Goal: Task Accomplishment & Management: Manage account settings

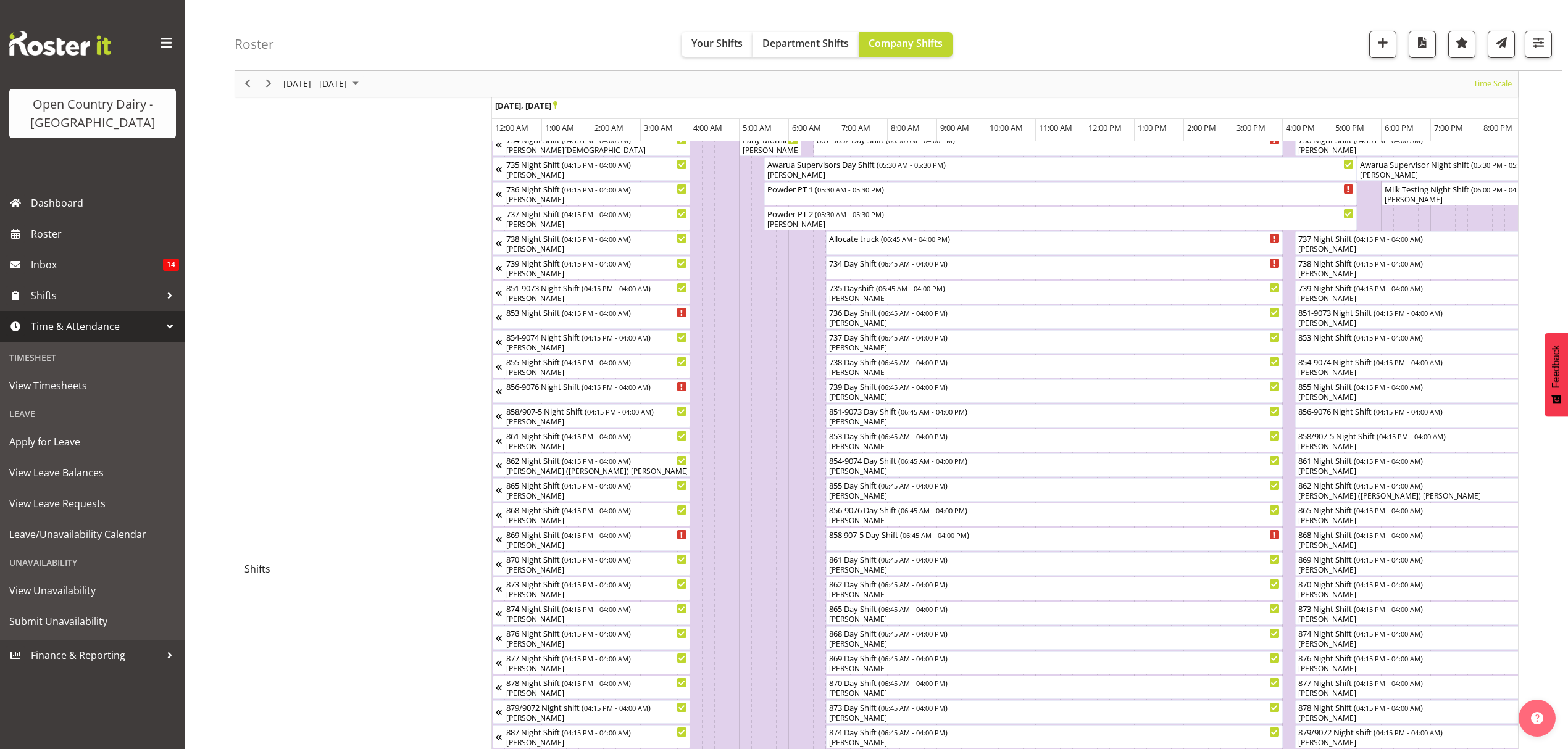
scroll to position [0, 4740]
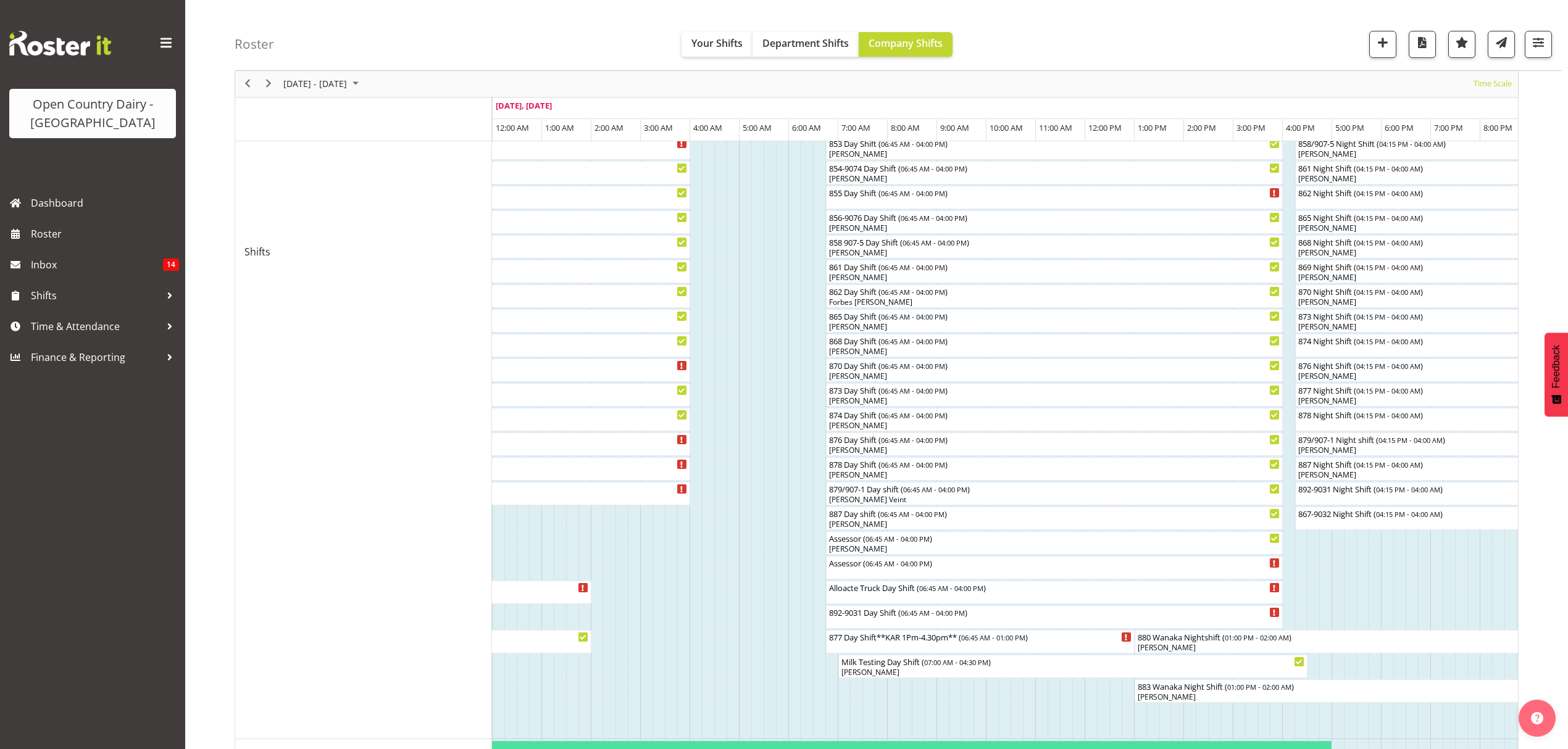
scroll to position [493, 0]
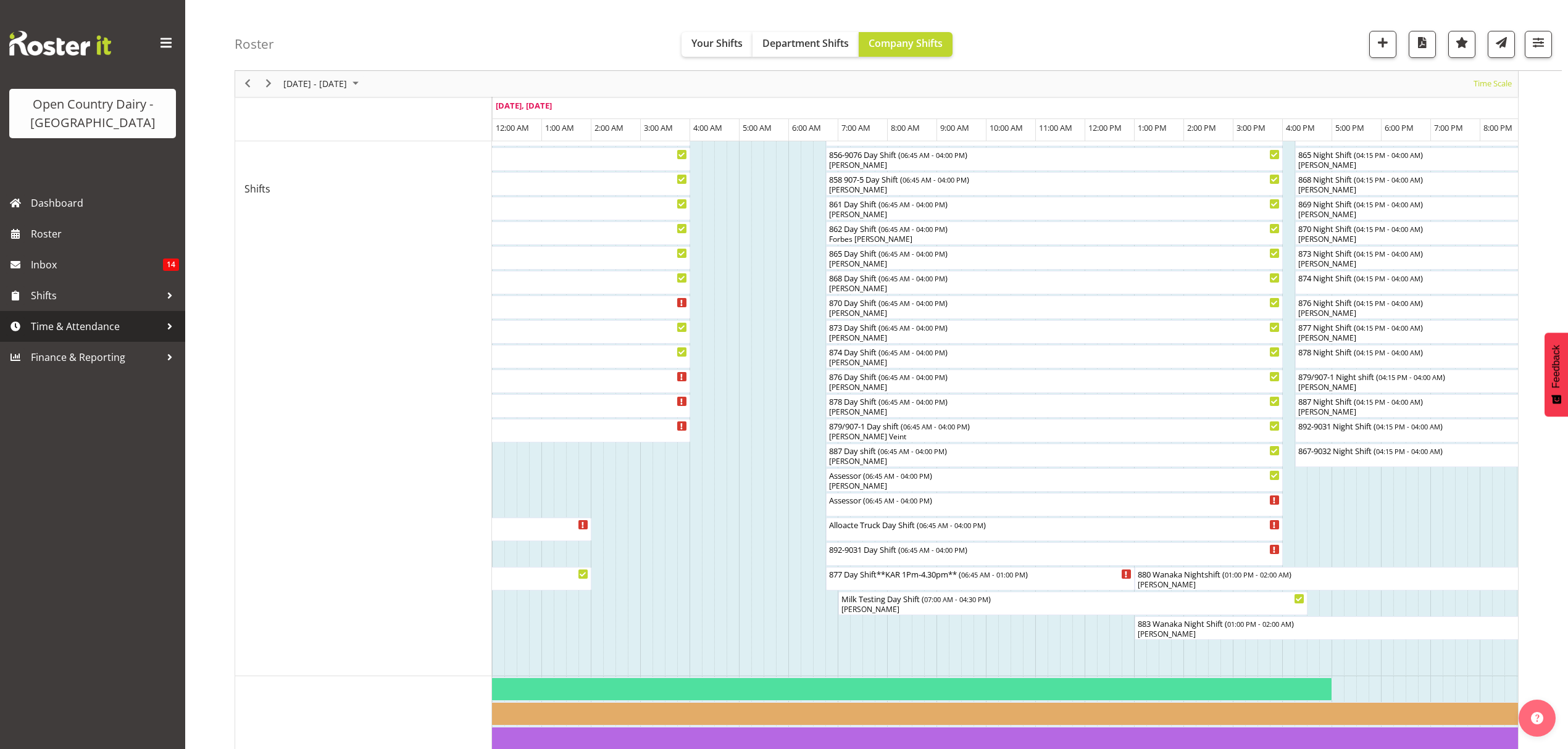
click at [84, 334] on span "Time & Attendance" at bounding box center [95, 326] width 130 height 19
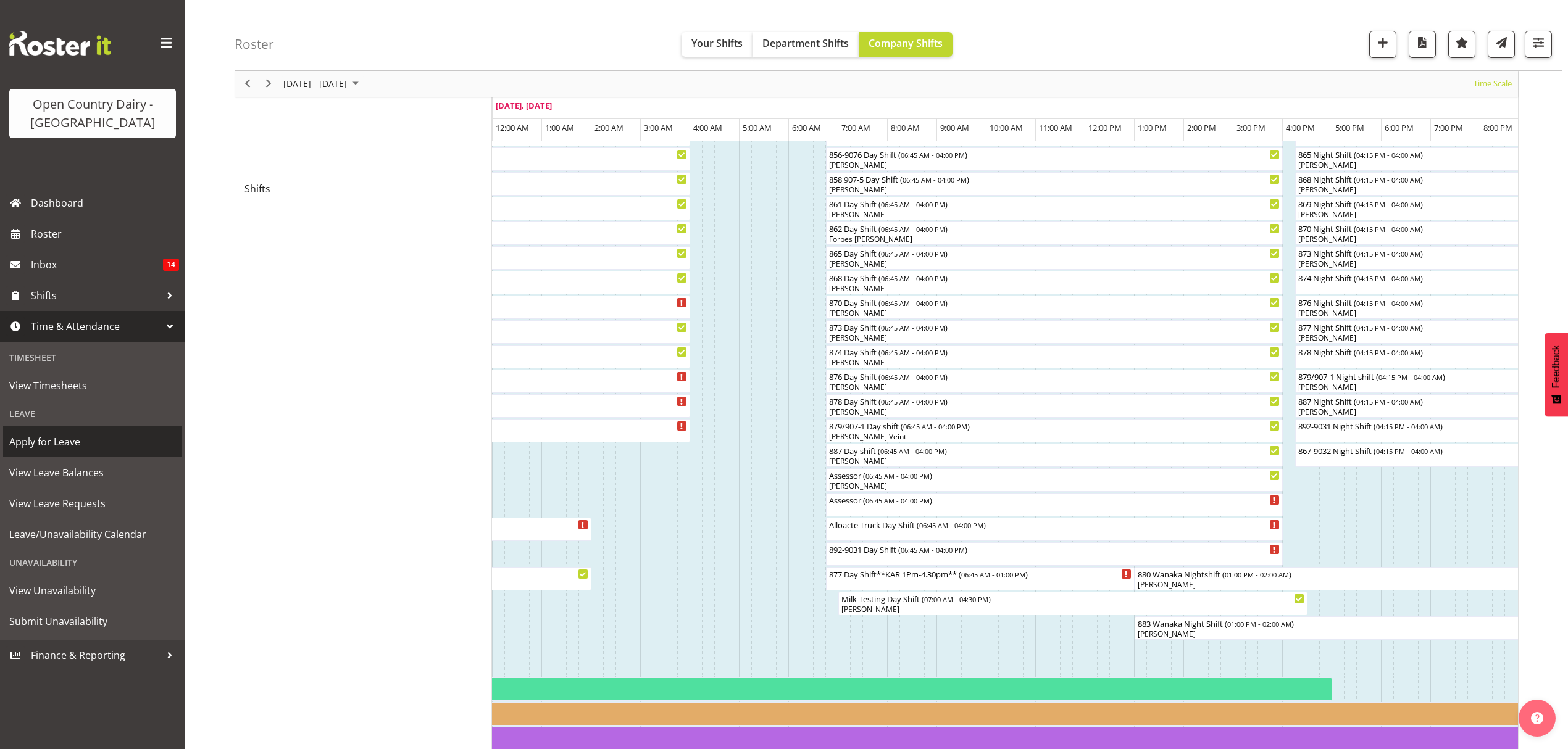
click at [67, 436] on span "Apply for Leave" at bounding box center [92, 442] width 167 height 19
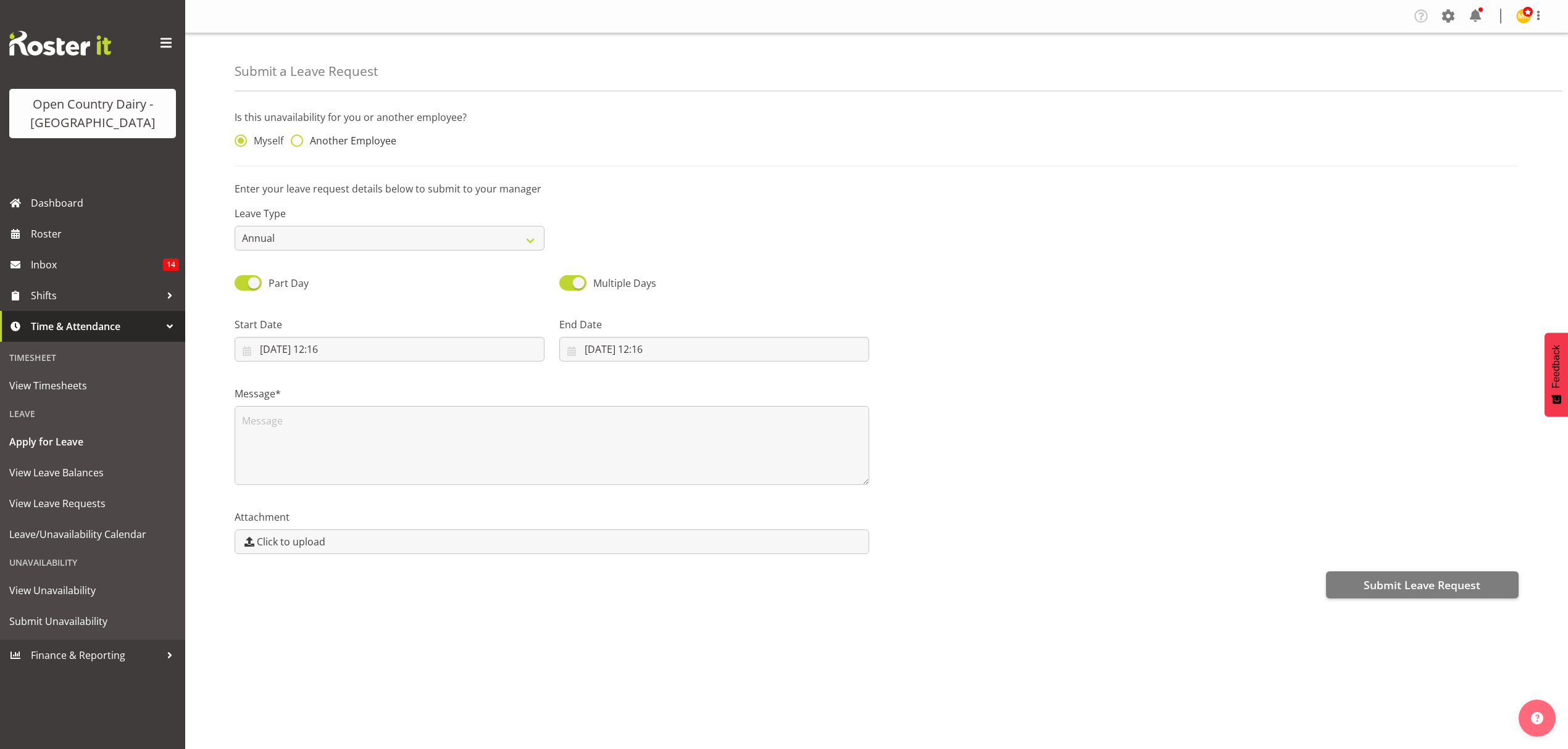
click at [339, 136] on span "Another Employee" at bounding box center [350, 140] width 93 height 12
click at [299, 137] on input "Another Employee" at bounding box center [294, 141] width 8 height 8
radio input "true"
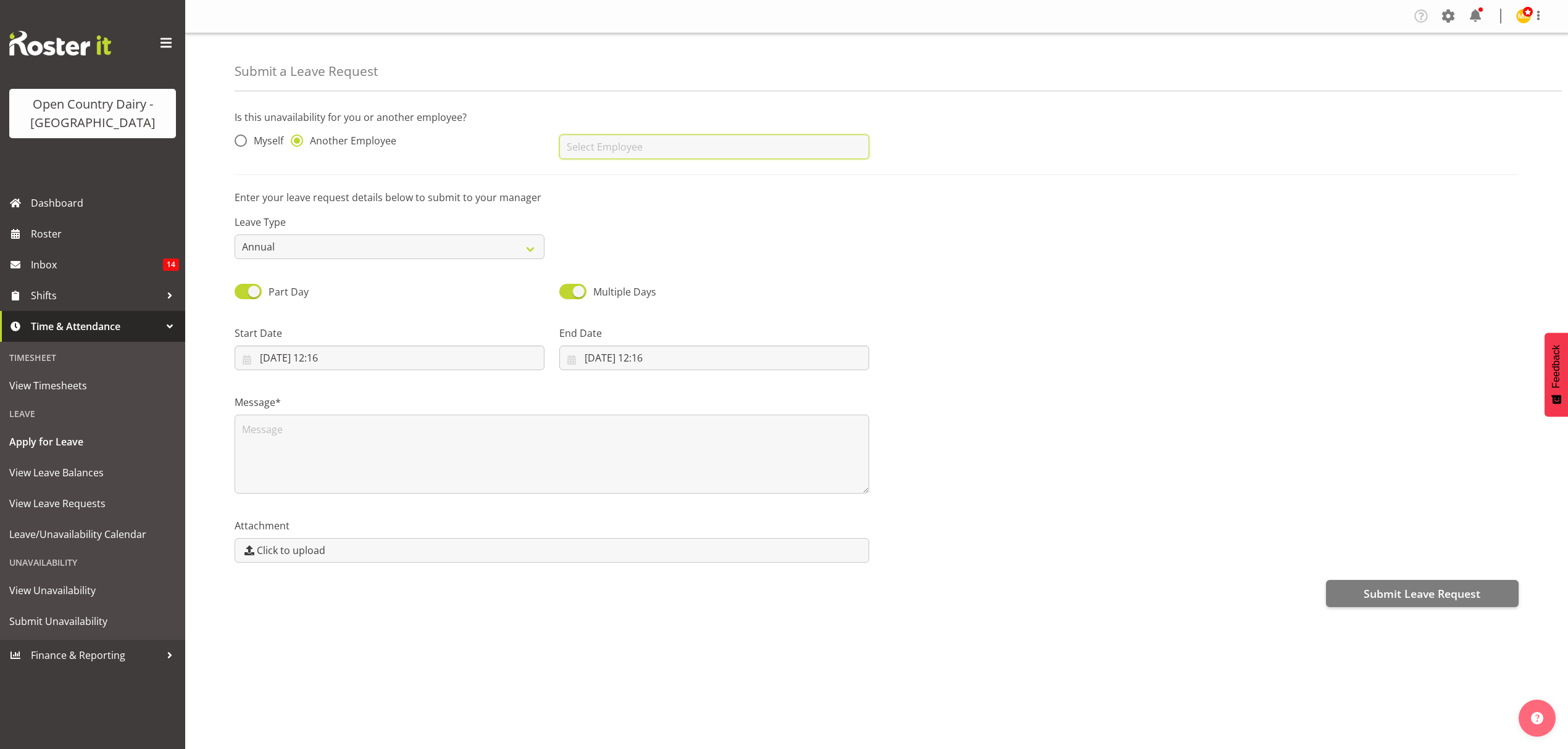
click at [621, 148] on input "text" at bounding box center [713, 146] width 310 height 25
click at [749, 191] on link "[PERSON_NAME]" at bounding box center [713, 200] width 310 height 22
type input "[PERSON_NAME]"
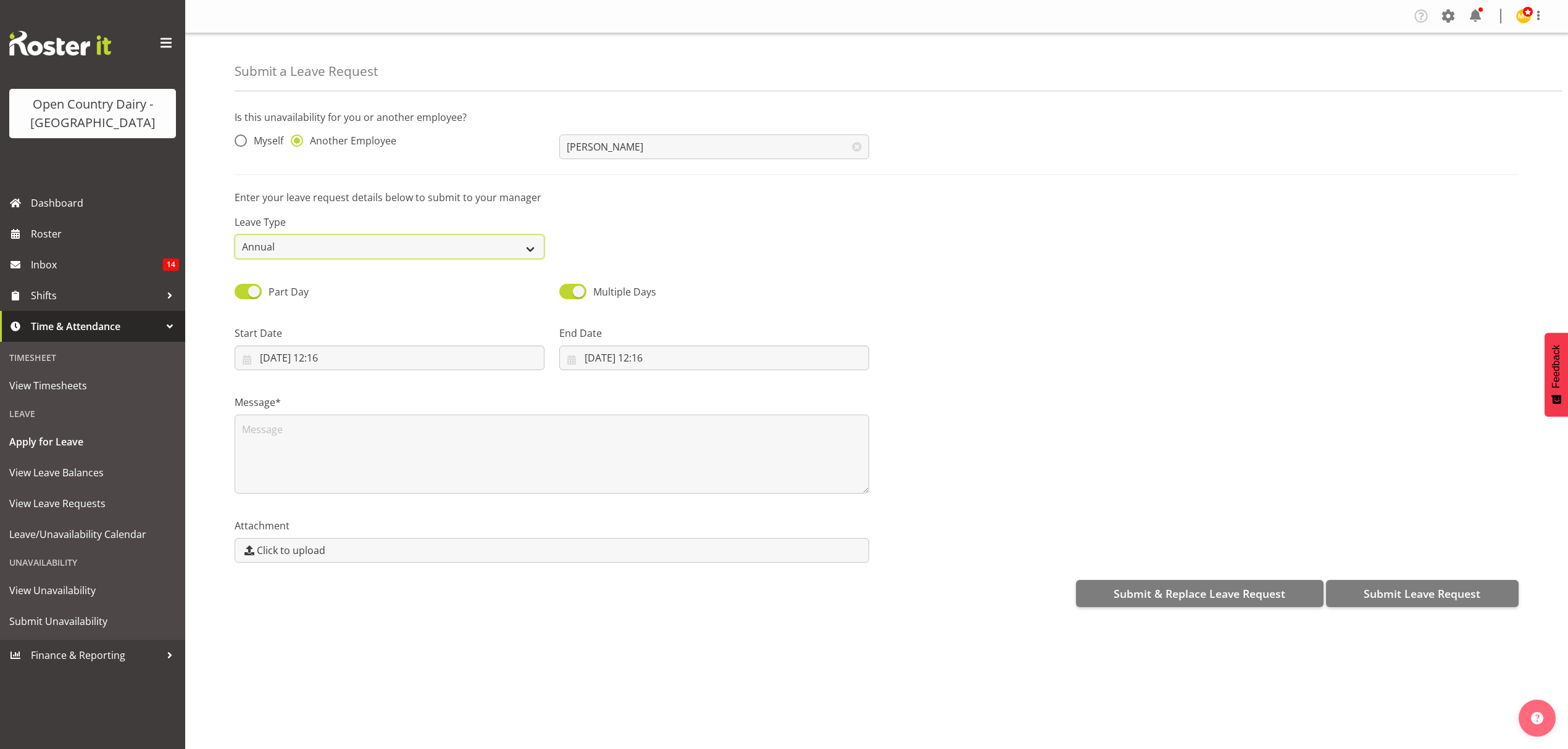
click at [458, 240] on select "Annual Sick Leave Without Pay Bereavement Domestic Violence Parental Jury Servi…" at bounding box center [389, 247] width 310 height 25
select select "Sick"
click at [235, 235] on select "Annual Sick Leave Without Pay Bereavement Domestic Violence Parental Jury Servi…" at bounding box center [389, 247] width 310 height 25
click at [405, 356] on input "26/09/2025, 12:16" at bounding box center [389, 358] width 310 height 25
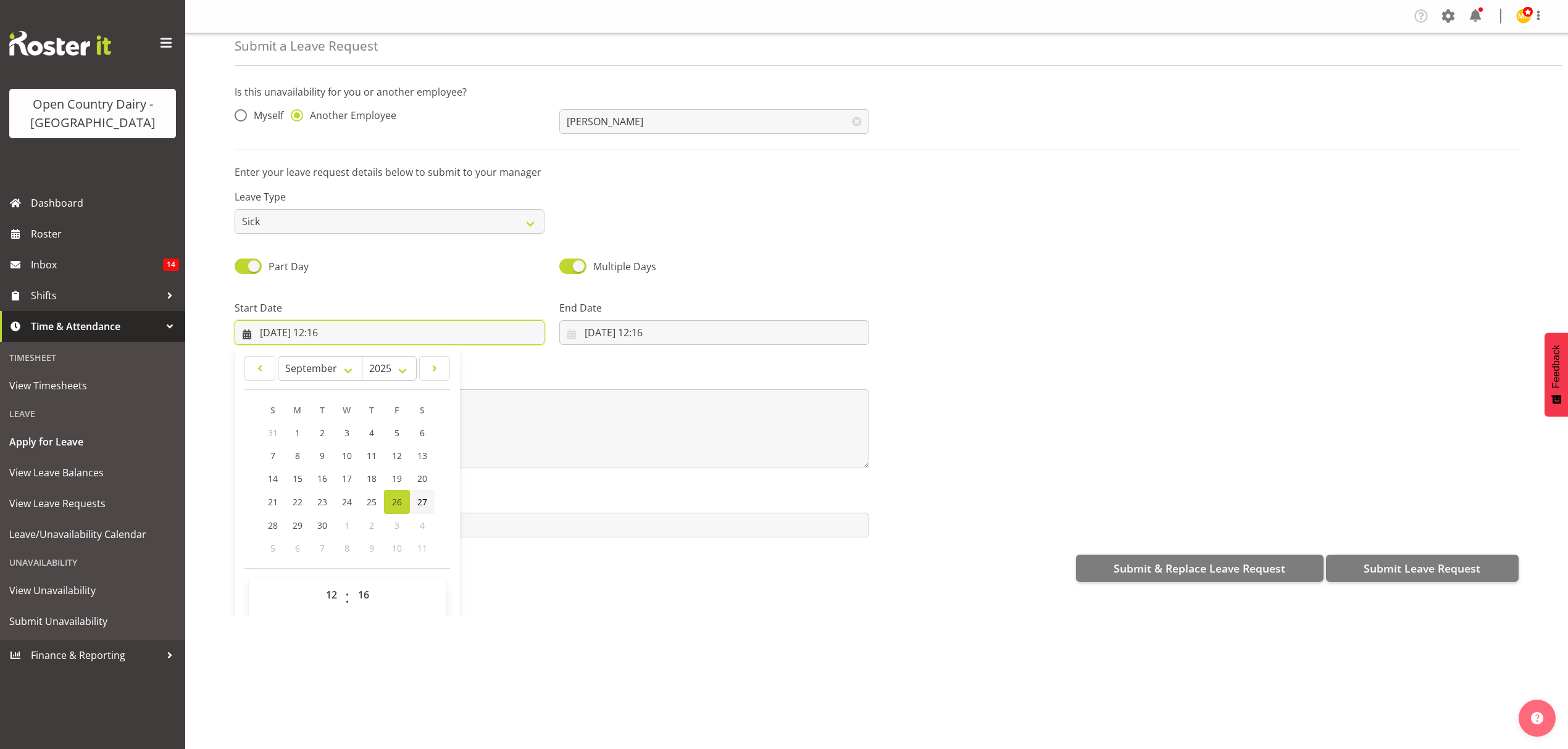
scroll to position [36, 0]
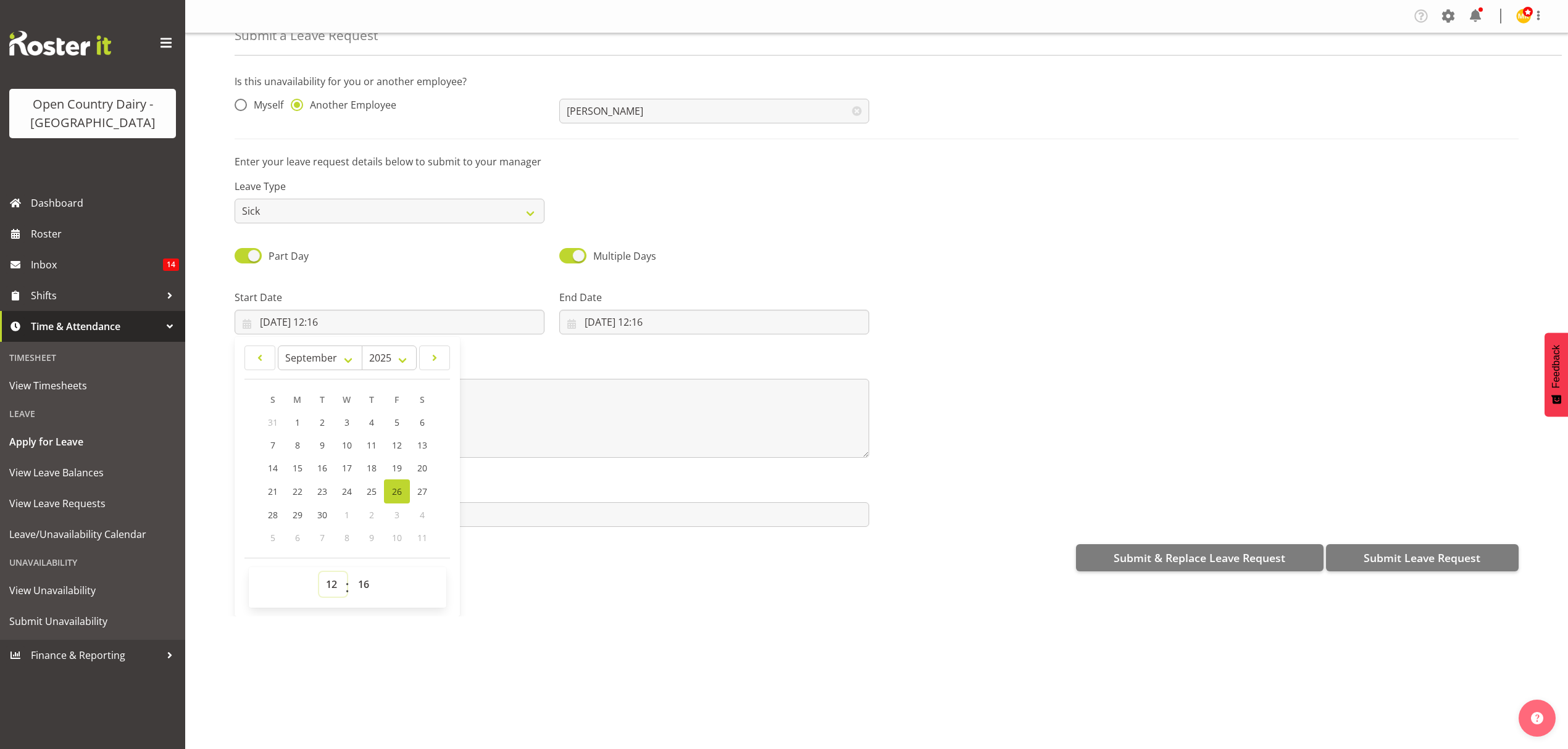
click at [329, 588] on select "00 01 02 03 04 05 06 07 08 09 10 11 12 13 14 15 16 17 18 19 20 21 22 23" at bounding box center [332, 584] width 28 height 25
select select "16"
click at [319, 573] on select "00 01 02 03 04 05 06 07 08 09 10 11 12 13 14 15 16 17 18 19 20 21 22 23" at bounding box center [332, 584] width 28 height 25
type input "26/09/2025, 16:16"
click at [364, 593] on select "00 01 02 03 04 05 06 07 08 09 10 11 12 13 14 15 16 17 18 19 20 21 22 23 24 25 2…" at bounding box center [365, 584] width 28 height 25
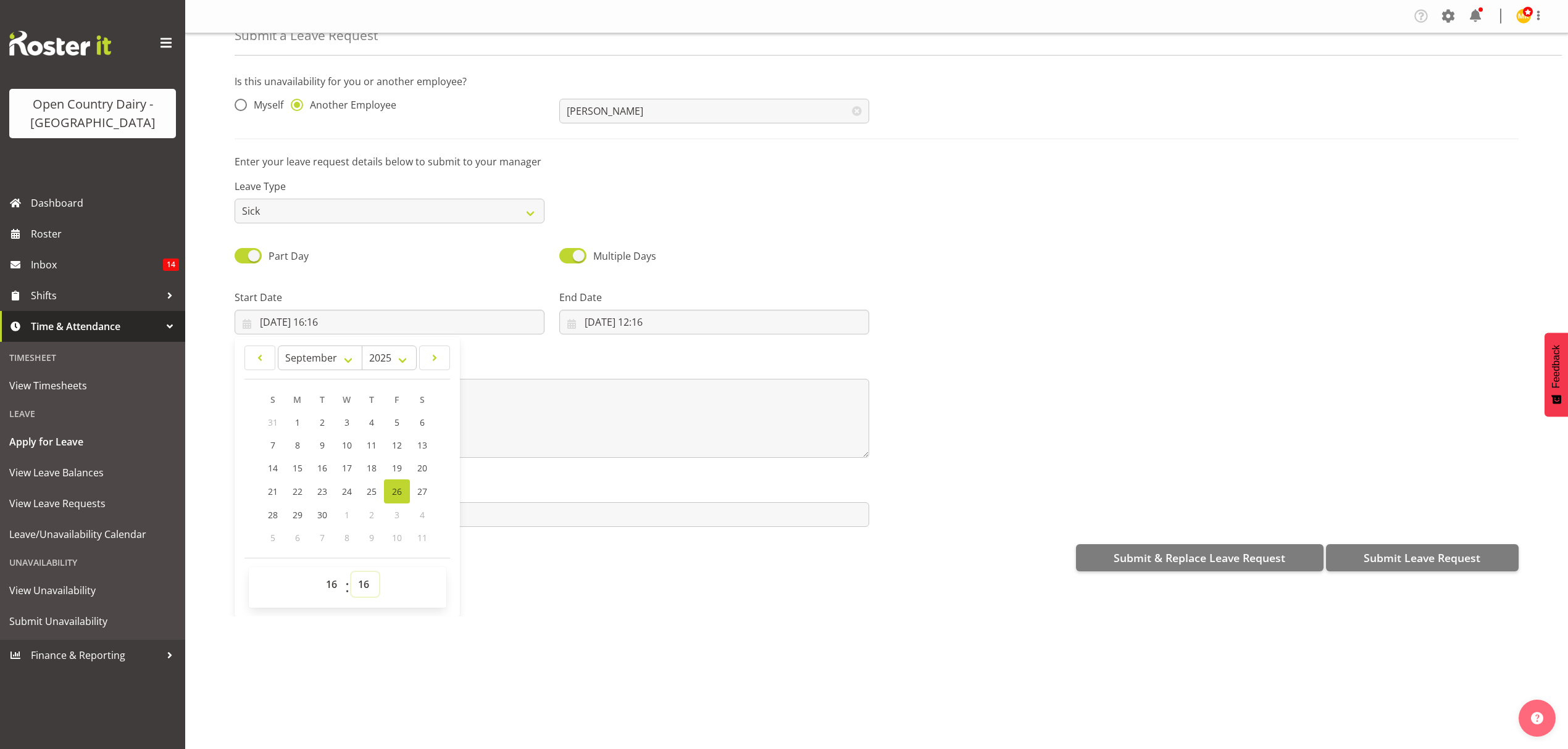
select select "15"
click at [351, 573] on select "00 01 02 03 04 05 06 07 08 09 10 11 12 13 14 15 16 17 18 19 20 21 22 23 24 25 2…" at bounding box center [365, 584] width 28 height 25
type input "[DATE] 16:15"
click at [628, 334] on input "26/09/2025, 12:16" at bounding box center [713, 322] width 310 height 25
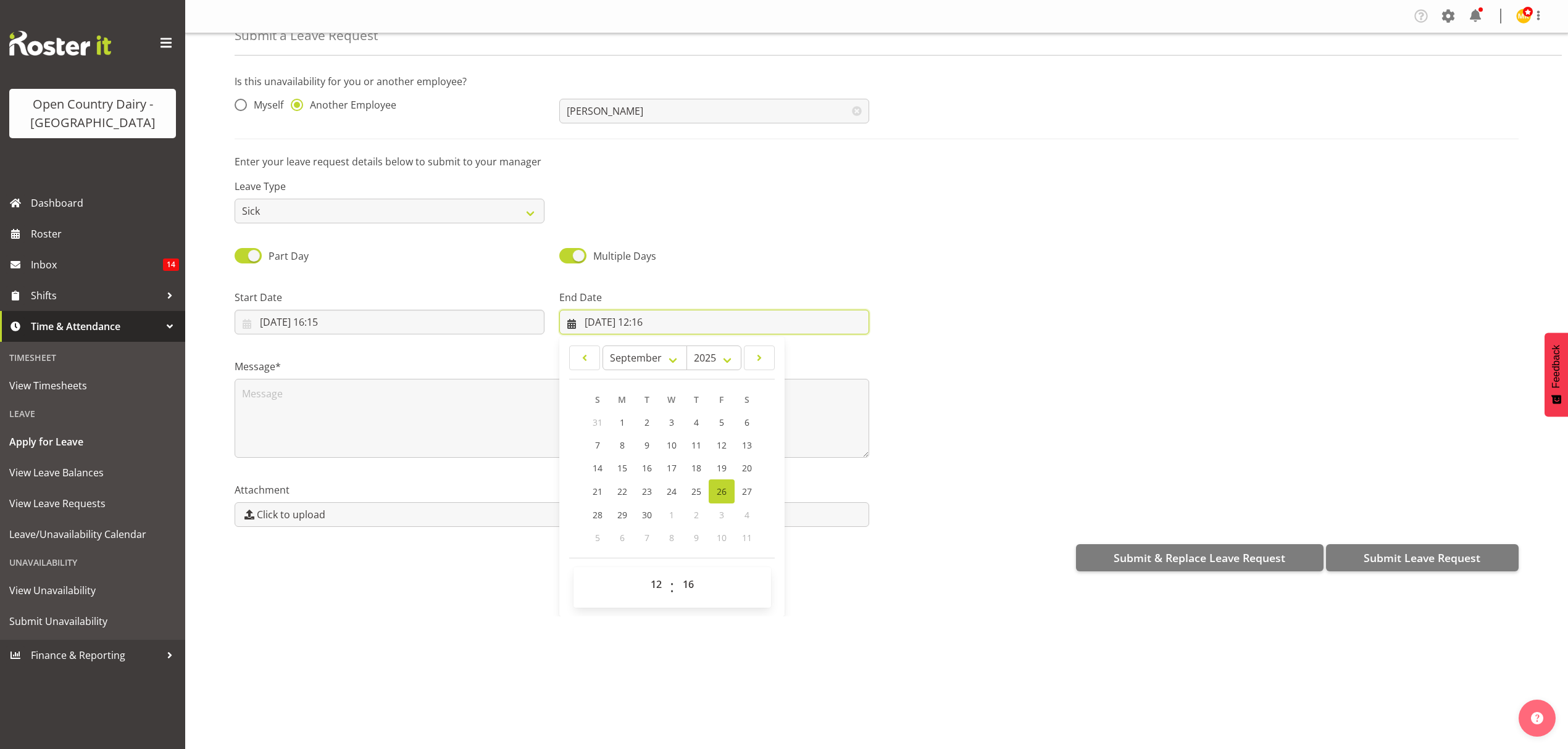
click at [628, 331] on input "26/09/2025, 12:16" at bounding box center [713, 322] width 310 height 25
click at [734, 484] on link "27" at bounding box center [746, 491] width 25 height 24
type input "27/09/2025, 12:16"
click at [653, 580] on select "00 01 02 03 04 05 06 07 08 09 10 11 12 13 14 15 16 17 18 19 20 21 22 23" at bounding box center [657, 584] width 28 height 25
select select "4"
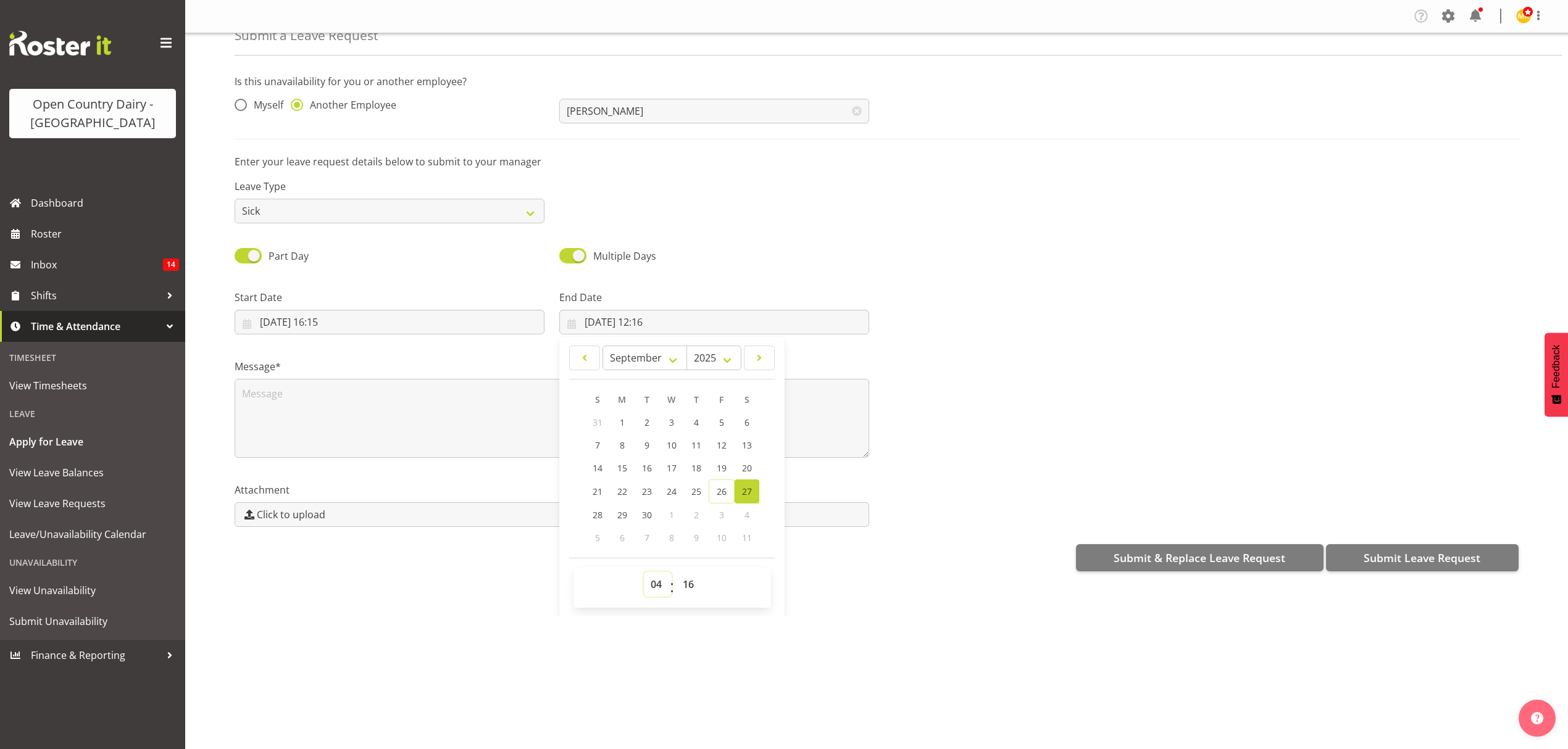
click at [644, 573] on select "00 01 02 03 04 05 06 07 08 09 10 11 12 13 14 15 16 17 18 19 20 21 22 23" at bounding box center [657, 584] width 28 height 25
type input "27/09/2025, 04:16"
click at [689, 589] on select "00 01 02 03 04 05 06 07 08 09 10 11 12 13 14 15 16 17 18 19 20 21 22 23 24 25 2…" at bounding box center [689, 584] width 28 height 25
select select "15"
click at [676, 573] on select "00 01 02 03 04 05 06 07 08 09 10 11 12 13 14 15 16 17 18 19 20 21 22 23 24 25 2…" at bounding box center [689, 584] width 28 height 25
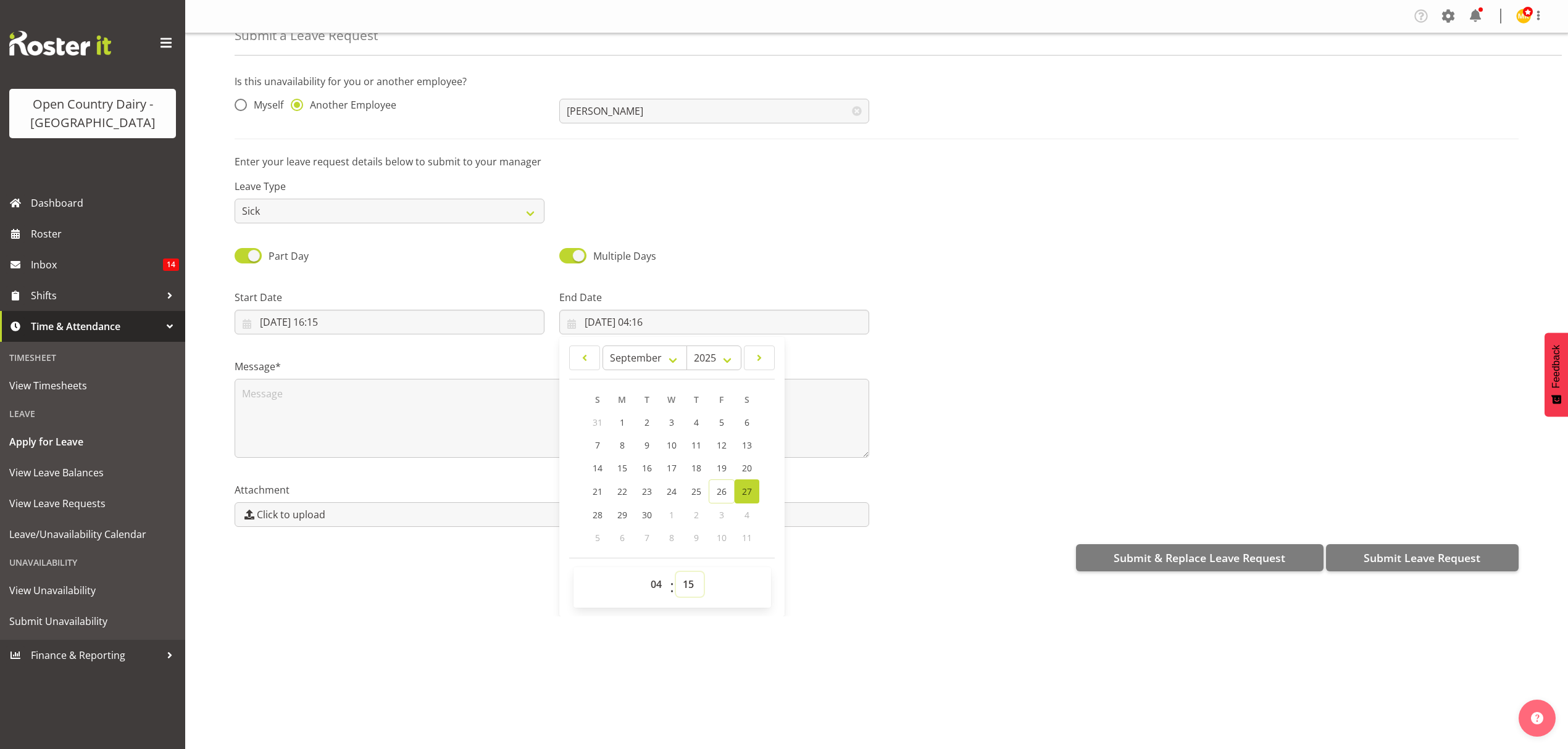
type input "27/09/2025, 04:15"
click at [687, 578] on select "00 01 02 03 04 05 06 07 08 09 10 11 12 13 14 15 16 17 18 19 20 21 22 23 24 25 2…" at bounding box center [689, 584] width 28 height 25
select select "0"
click at [676, 573] on select "00 01 02 03 04 05 06 07 08 09 10 11 12 13 14 15 16 17 18 19 20 21 22 23 24 25 2…" at bounding box center [689, 584] width 28 height 25
type input "[DATE] 04:00"
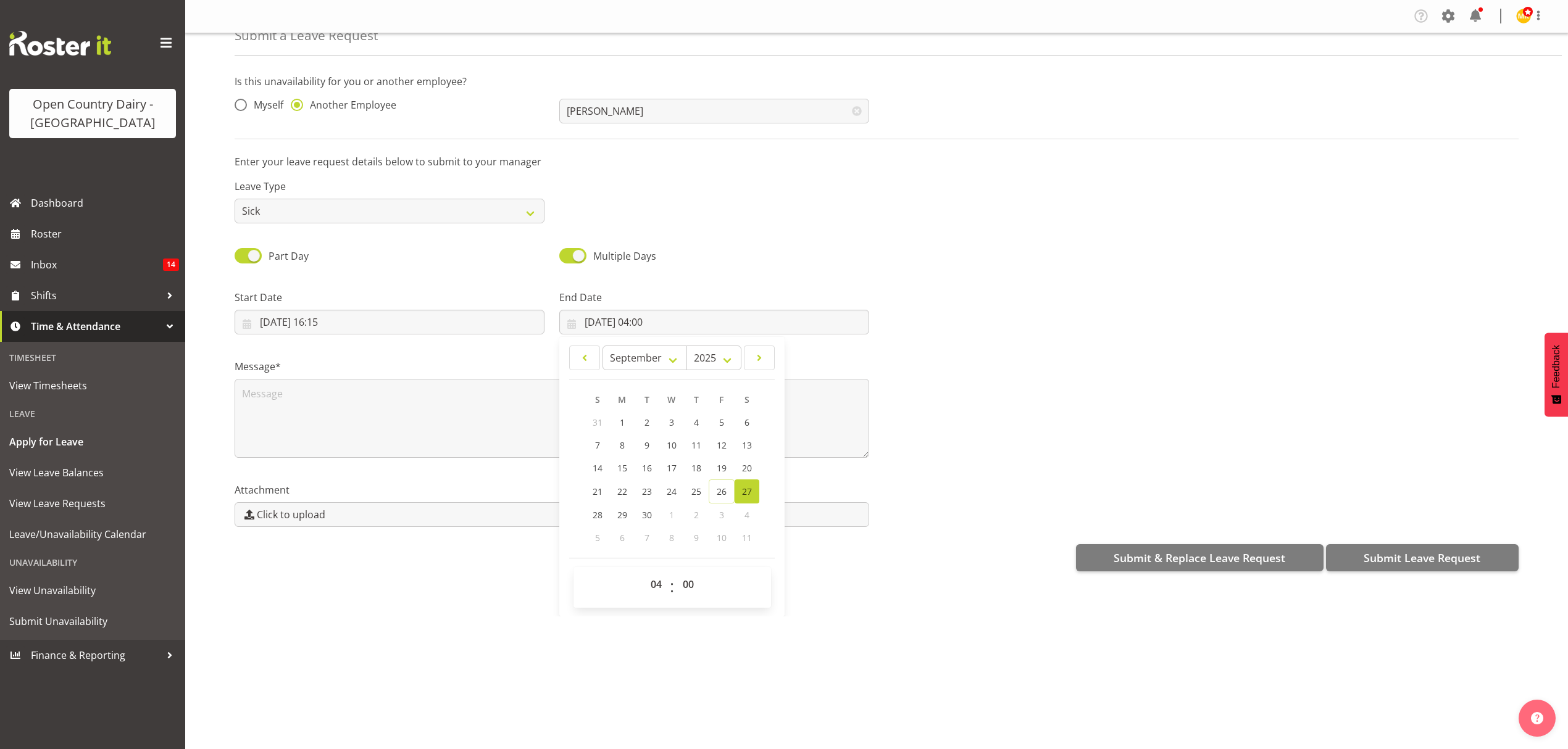
click at [778, 245] on div "Multiple Days" at bounding box center [713, 252] width 325 height 42
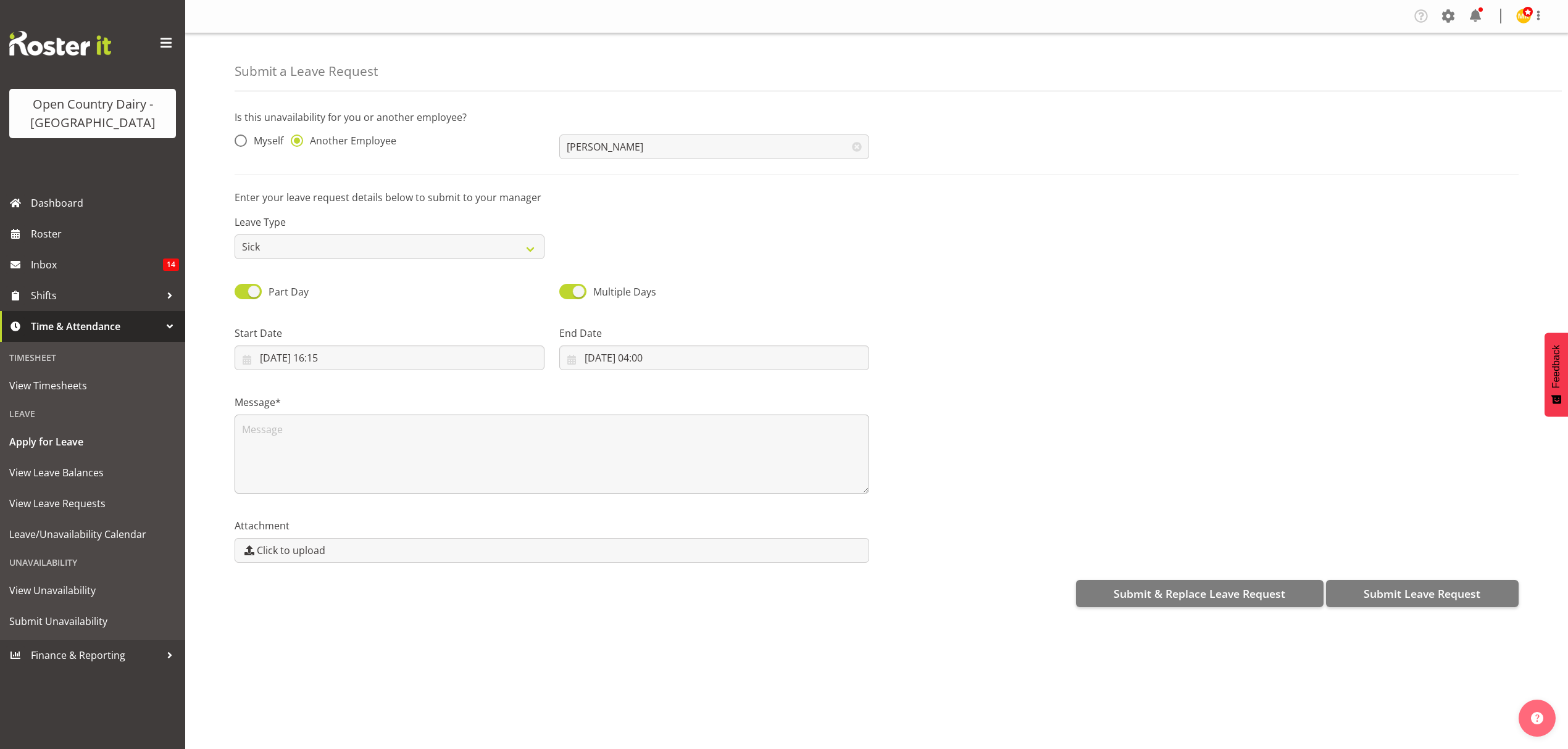
drag, startPoint x: 440, startPoint y: 409, endPoint x: 437, endPoint y: 433, distance: 24.2
click at [440, 427] on div "Message*" at bounding box center [552, 444] width 635 height 99
click at [437, 438] on textarea at bounding box center [552, 454] width 635 height 79
type textarea "andy m is called in sick"
click at [1391, 587] on span "Submit Leave Request" at bounding box center [1421, 593] width 116 height 16
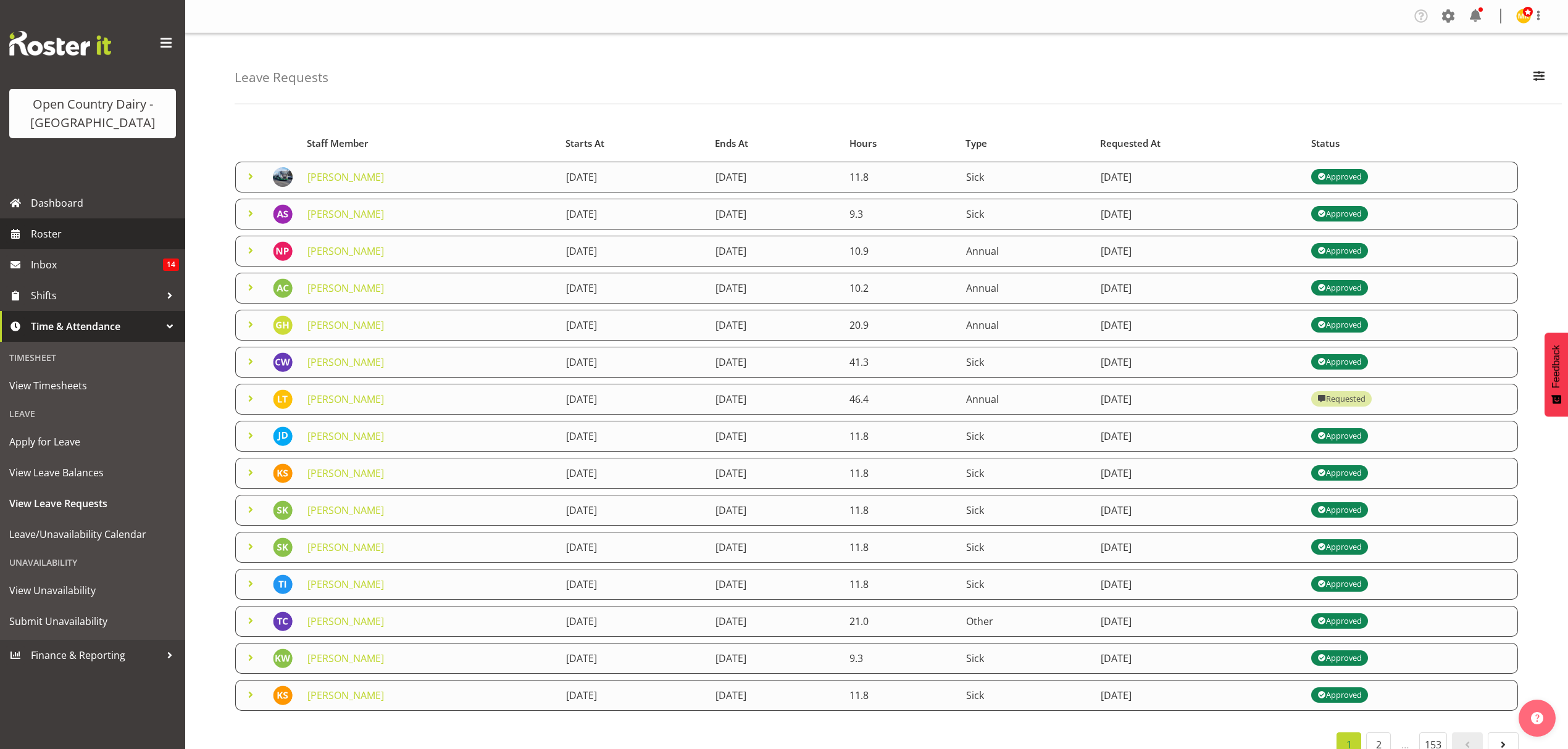
click at [65, 233] on span "Roster" at bounding box center [104, 233] width 148 height 19
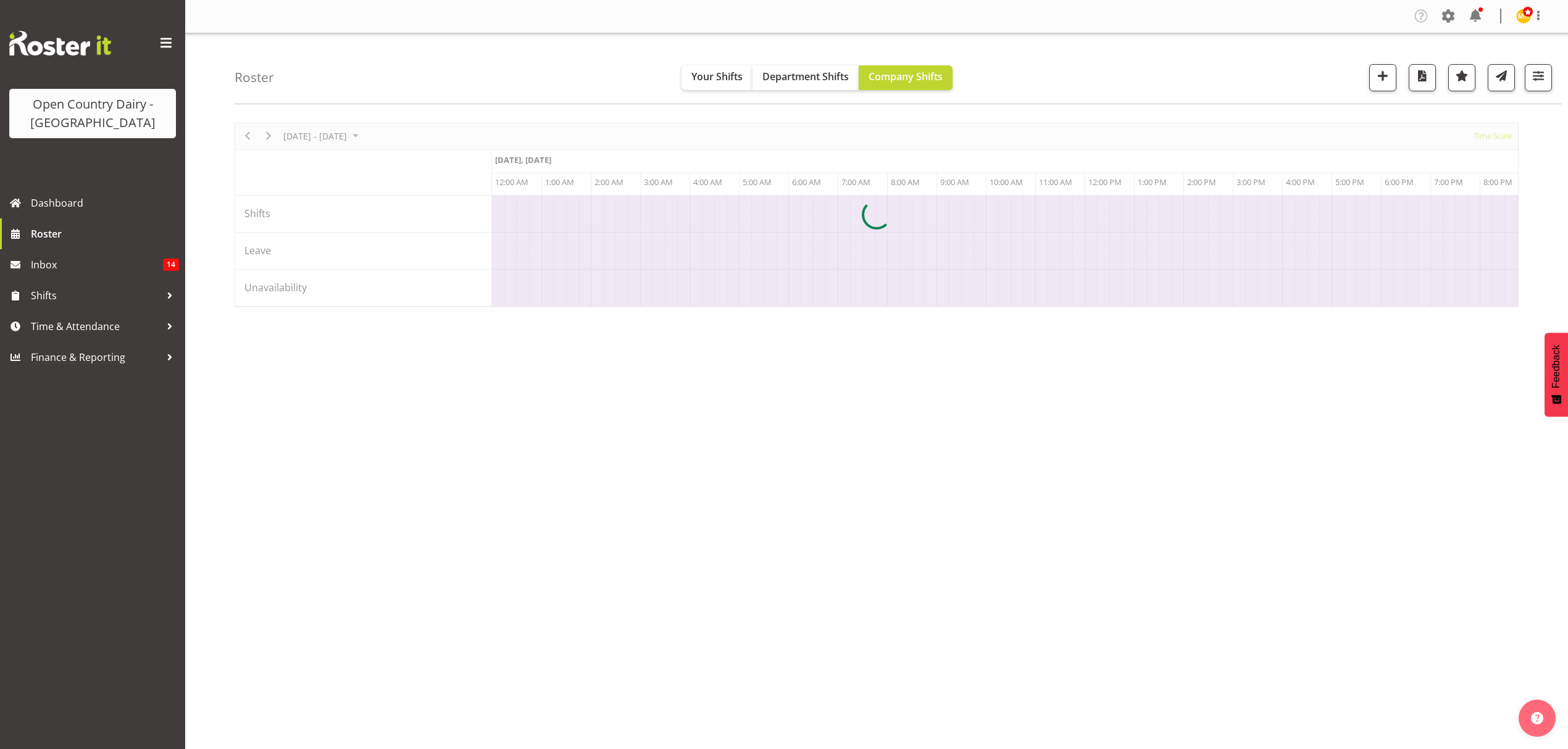
scroll to position [0, 4740]
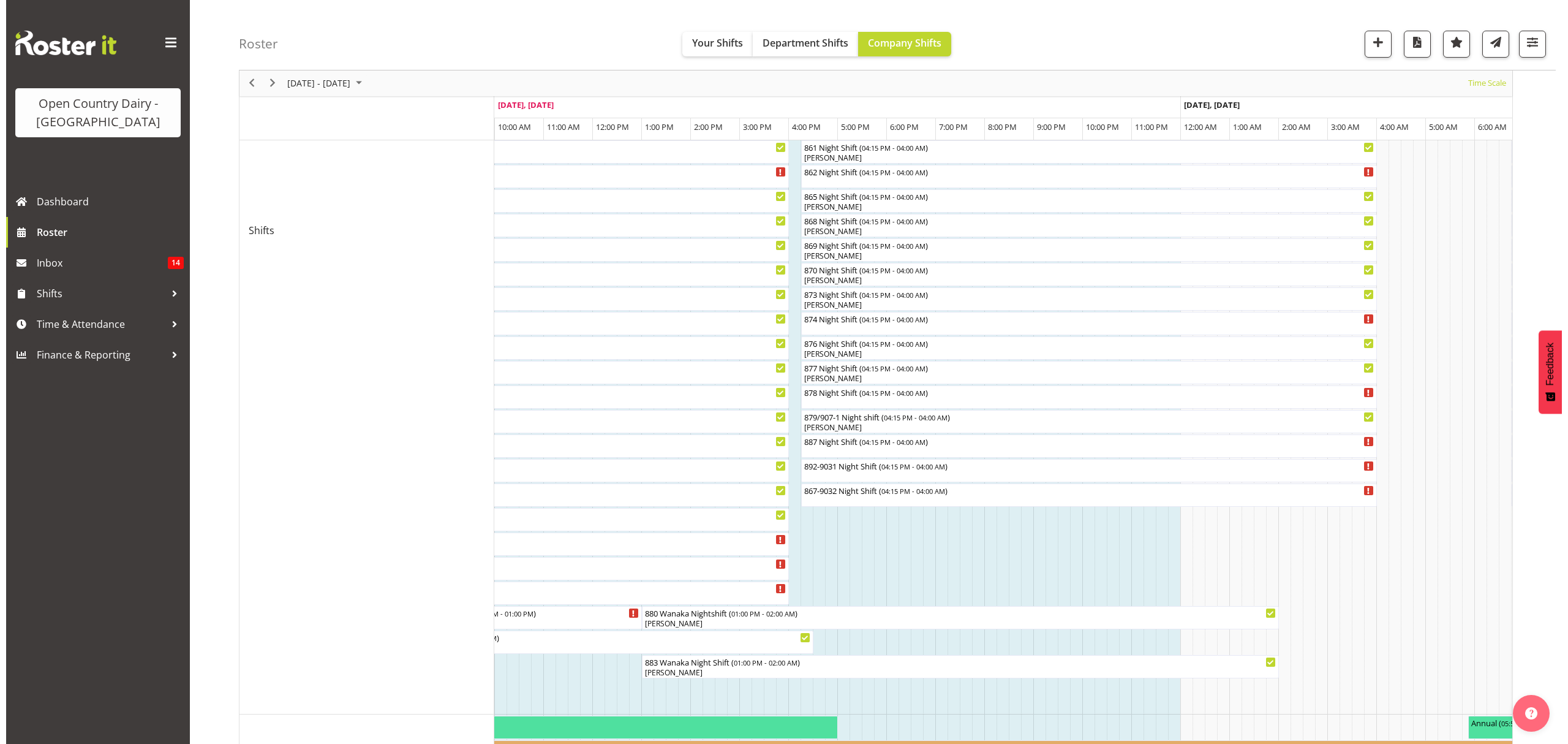
scroll to position [439, 0]
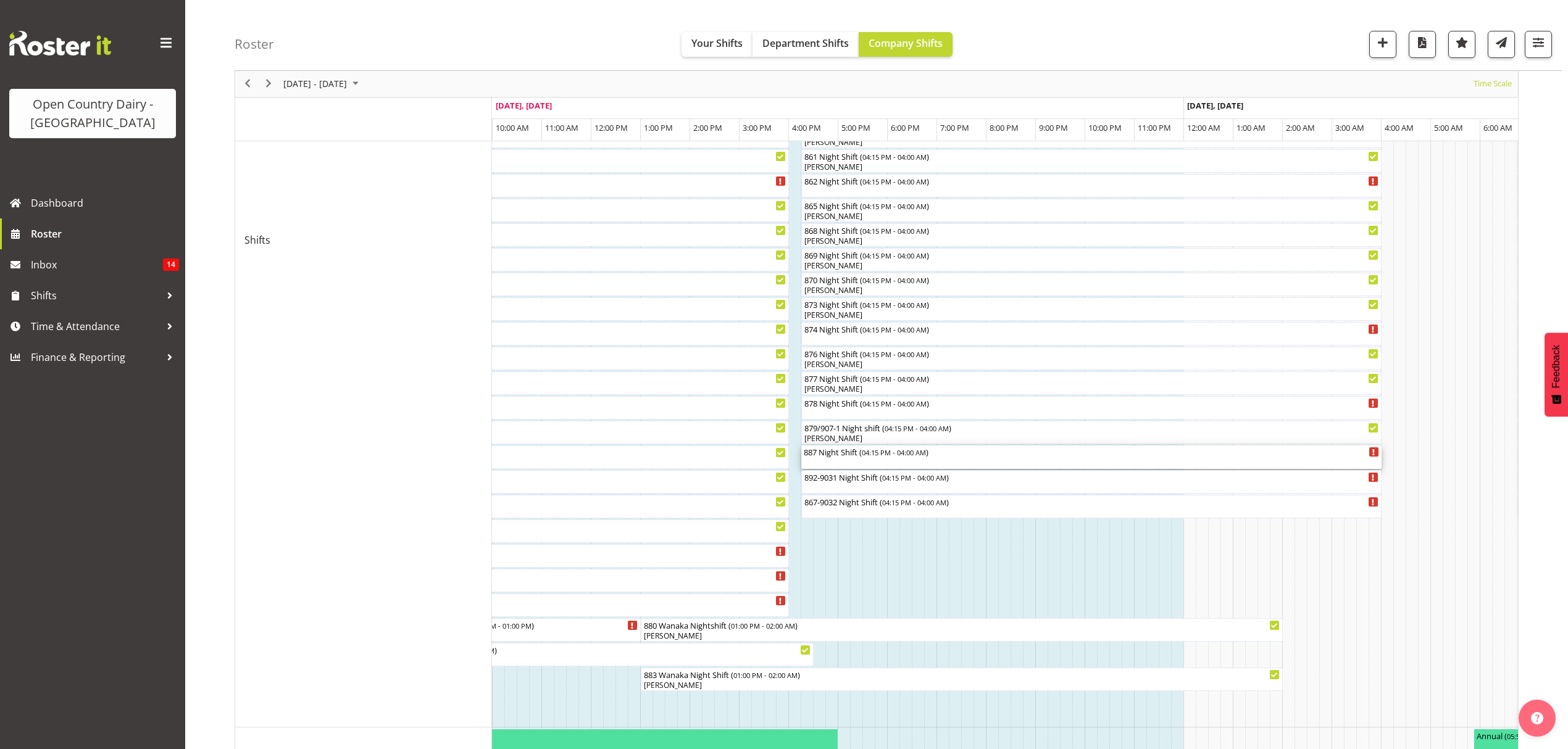
click at [844, 461] on div "887 Night Shift ( 04:15 PM - 04:00 AM )" at bounding box center [1091, 457] width 575 height 23
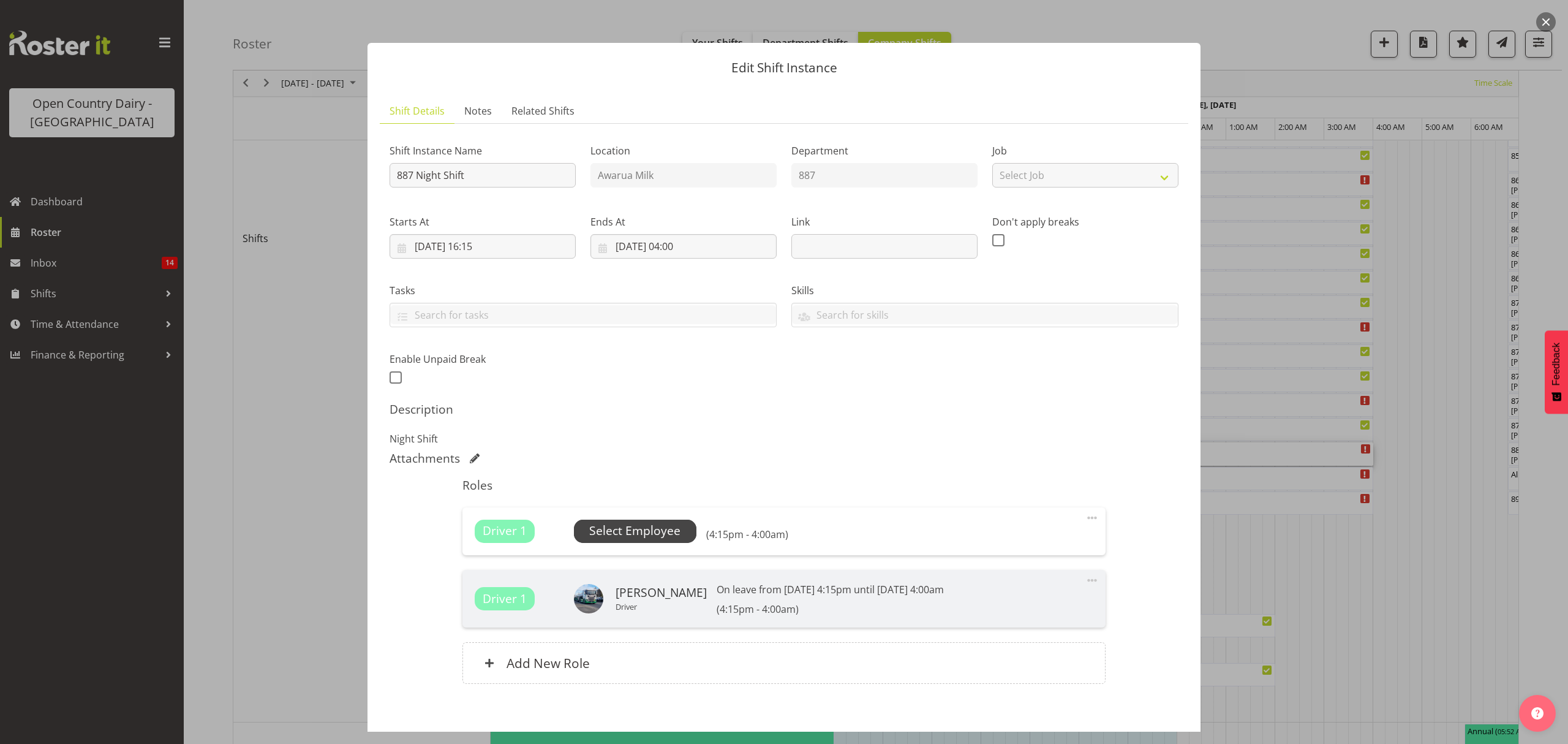
click at [615, 523] on span "Select Employee" at bounding box center [634, 531] width 92 height 18
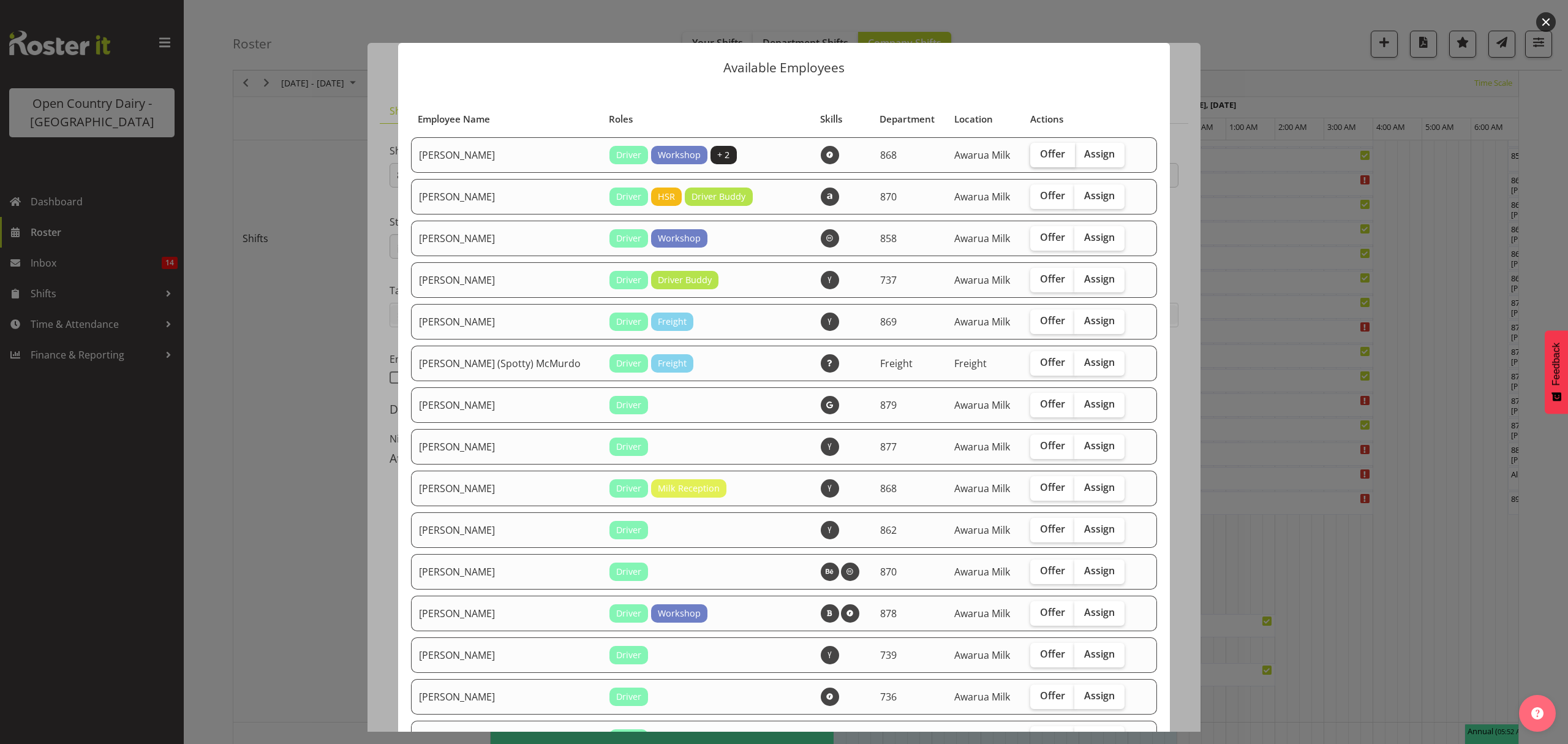
click at [1040, 153] on span "Offer" at bounding box center [1053, 153] width 25 height 12
click at [1030, 153] on input "Offer" at bounding box center [1034, 154] width 8 height 8
checkbox input "true"
click at [1040, 319] on span "Offer" at bounding box center [1053, 320] width 25 height 12
click at [1030, 319] on input "Offer" at bounding box center [1034, 320] width 8 height 8
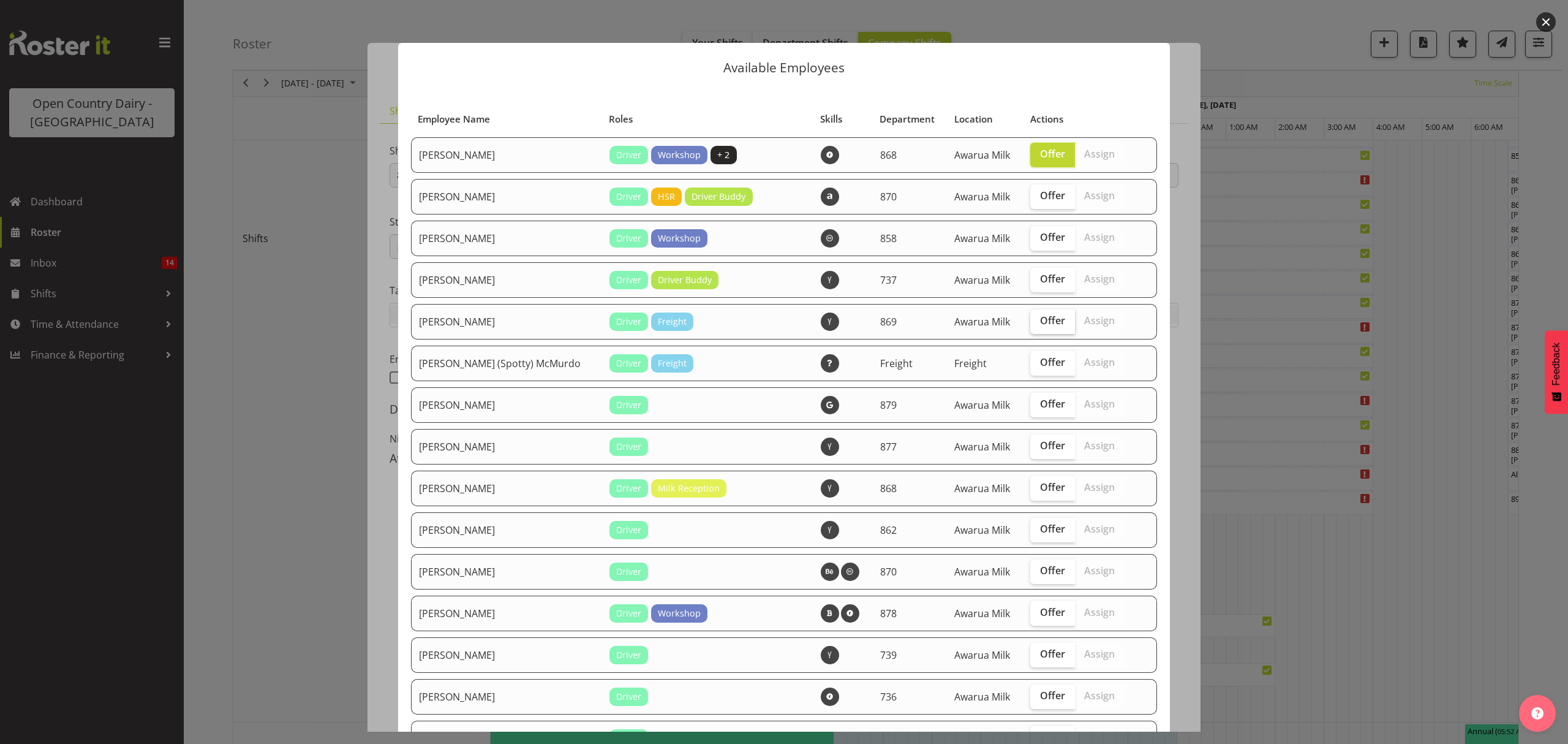
checkbox input "true"
click at [1030, 456] on label "Offer" at bounding box center [1053, 446] width 45 height 25
click at [1030, 450] on input "Offer" at bounding box center [1034, 445] width 8 height 8
checkbox input "true"
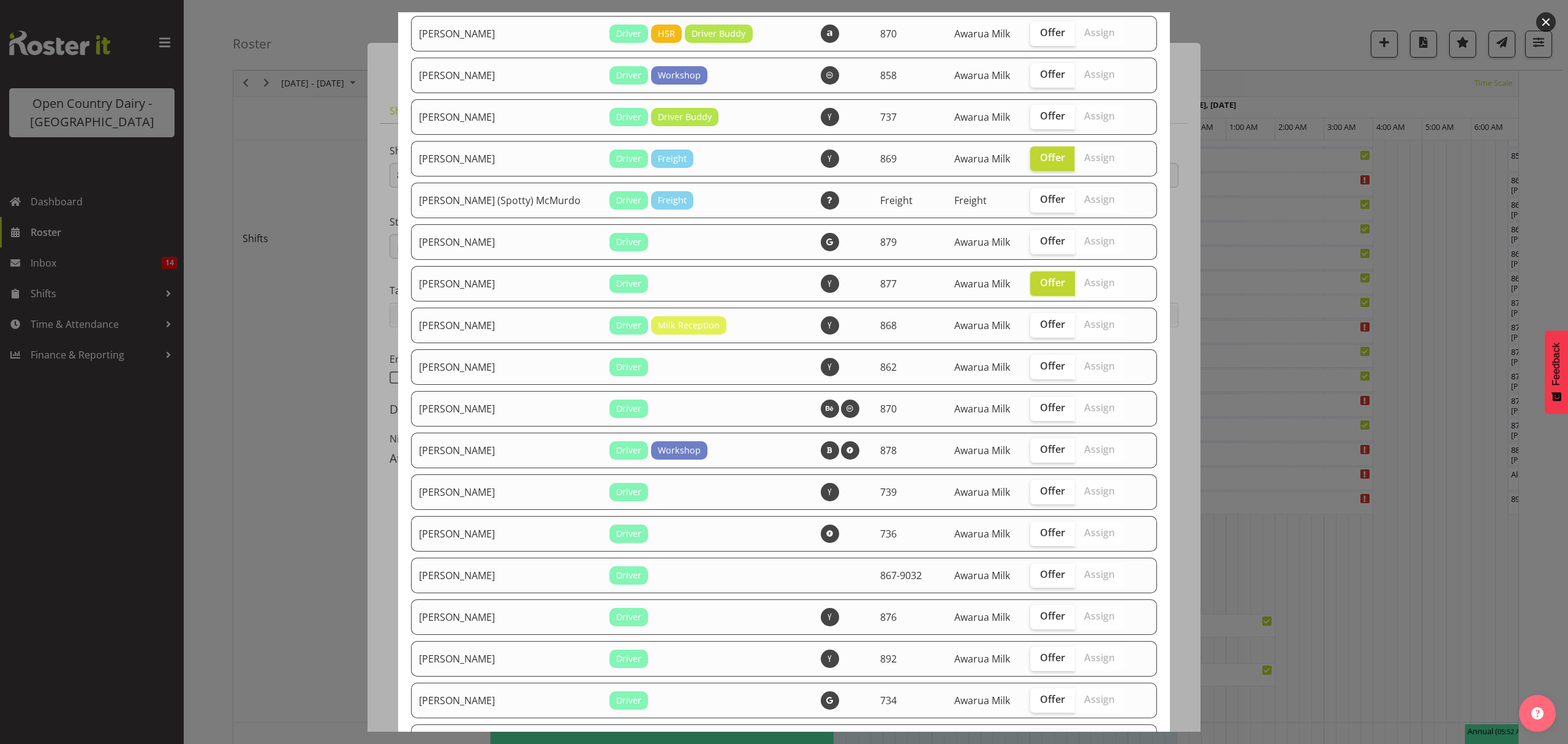
scroll to position [245, 0]
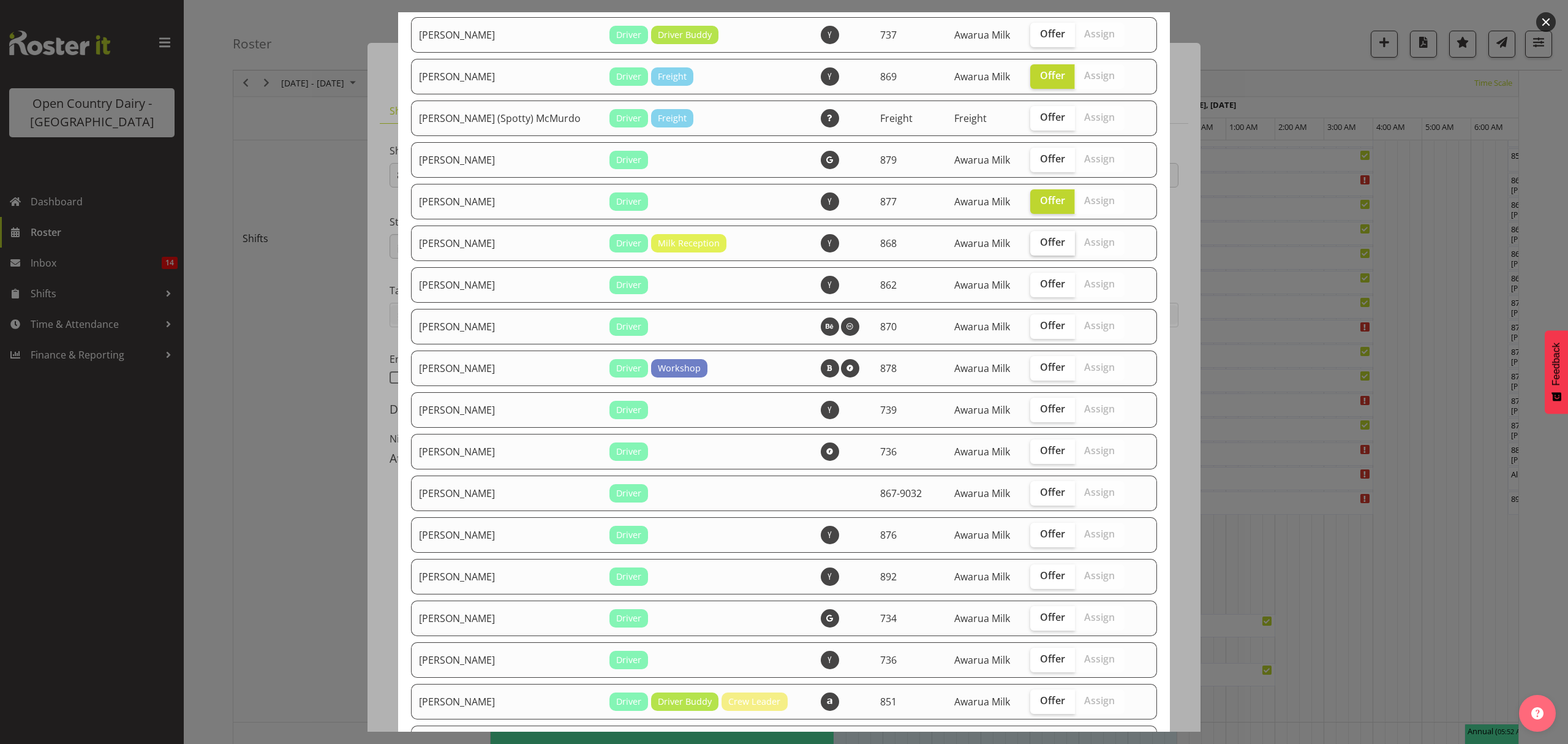
click at [1040, 243] on span "Offer" at bounding box center [1053, 242] width 25 height 12
click at [1030, 243] on input "Offer" at bounding box center [1034, 242] width 8 height 8
checkbox input "true"
click at [1040, 281] on span "Offer" at bounding box center [1053, 284] width 25 height 12
click at [1030, 281] on input "Offer" at bounding box center [1034, 284] width 8 height 8
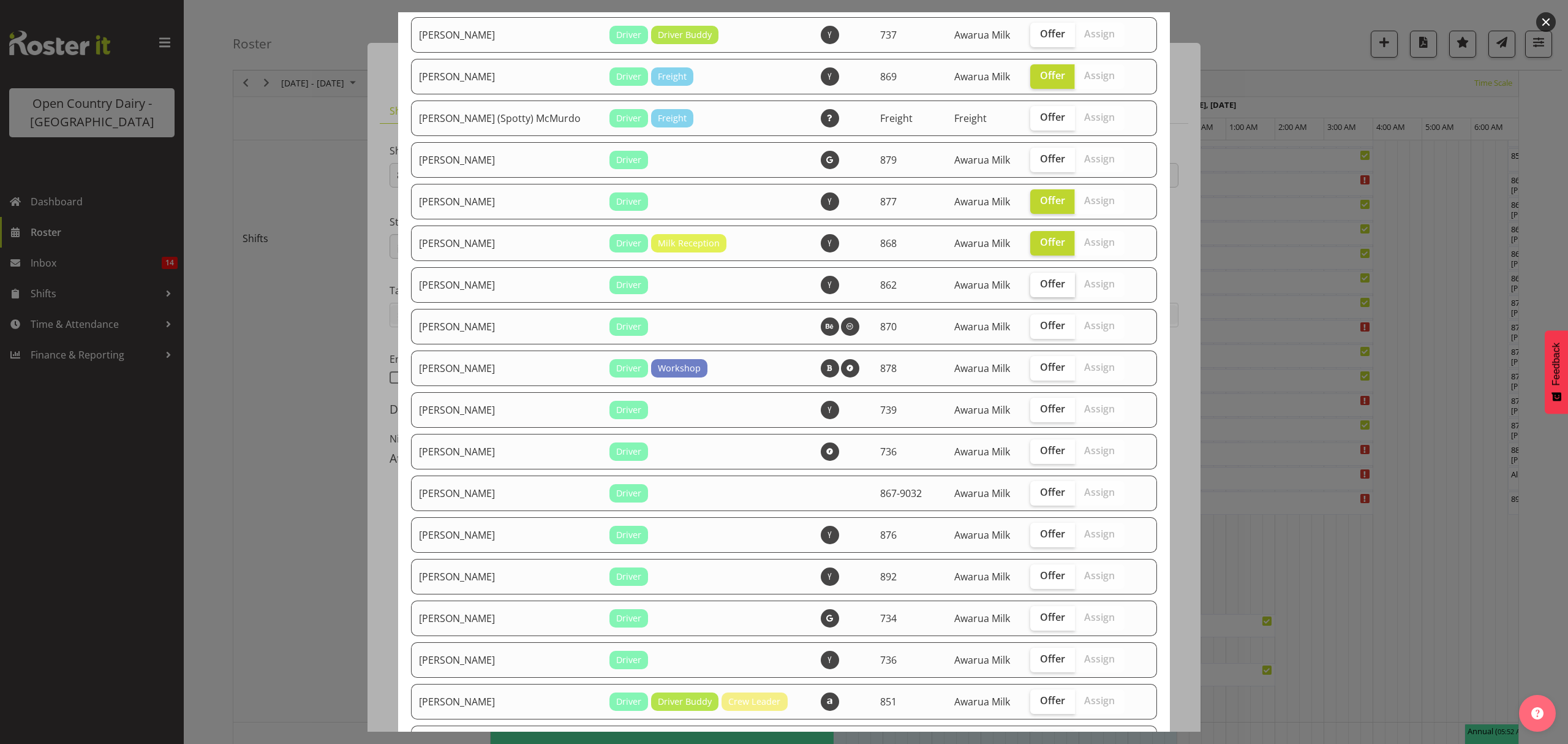
checkbox input "true"
click at [1030, 331] on label "Offer" at bounding box center [1053, 326] width 45 height 25
click at [1030, 330] on input "Offer" at bounding box center [1034, 325] width 8 height 8
checkbox input "true"
click at [1040, 363] on span "Offer" at bounding box center [1053, 367] width 25 height 12
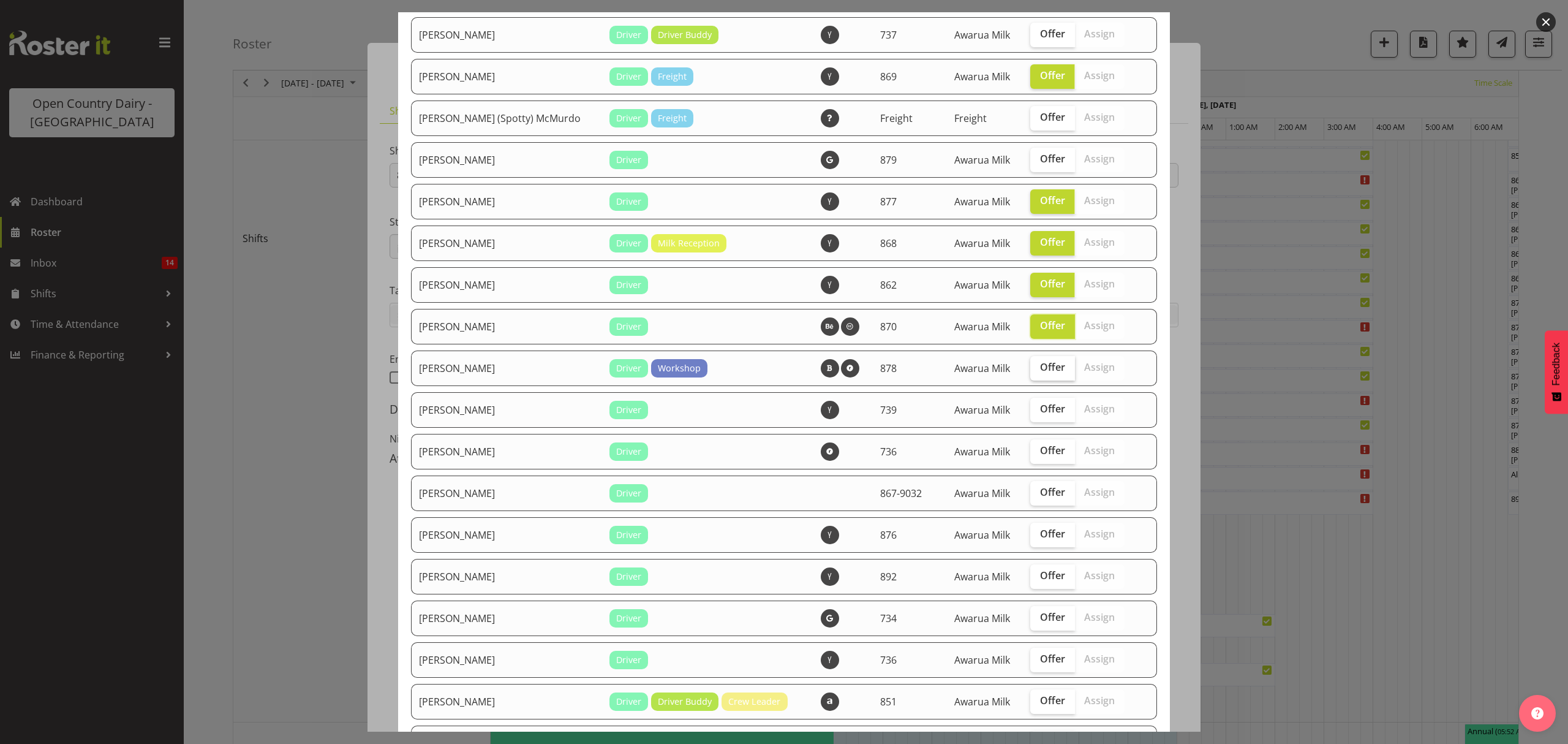
click at [1032, 363] on input "Offer" at bounding box center [1034, 367] width 8 height 8
checkbox input "true"
click at [1030, 400] on label "Offer" at bounding box center [1053, 410] width 45 height 25
click at [1030, 405] on input "Offer" at bounding box center [1034, 409] width 8 height 8
checkbox input "true"
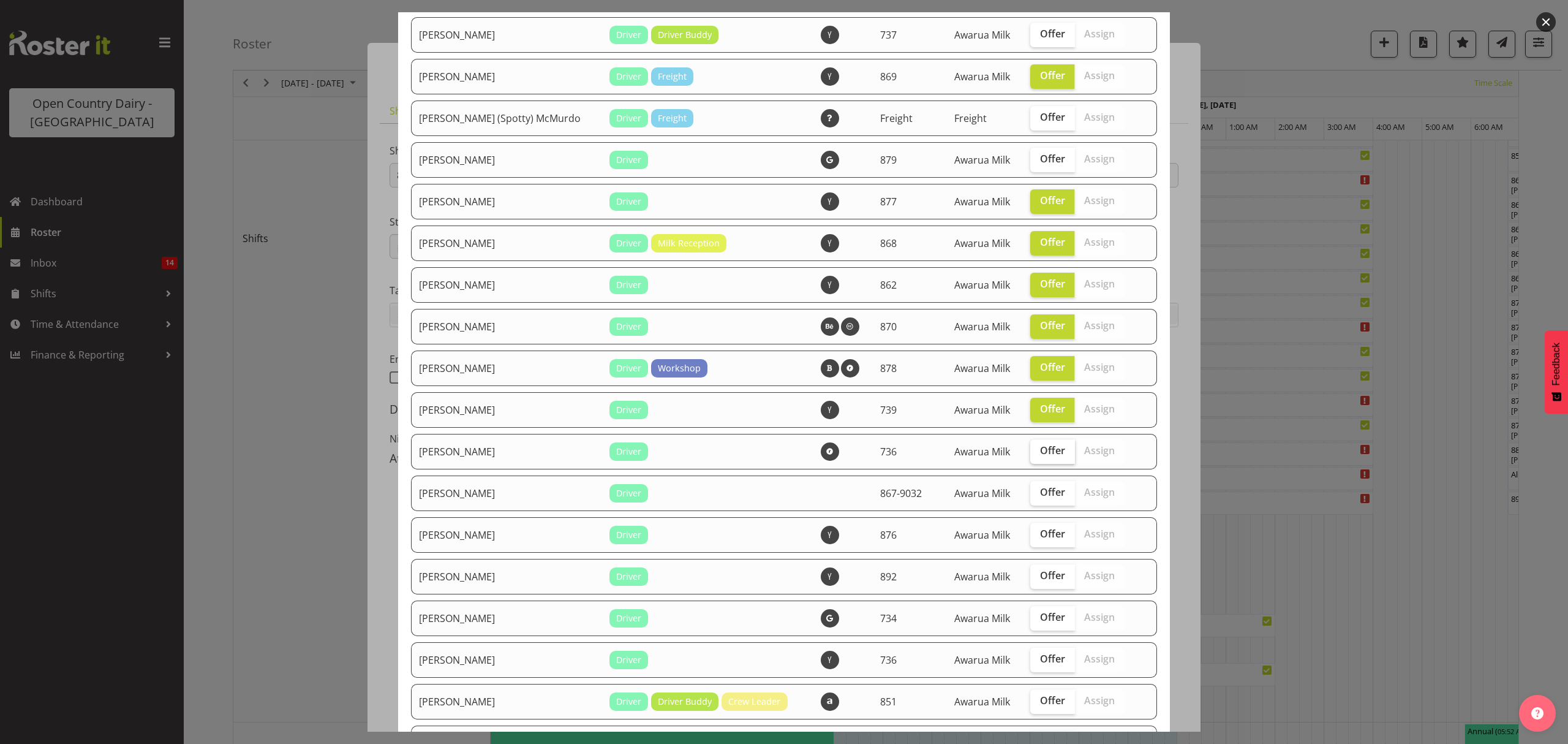
click at [1040, 454] on span "Offer" at bounding box center [1053, 450] width 25 height 12
click at [1030, 454] on input "Offer" at bounding box center [1034, 451] width 8 height 8
checkbox input "true"
click at [1040, 493] on span "Offer" at bounding box center [1053, 492] width 25 height 12
click at [1030, 493] on input "Offer" at bounding box center [1034, 492] width 8 height 8
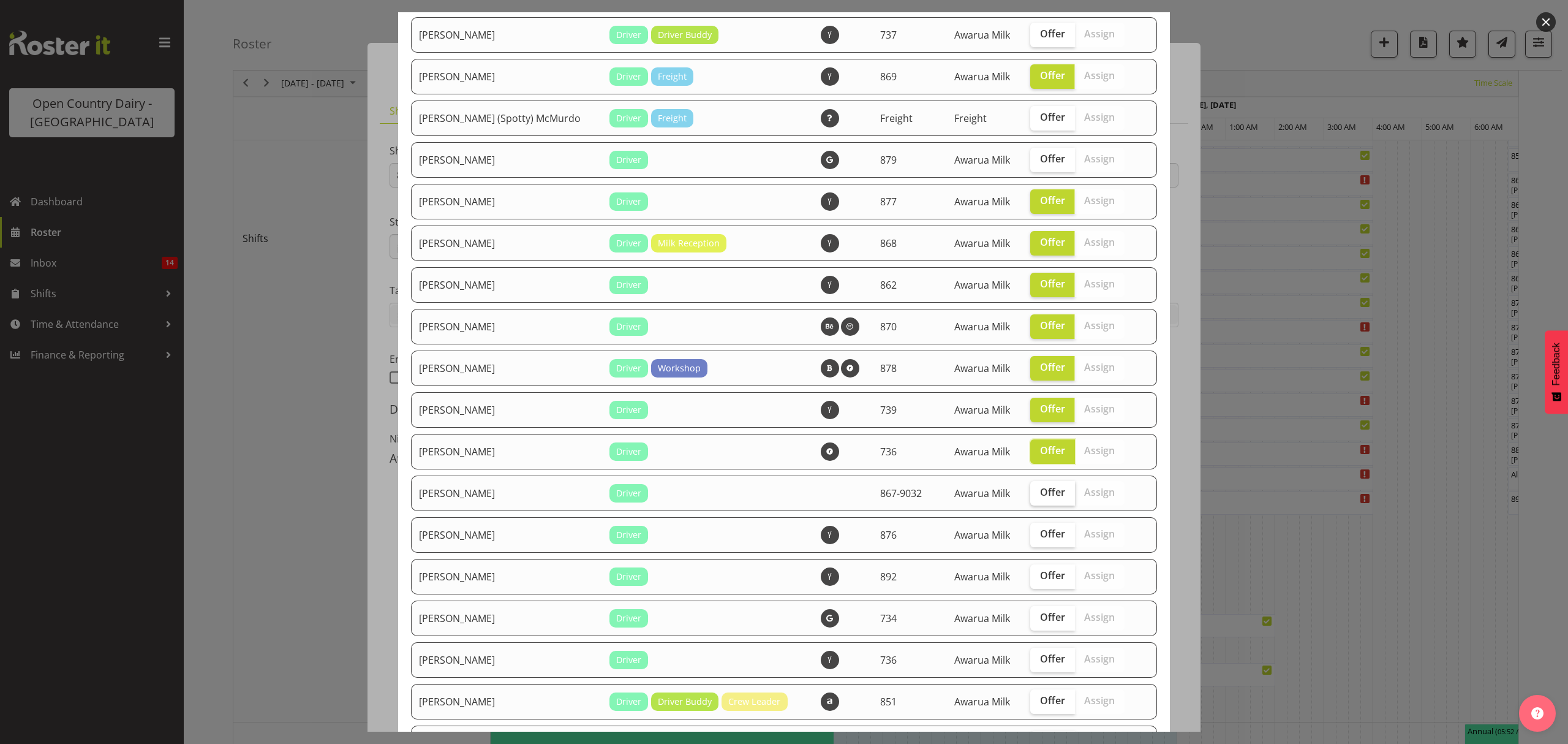
checkbox input "true"
click at [1030, 542] on label "Offer" at bounding box center [1053, 535] width 45 height 25
click at [1030, 538] on input "Offer" at bounding box center [1034, 534] width 8 height 8
checkbox input "true"
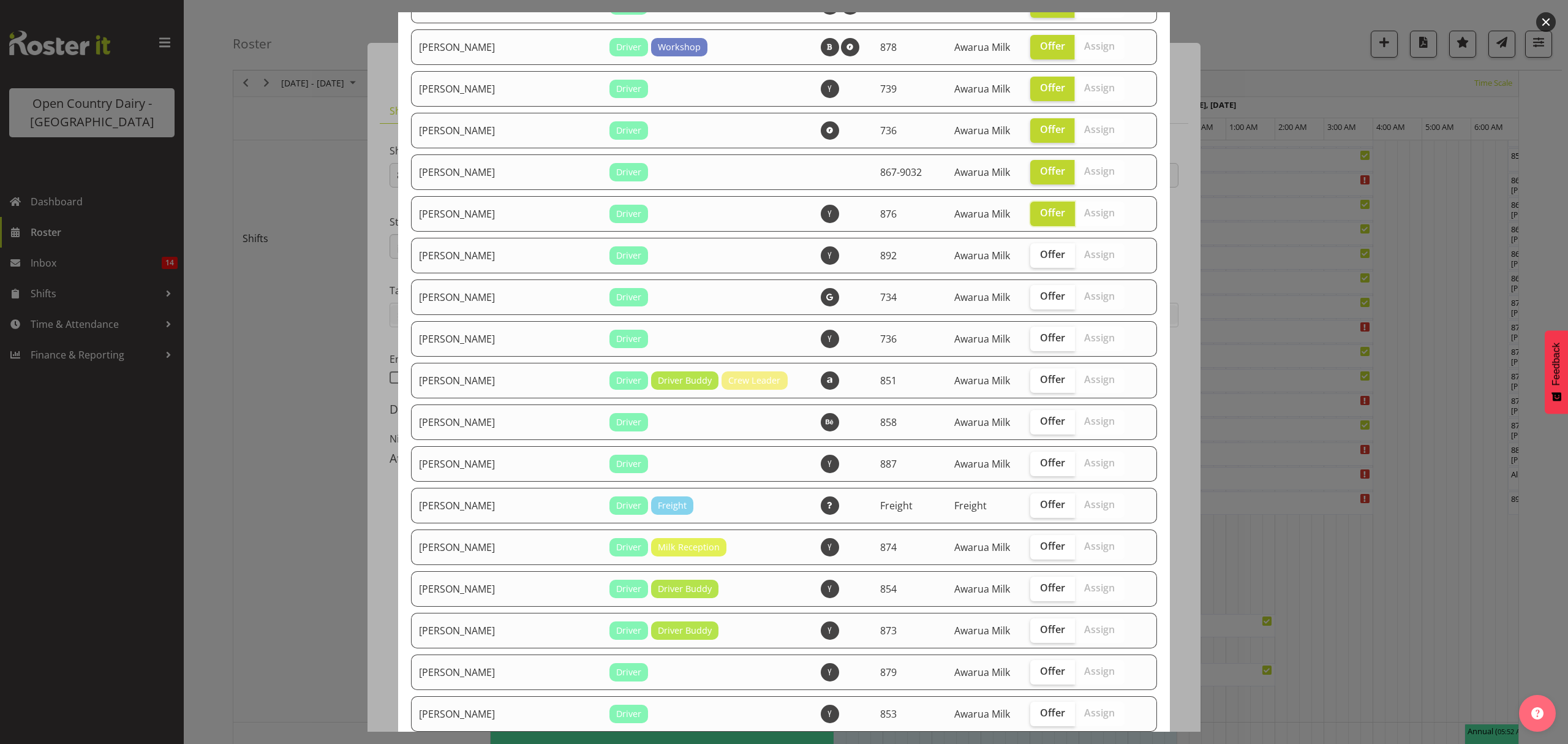
scroll to position [572, 0]
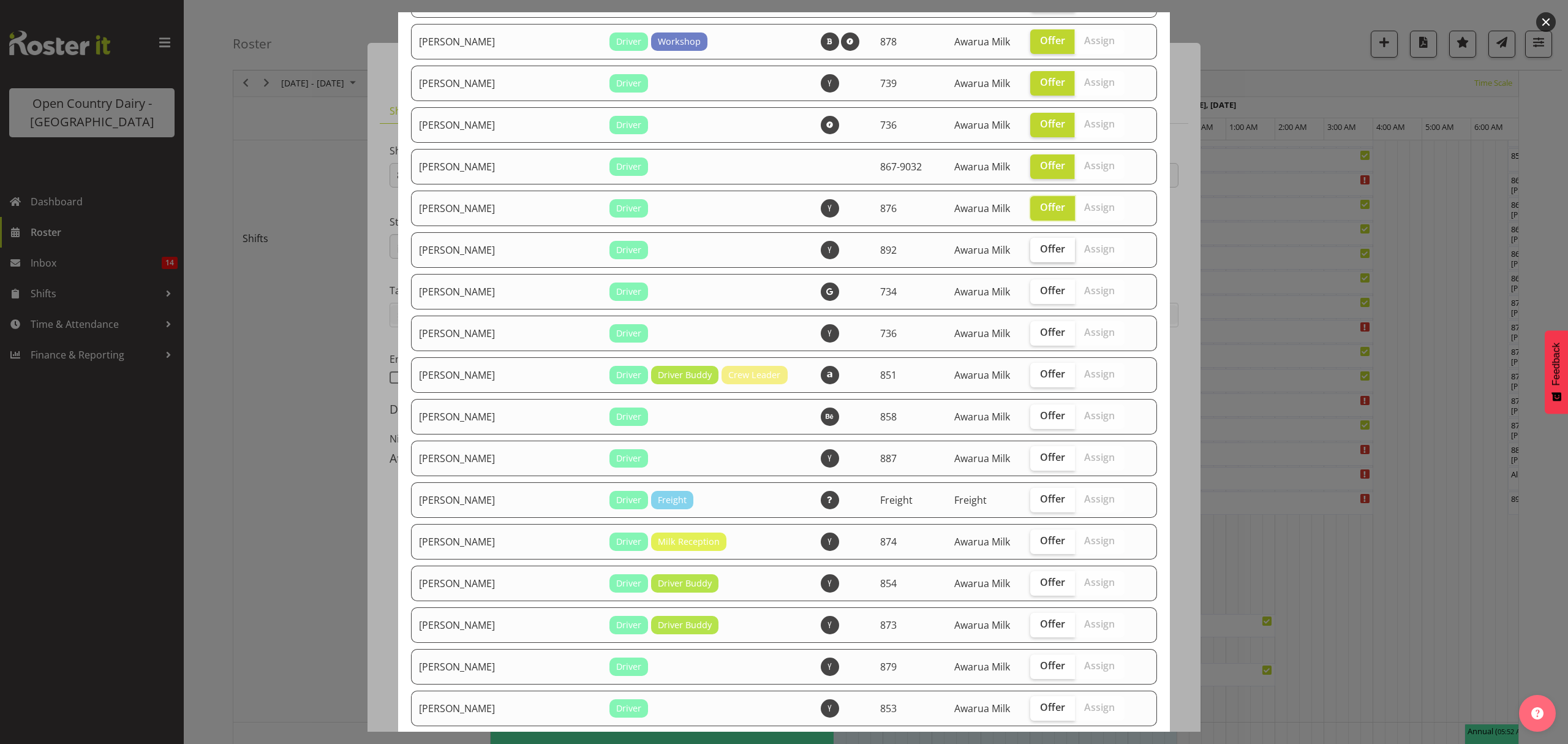
click at [1040, 247] on span "Offer" at bounding box center [1053, 249] width 25 height 12
click at [1035, 247] on input "Offer" at bounding box center [1034, 249] width 8 height 8
checkbox input "true"
click at [1040, 336] on span "Offer" at bounding box center [1053, 332] width 25 height 12
click at [1035, 336] on input "Offer" at bounding box center [1034, 332] width 8 height 8
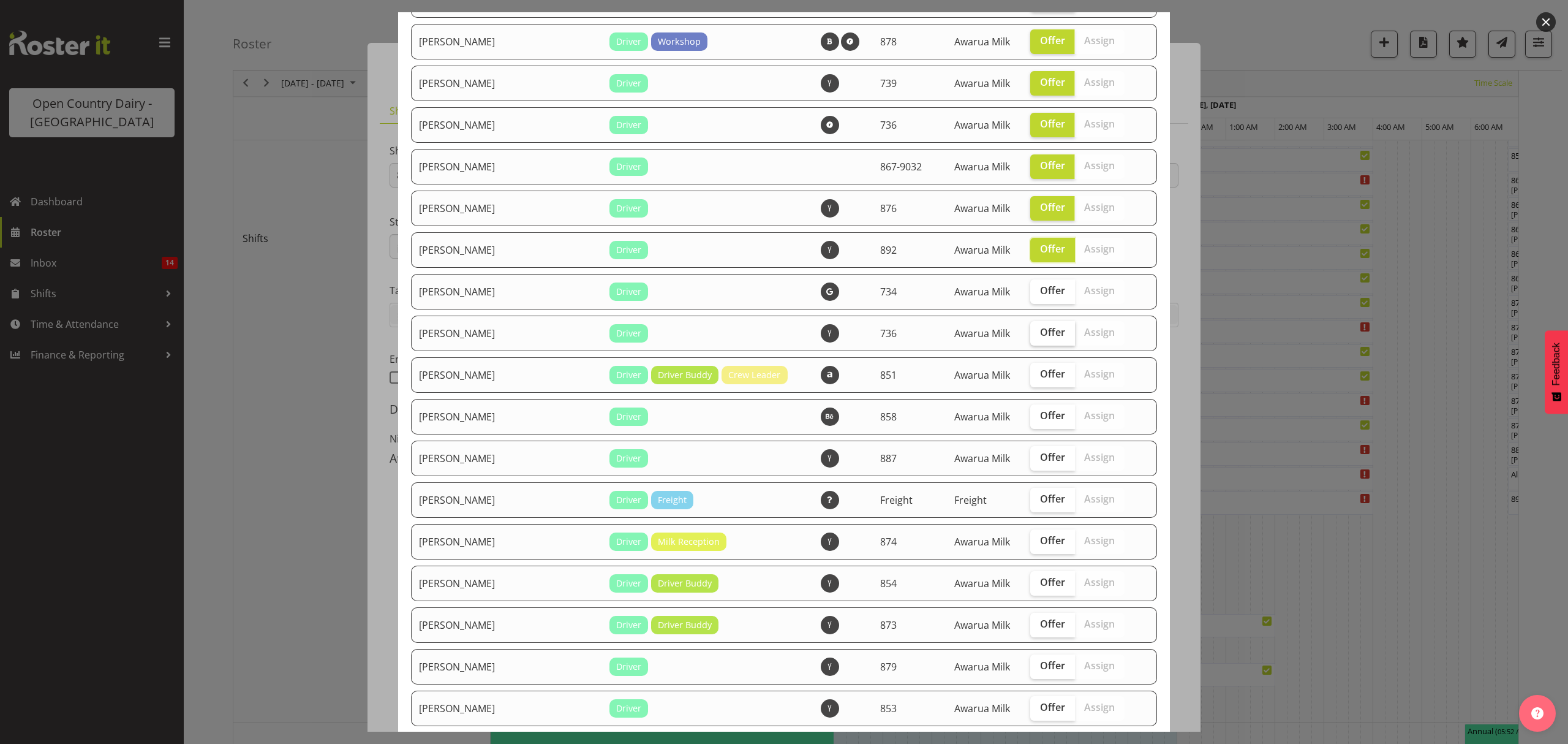
checkbox input "true"
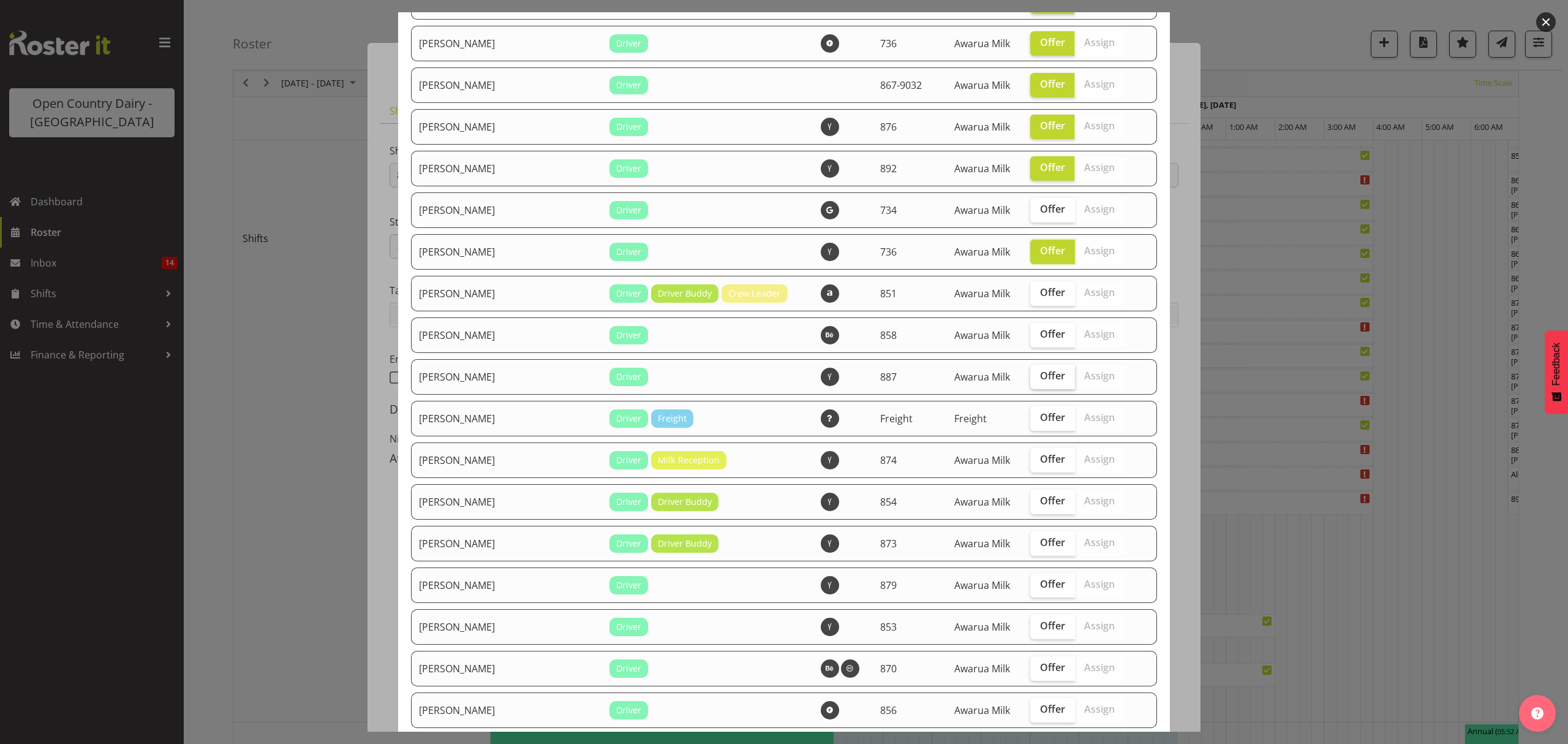
click at [1040, 378] on span "Offer" at bounding box center [1053, 375] width 25 height 12
click at [1030, 378] on input "Offer" at bounding box center [1034, 375] width 8 height 8
checkbox input "true"
click at [1040, 462] on span "Offer" at bounding box center [1053, 459] width 25 height 12
click at [1030, 462] on input "Offer" at bounding box center [1034, 459] width 8 height 8
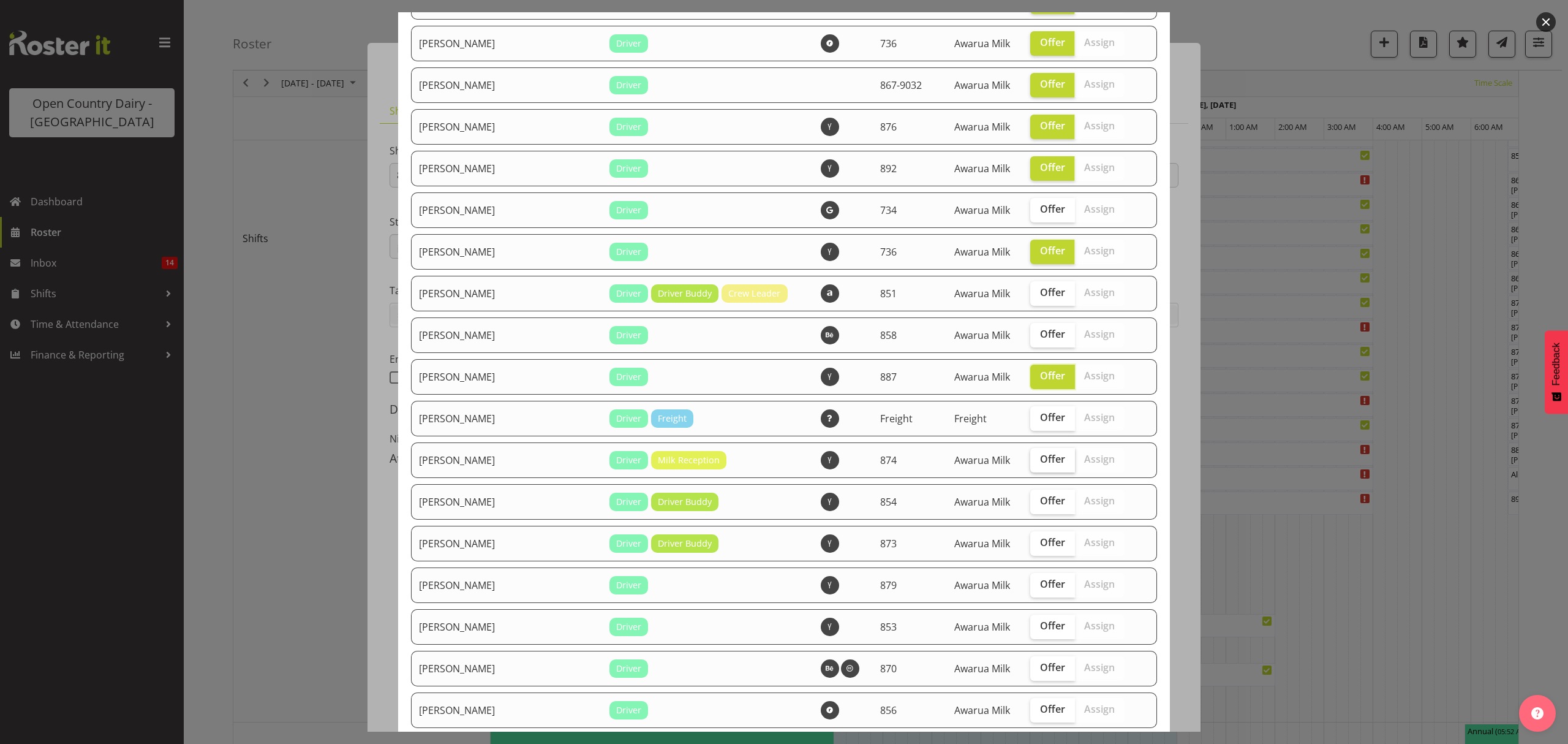
checkbox input "true"
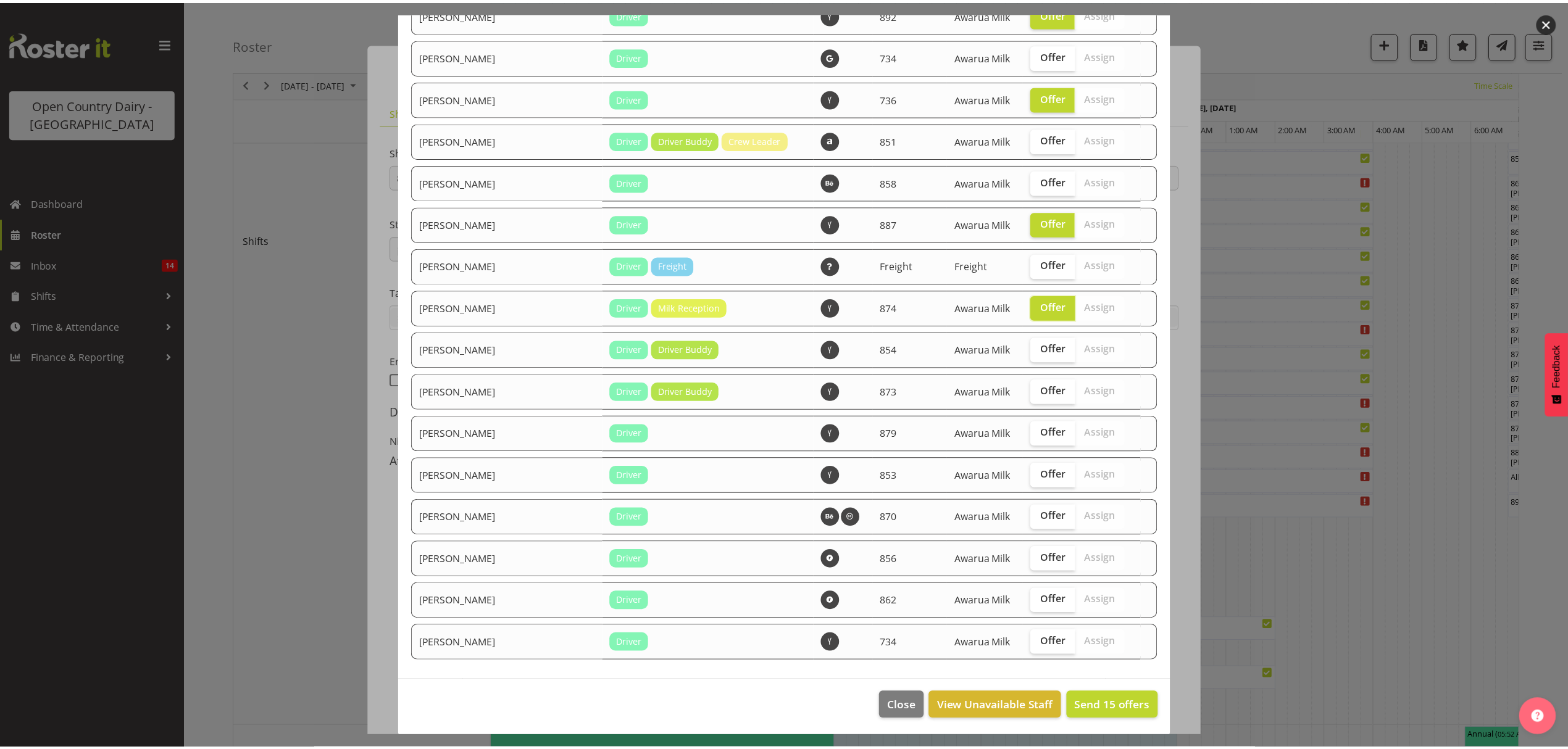
scroll to position [814, 0]
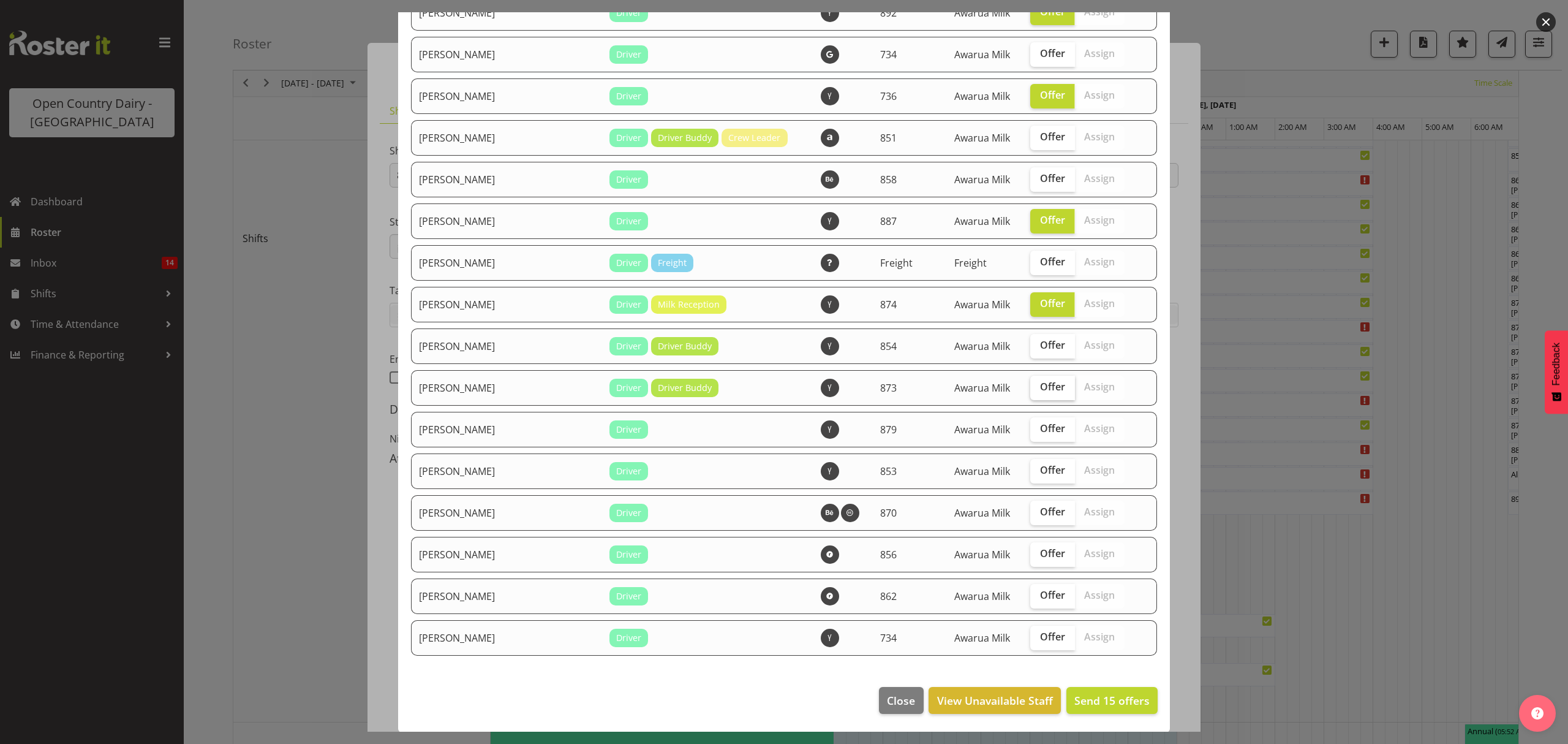
click at [1040, 385] on span "Offer" at bounding box center [1053, 387] width 25 height 12
click at [1030, 385] on input "Offer" at bounding box center [1034, 387] width 8 height 8
checkbox input "true"
click at [1040, 431] on span "Offer" at bounding box center [1053, 428] width 25 height 12
click at [1031, 431] on input "Offer" at bounding box center [1034, 428] width 8 height 8
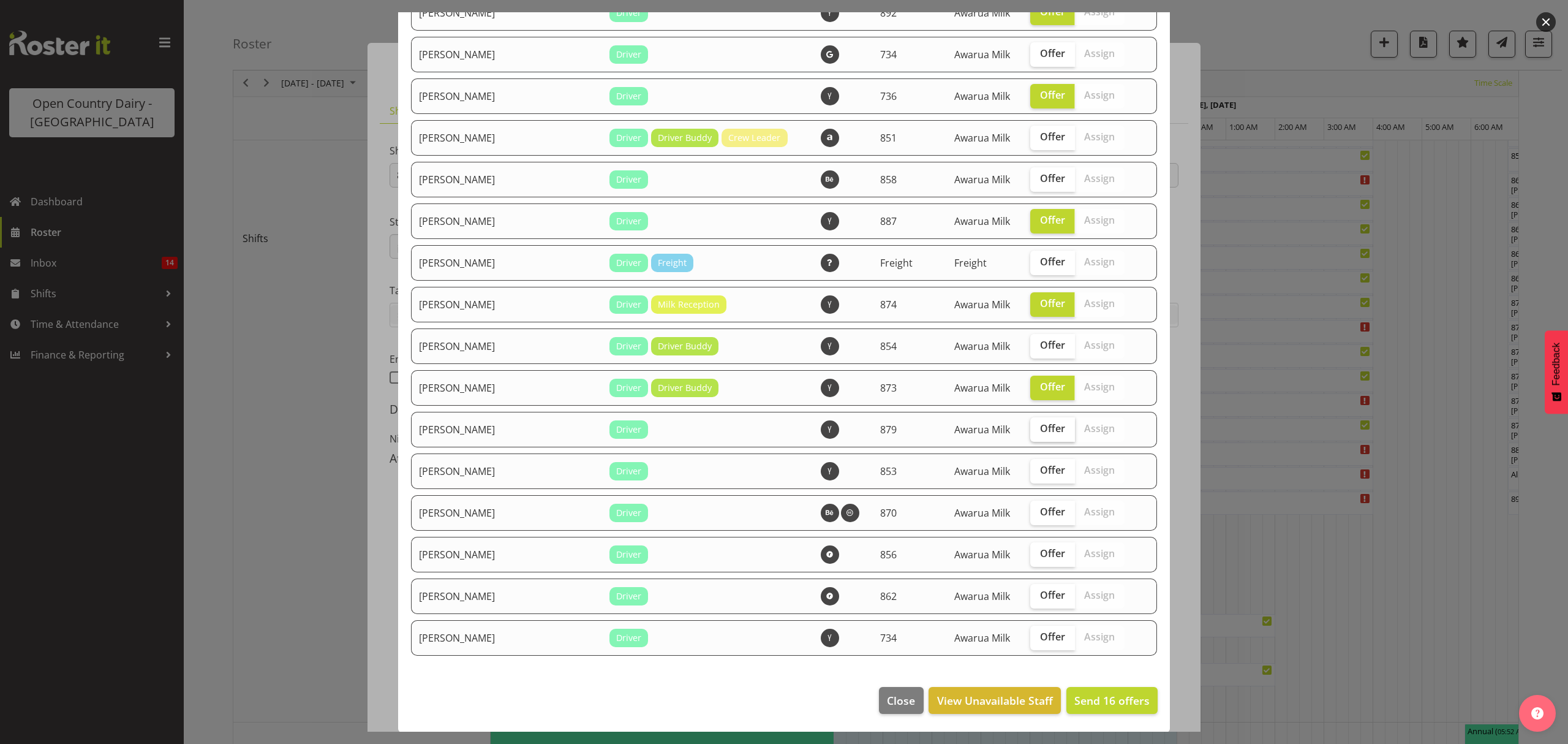
checkbox input "true"
click at [1048, 471] on label "Offer" at bounding box center [1053, 471] width 45 height 25
click at [1038, 471] on input "Offer" at bounding box center [1034, 470] width 8 height 8
checkbox input "true"
click at [1040, 630] on span "Offer" at bounding box center [1053, 636] width 25 height 12
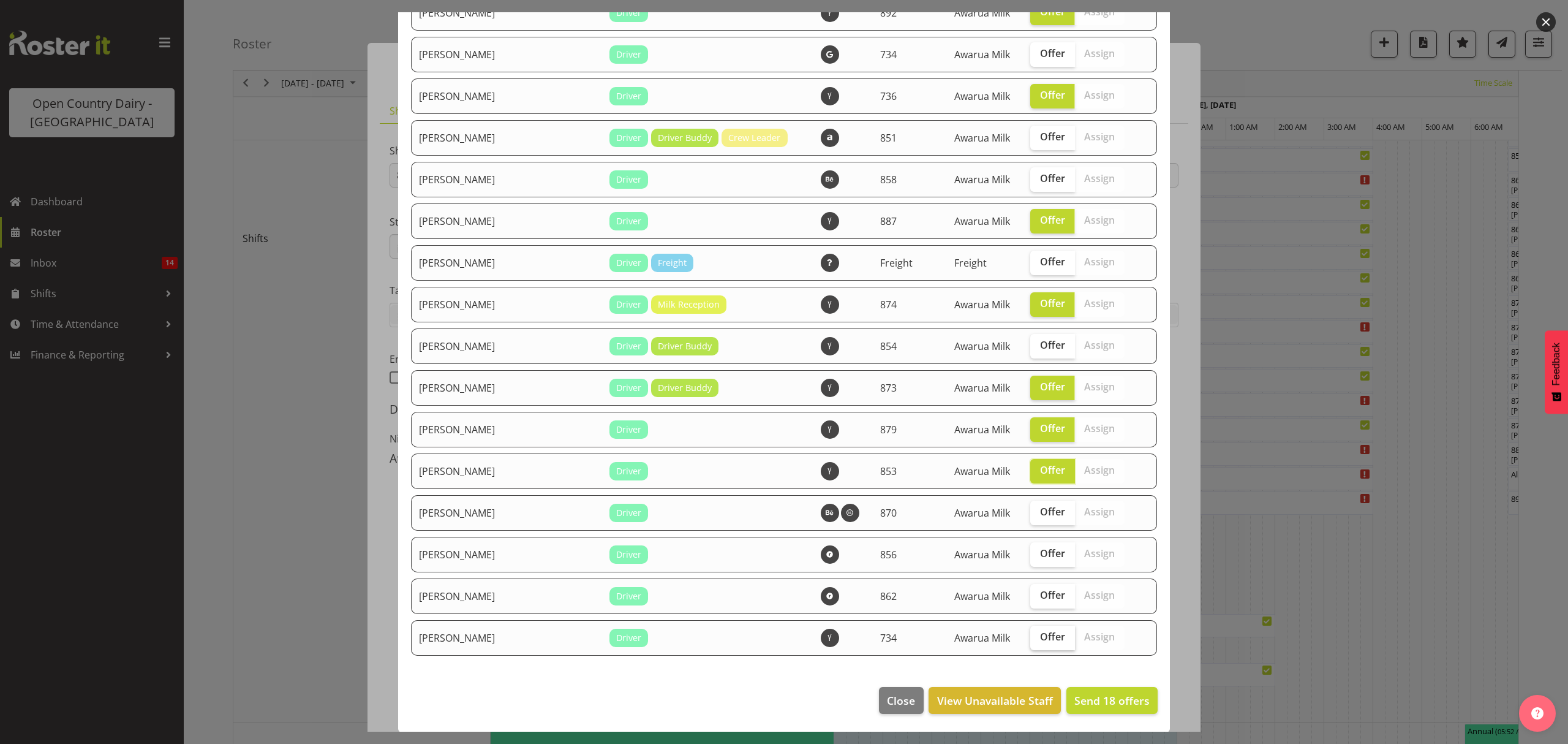
click at [1030, 633] on input "Offer" at bounding box center [1034, 637] width 8 height 8
checkbox input "true"
click at [1091, 696] on span "Send 19 offers" at bounding box center [1112, 700] width 75 height 15
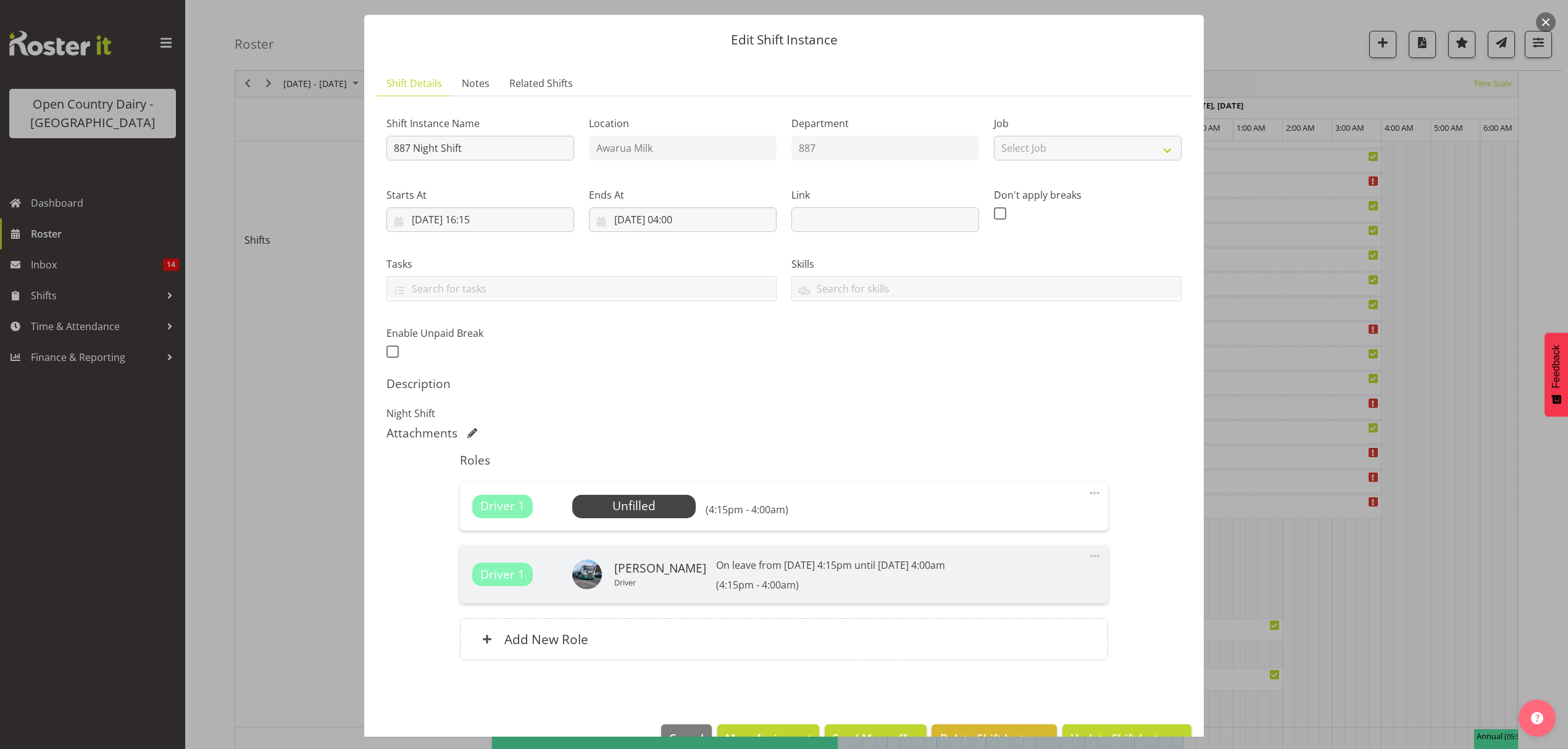
scroll to position [62, 0]
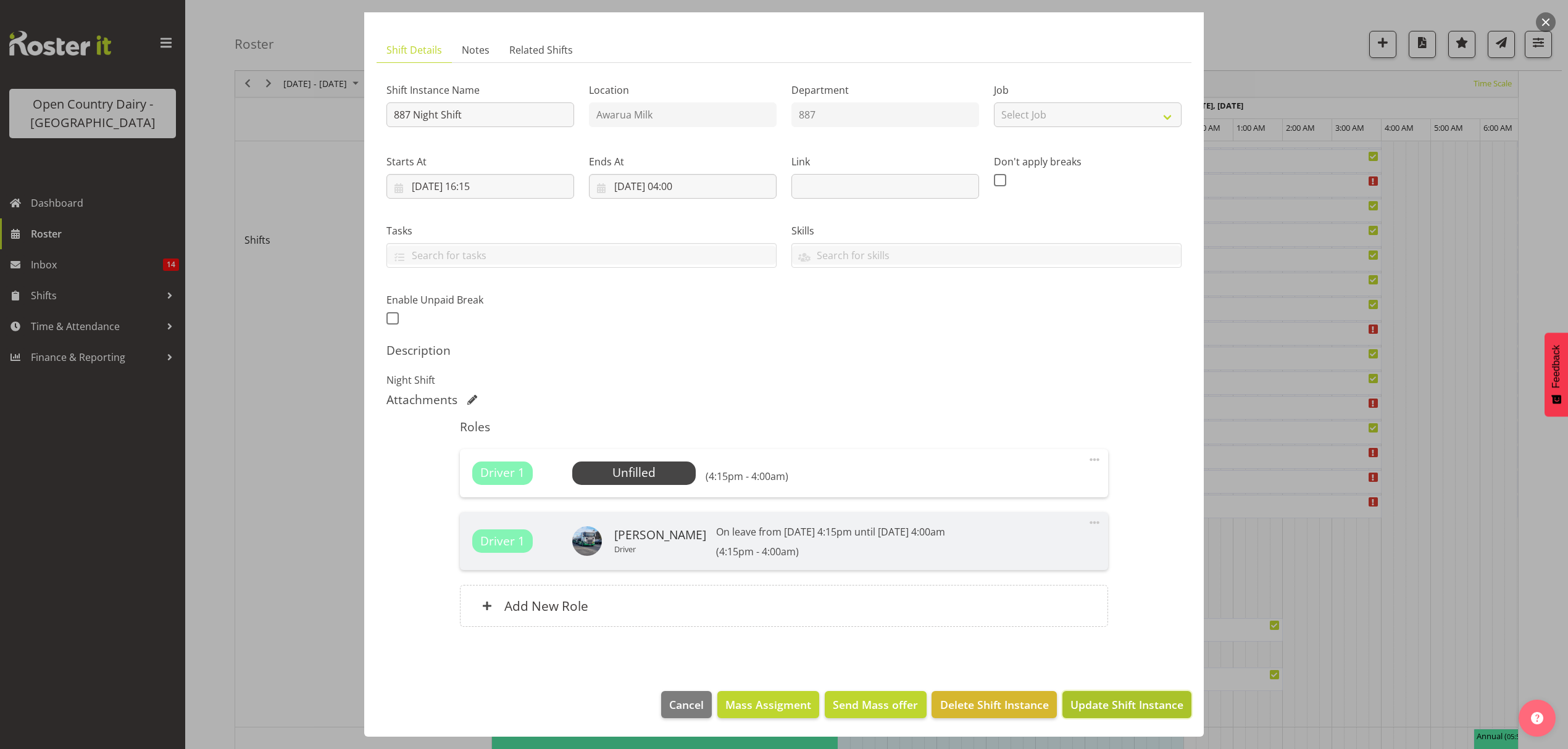
click at [1091, 712] on span "Update Shift Instance" at bounding box center [1126, 704] width 113 height 16
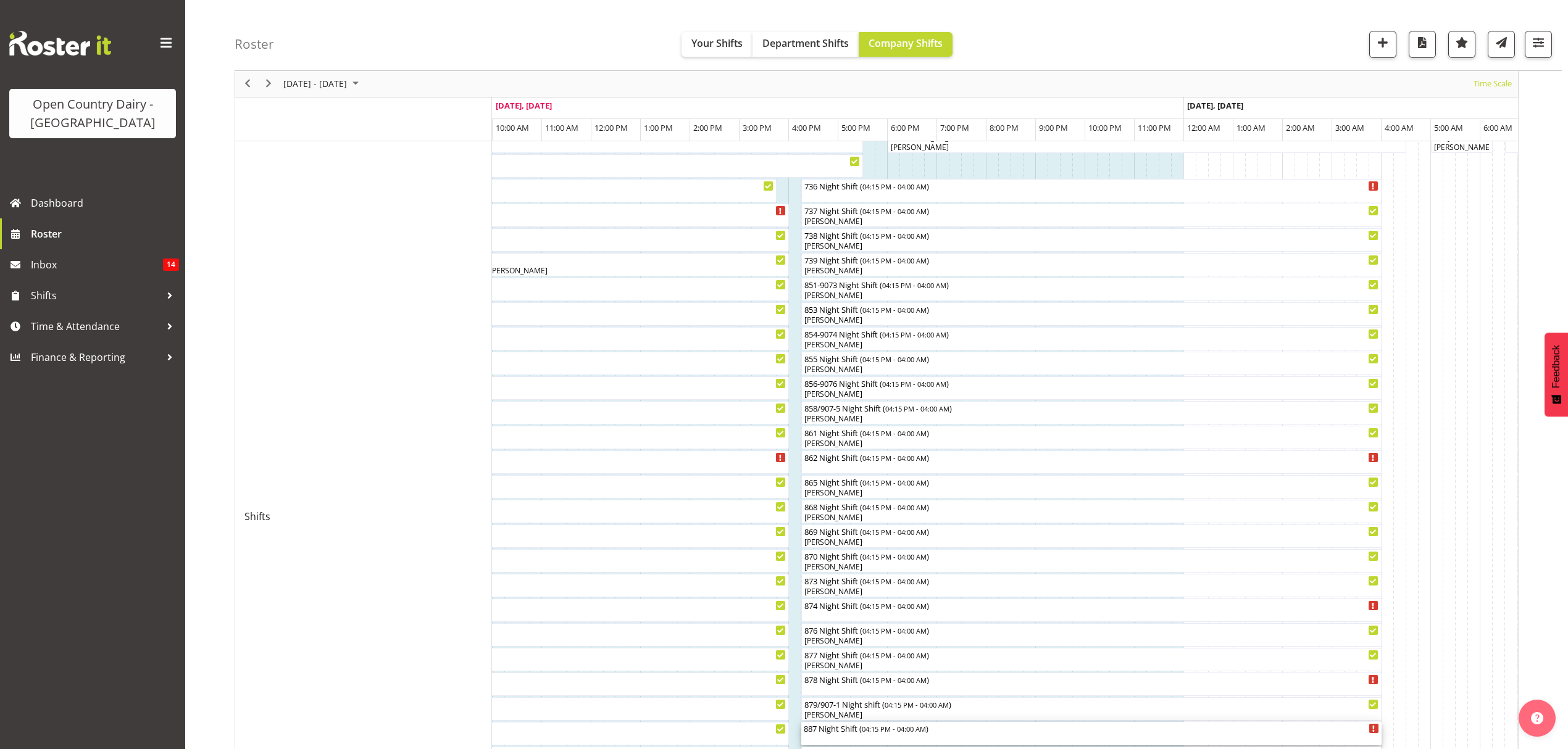
scroll to position [82, 0]
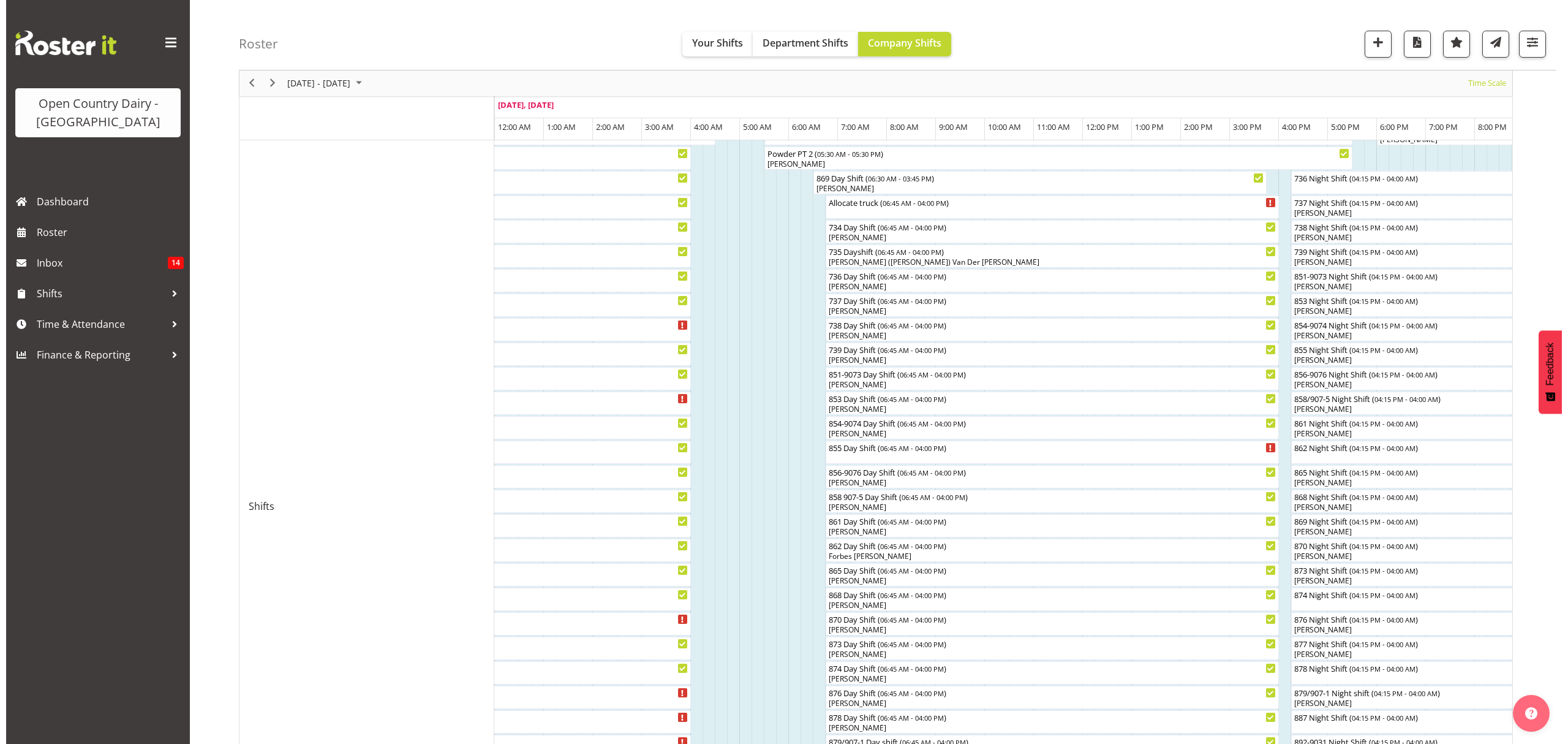
scroll to position [408, 0]
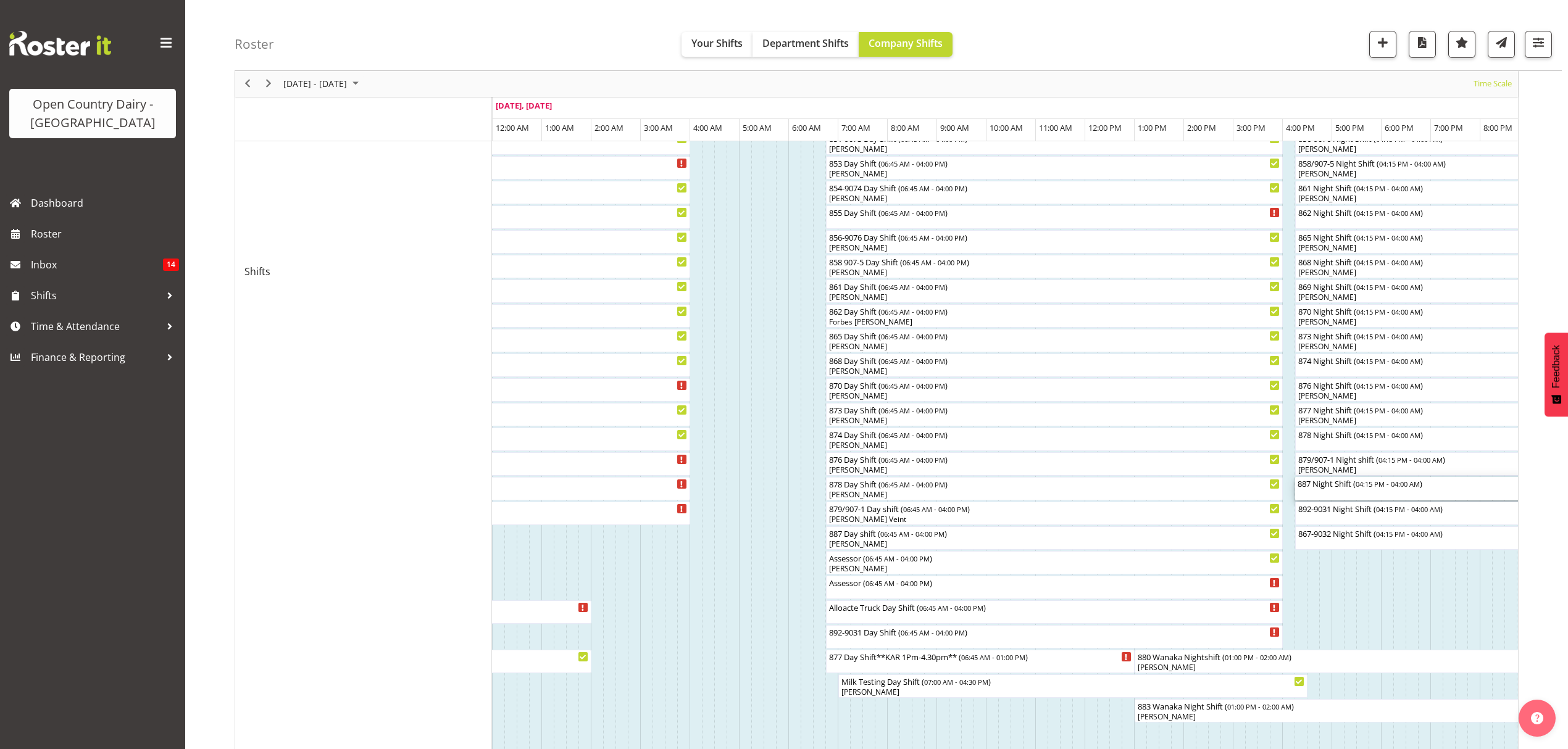
click at [1329, 481] on div "887 Night Shift ( 04:15 PM - 04:00 AM )" at bounding box center [1585, 483] width 575 height 12
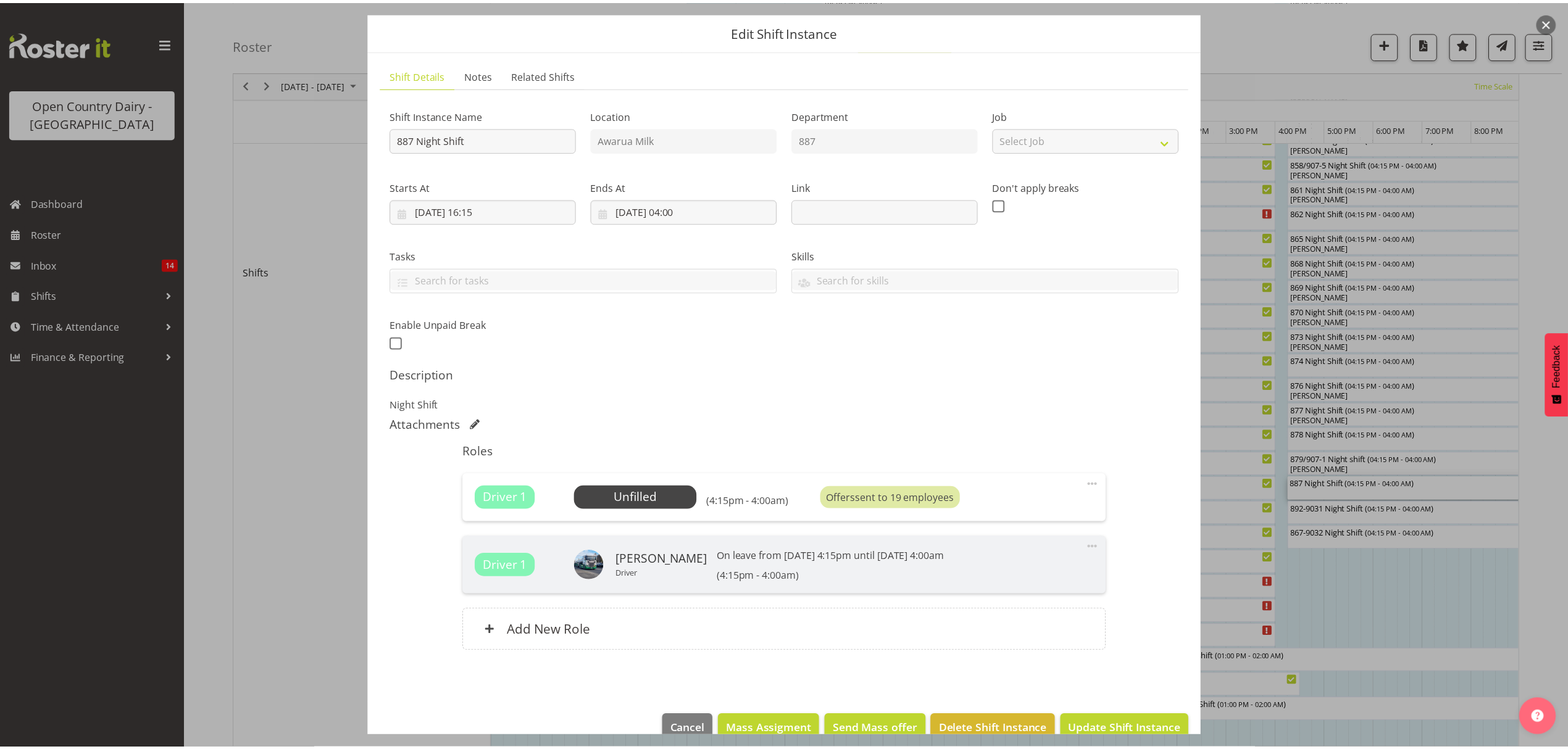
scroll to position [62, 0]
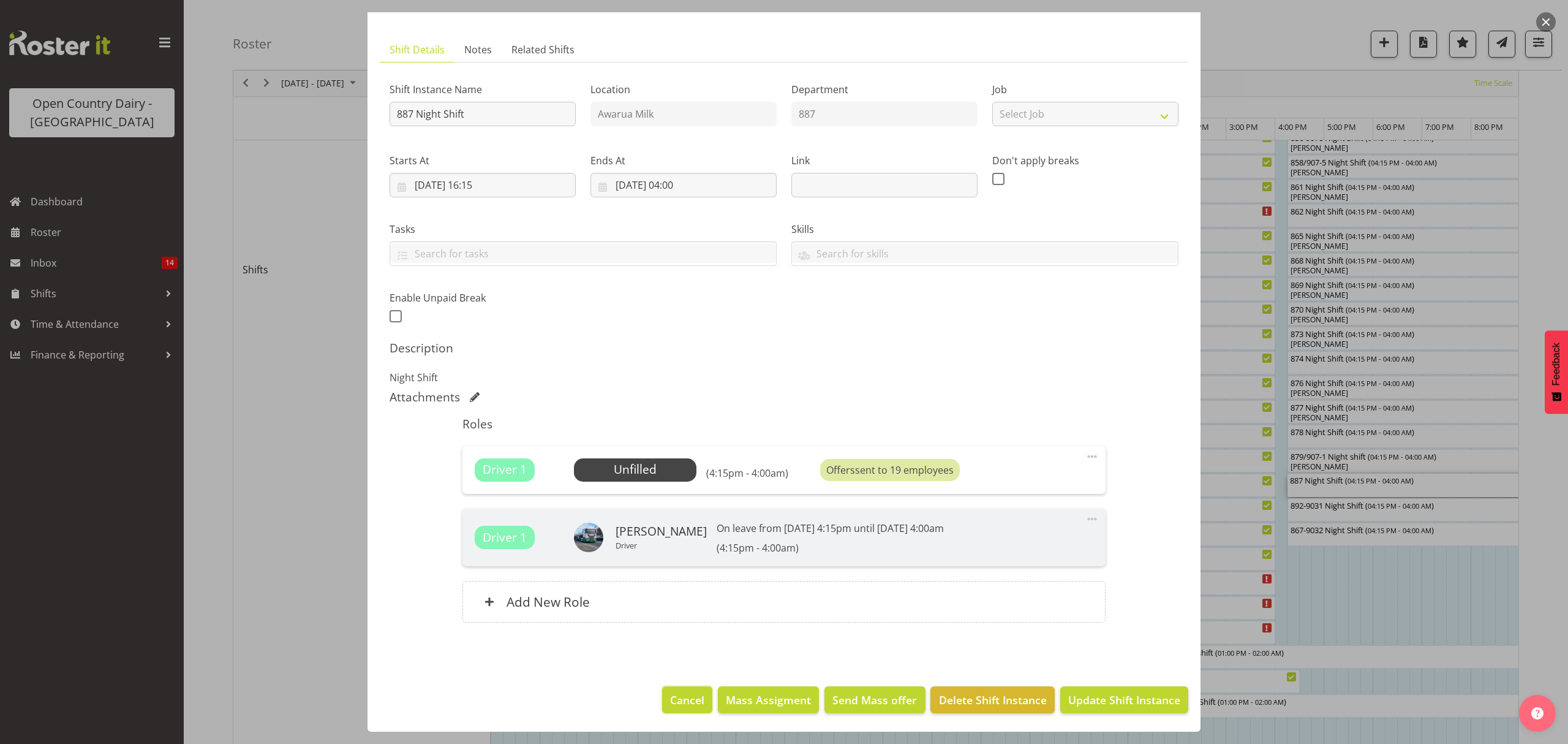
click at [678, 695] on span "Cancel" at bounding box center [687, 699] width 34 height 16
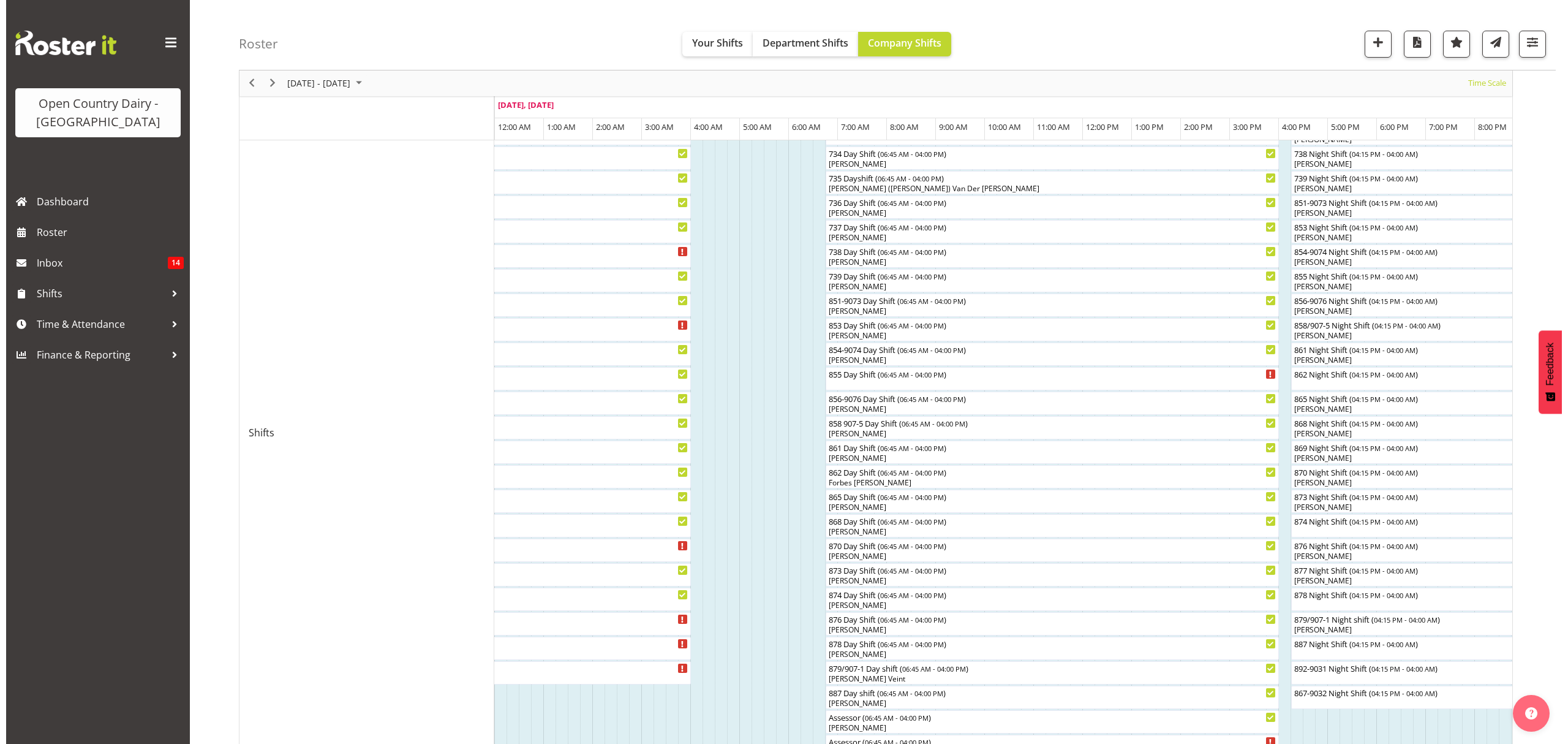
scroll to position [326, 0]
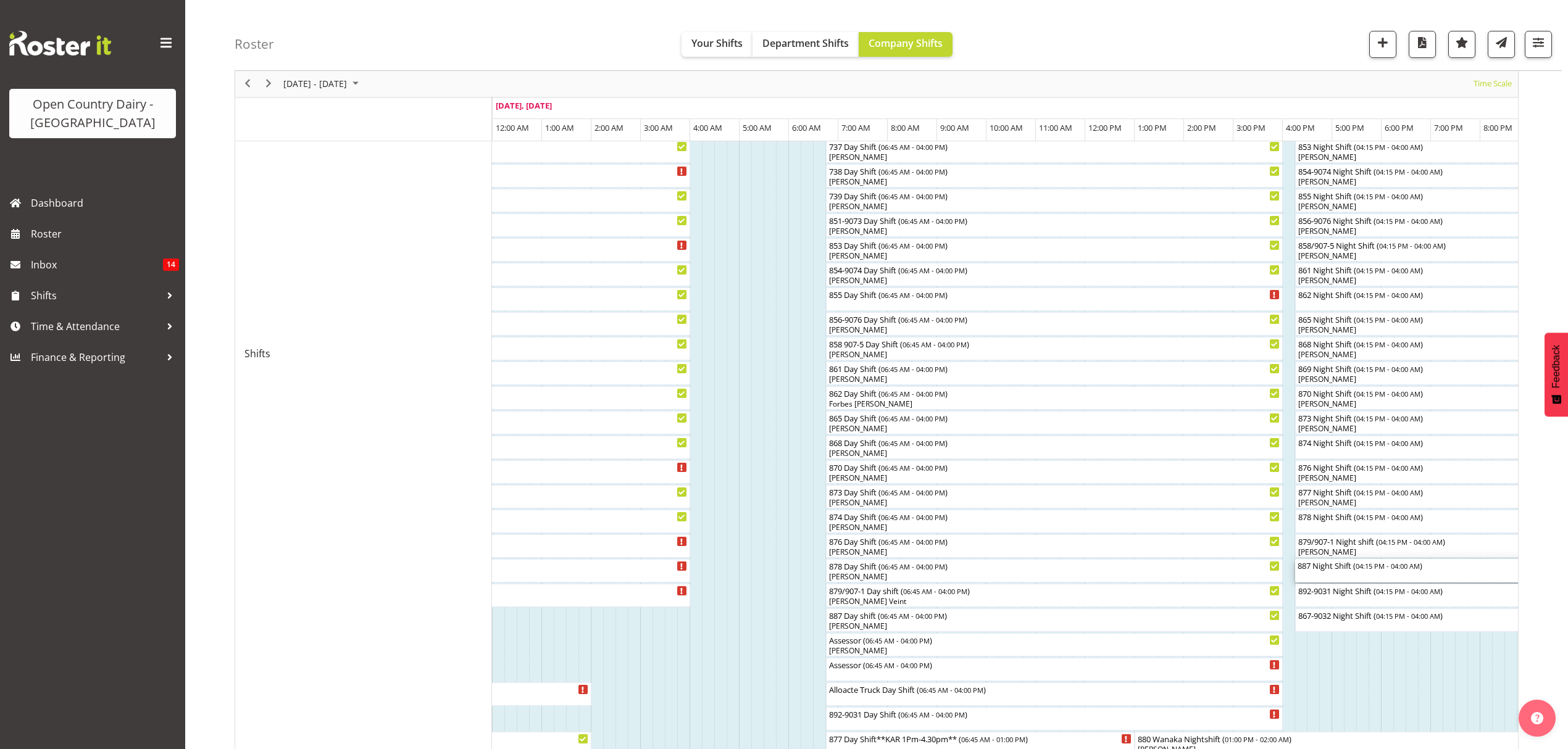
click at [1356, 568] on div "887 Night Shift ( 04:15 PM - 04:00 AM )" at bounding box center [1585, 565] width 575 height 12
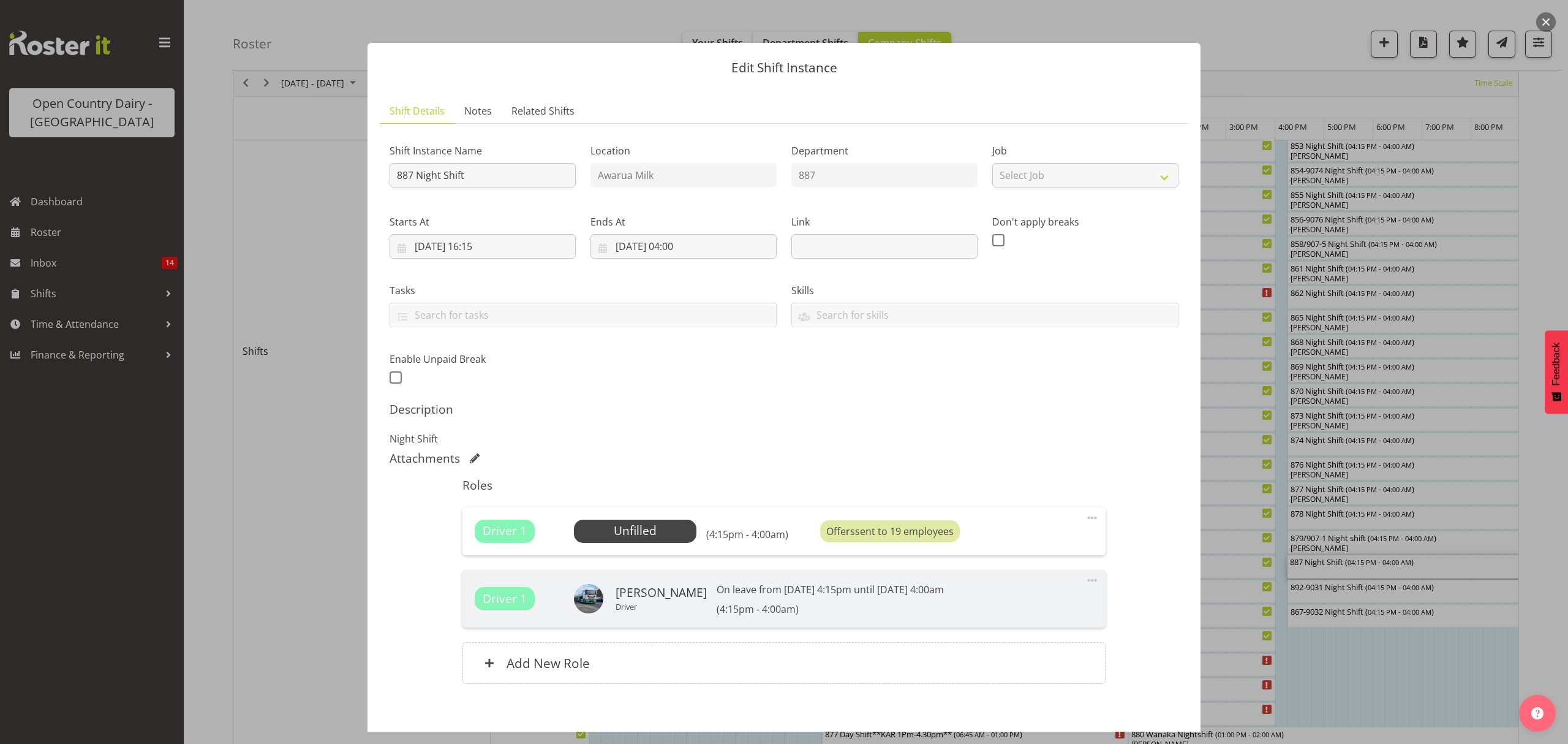
scroll to position [62, 0]
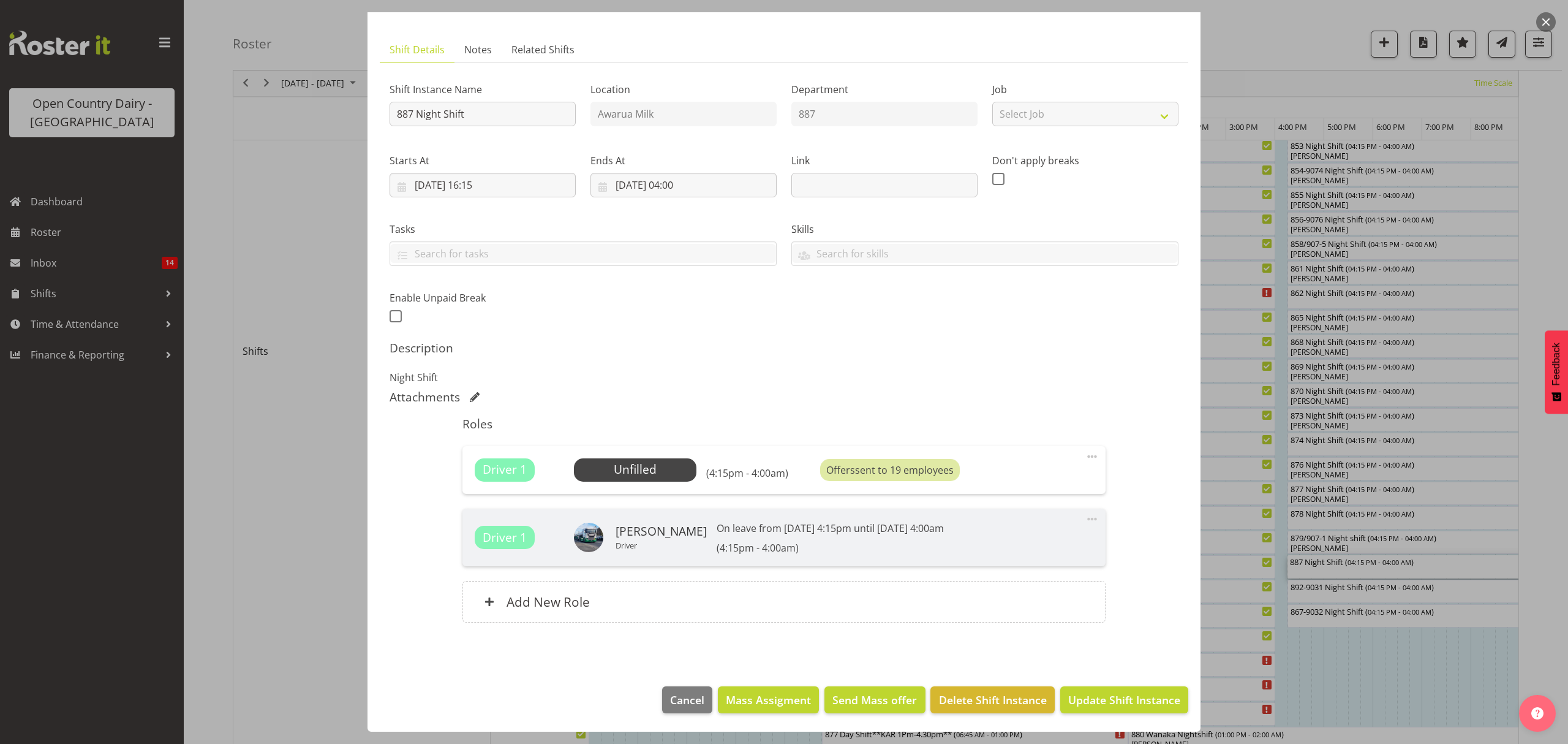
click at [775, 388] on div "Shift Instance Name 887 Night Shift Location Awarua Milk Department 887 Job Sel…" at bounding box center [784, 354] width 789 height 565
click at [682, 710] on button "Cancel" at bounding box center [686, 699] width 50 height 27
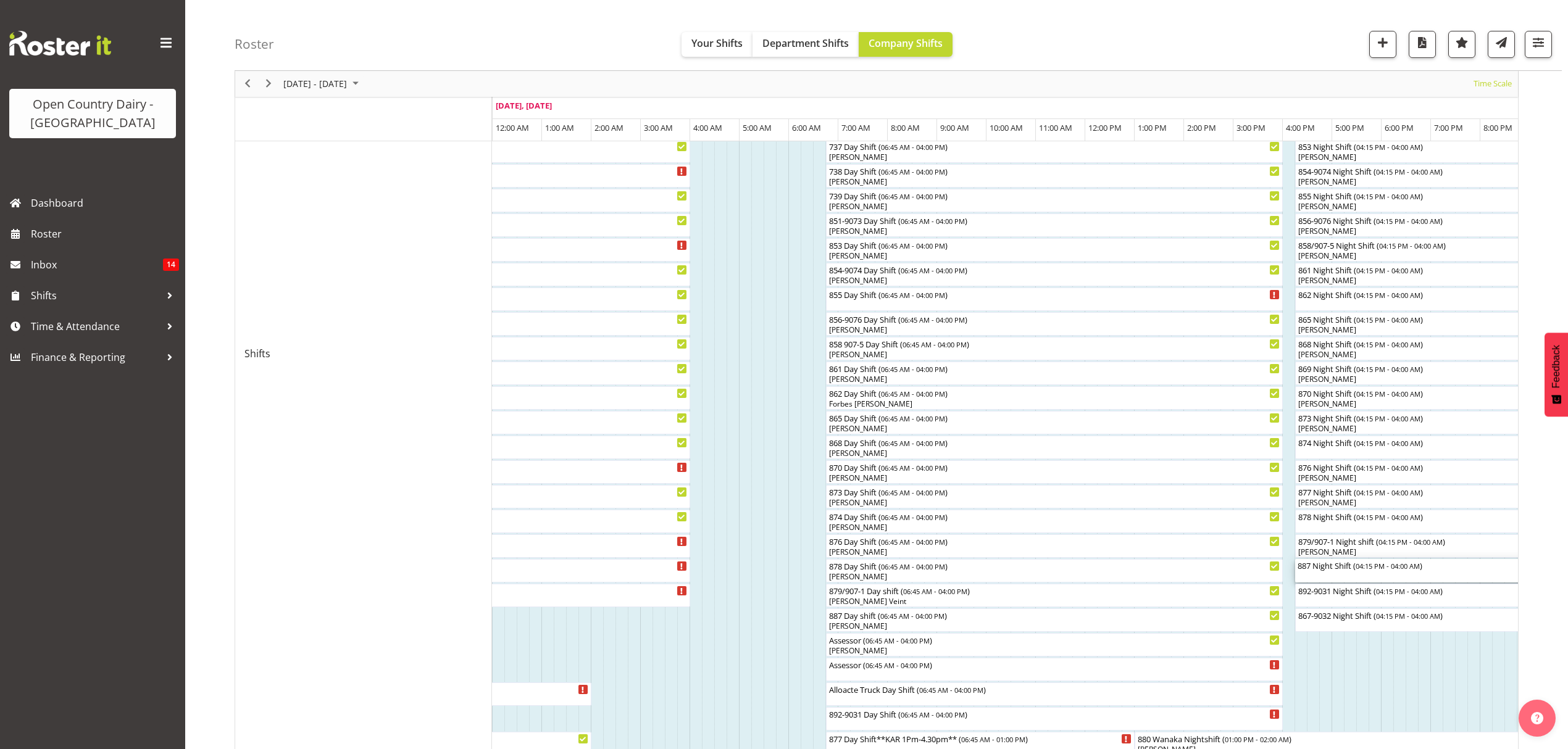
click at [1341, 568] on div "887 Night Shift ( 04:15 PM - 04:00 AM )" at bounding box center [1585, 565] width 575 height 12
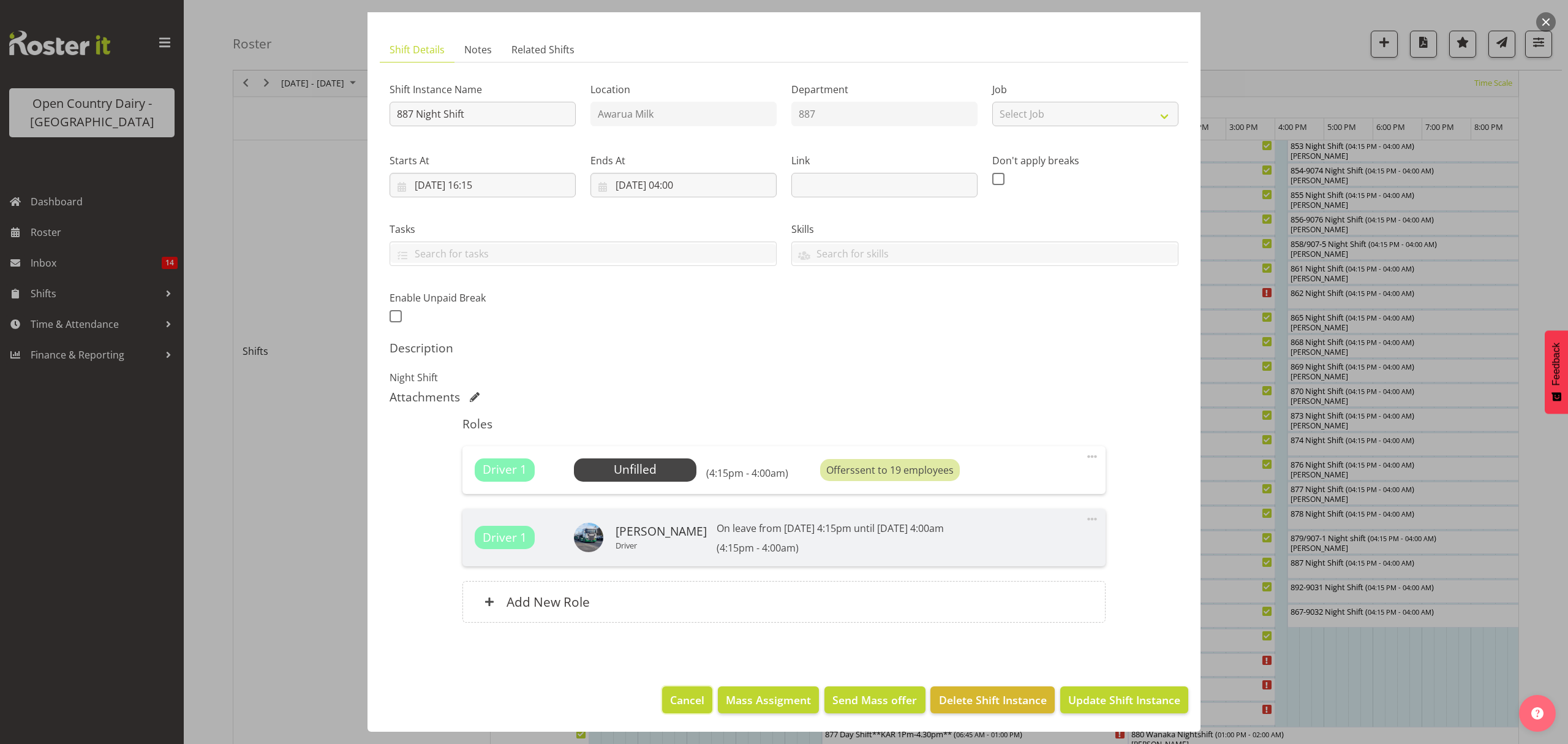
click at [692, 699] on span "Cancel" at bounding box center [687, 699] width 34 height 16
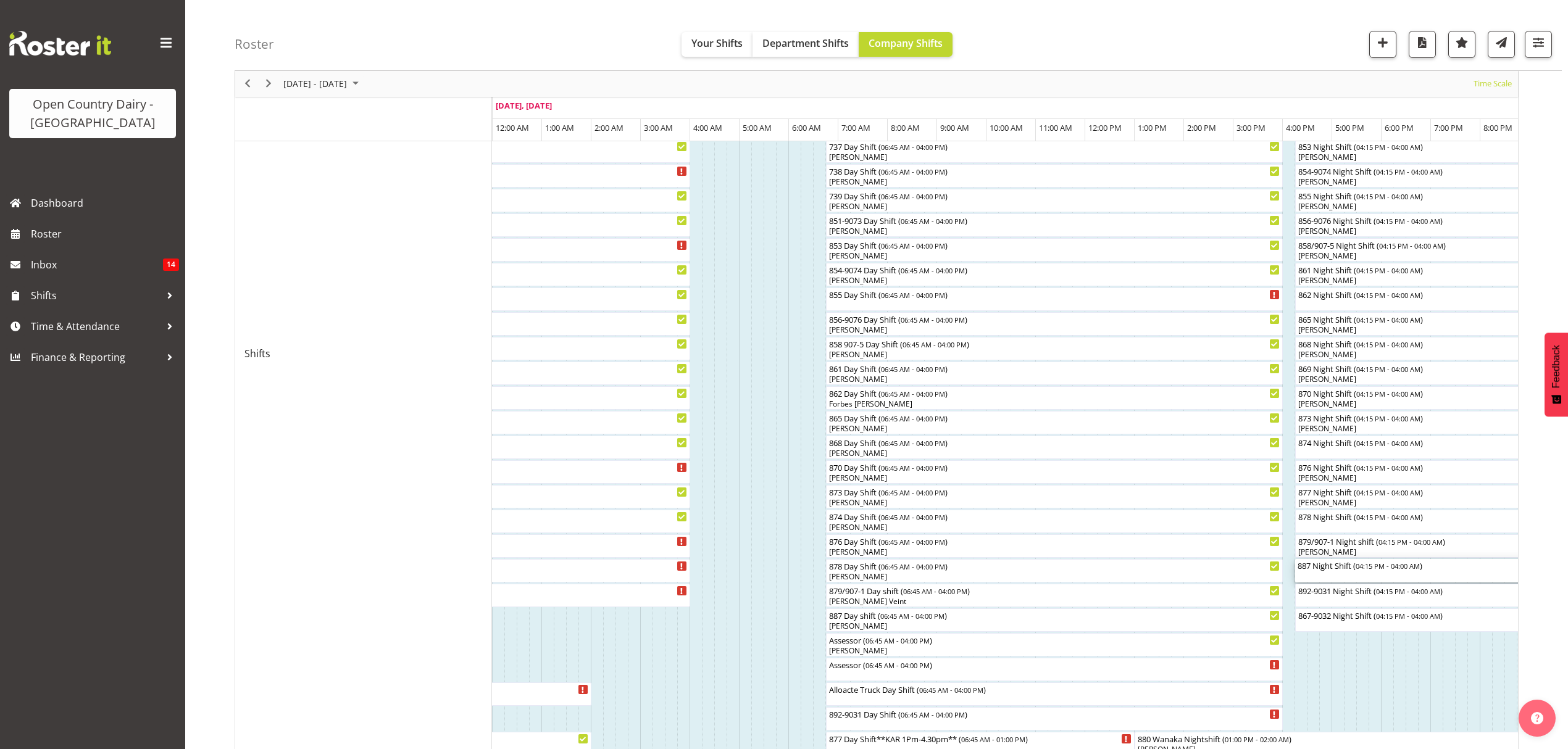
click at [1368, 571] on div "887 Night Shift ( 04:15 PM - 04:00 AM )" at bounding box center [1585, 570] width 575 height 23
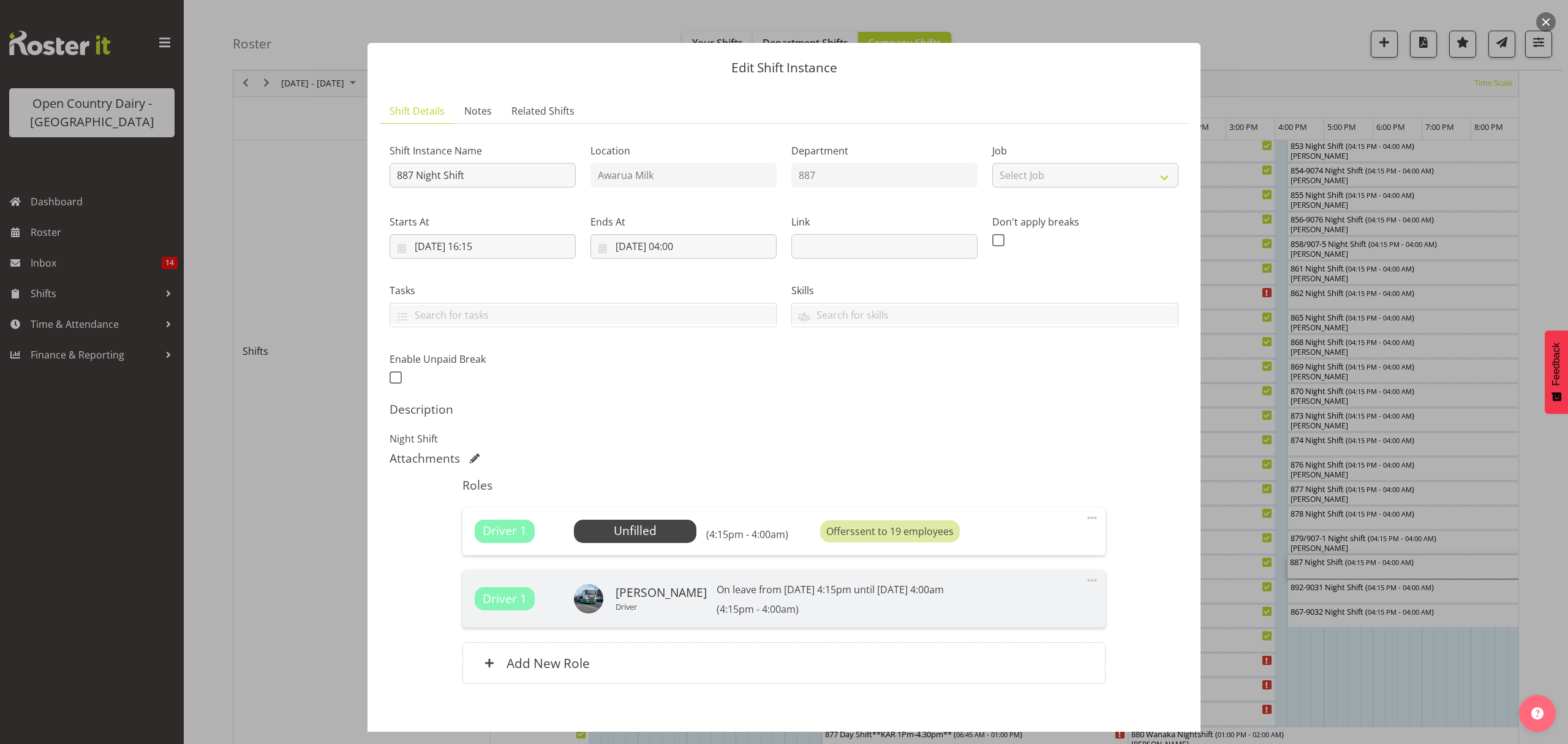
click at [718, 451] on div "Shift Instance Name 887 Night Shift Location Awarua Milk Department 887 Job Sel…" at bounding box center [784, 416] width 789 height 565
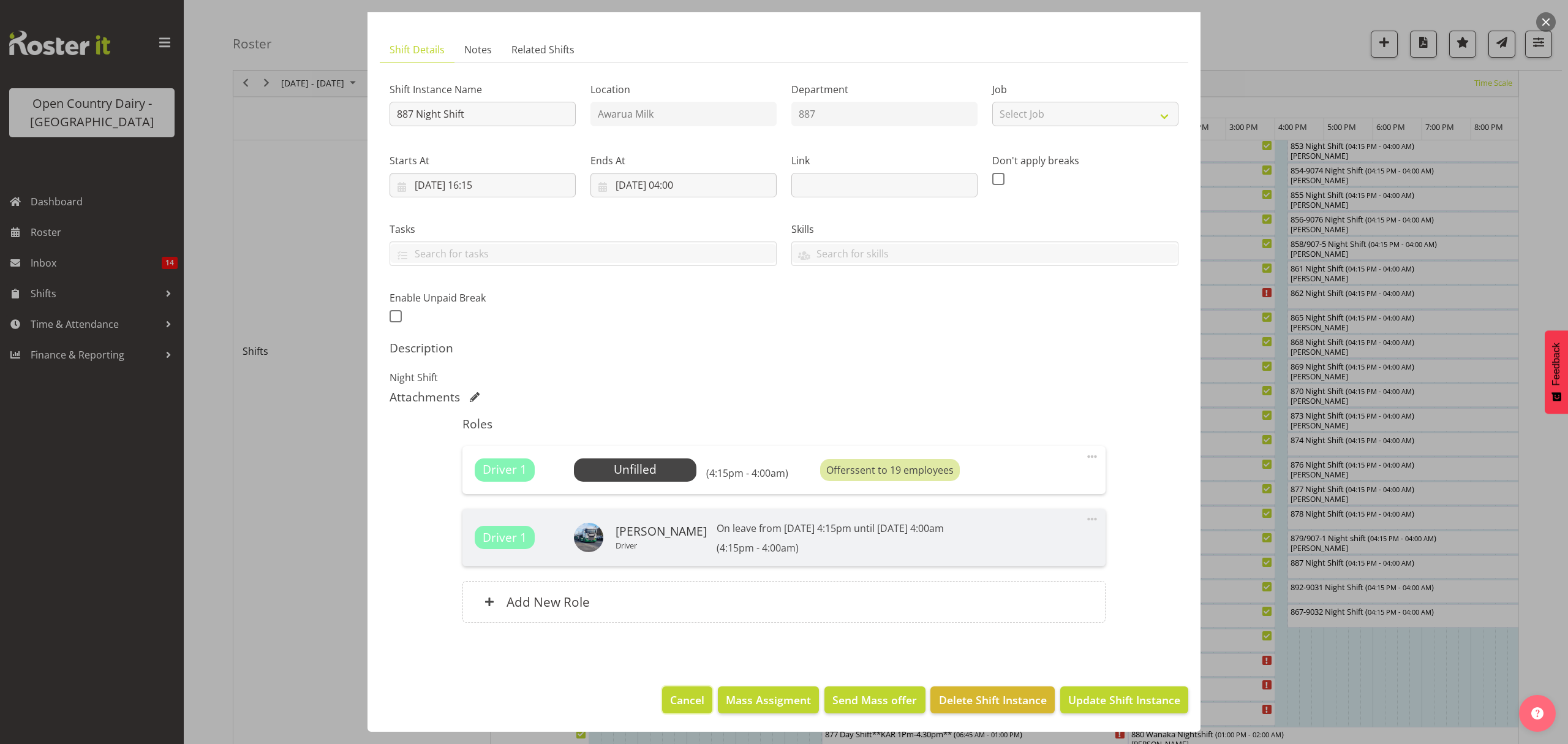
click at [672, 699] on span "Cancel" at bounding box center [687, 699] width 34 height 16
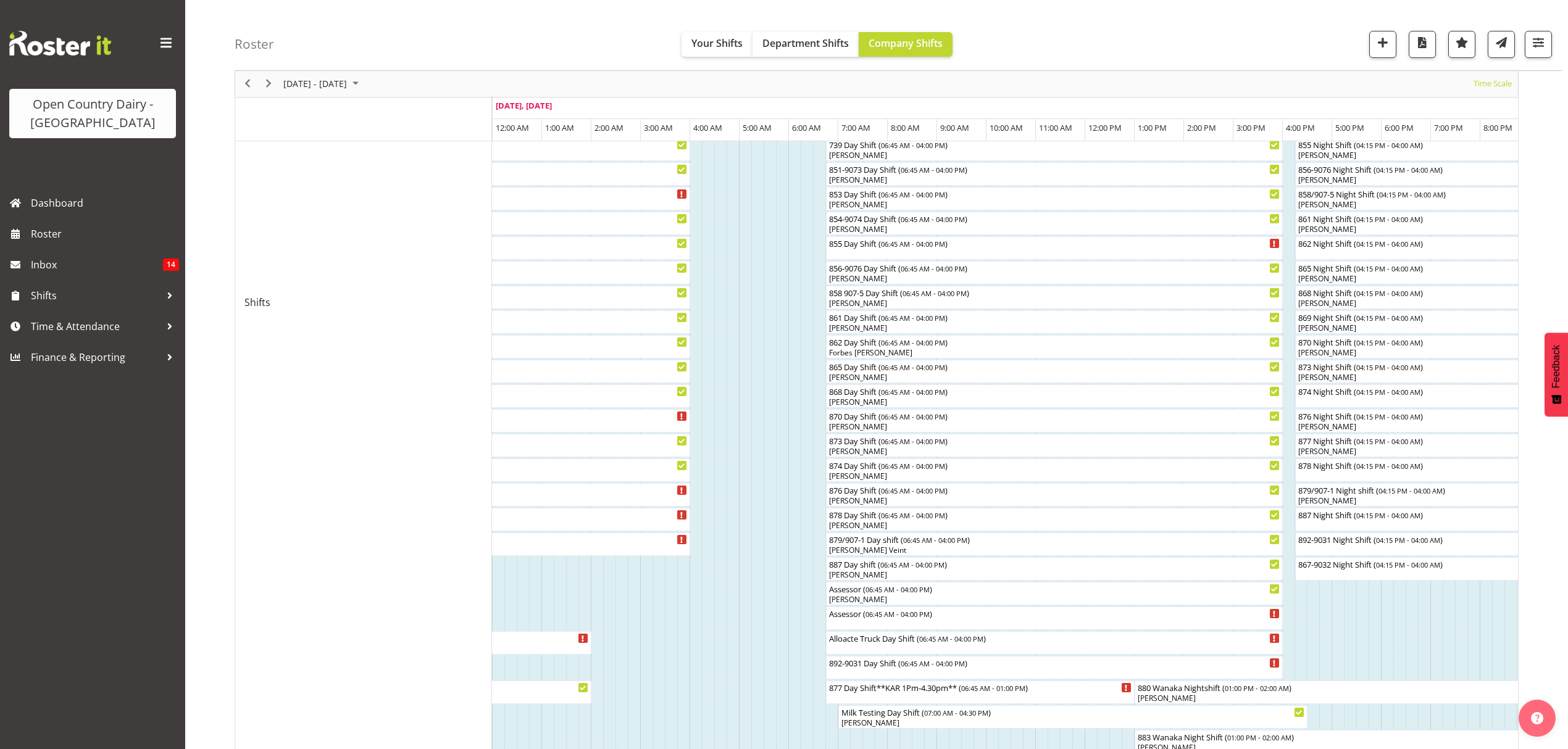
scroll to position [411, 0]
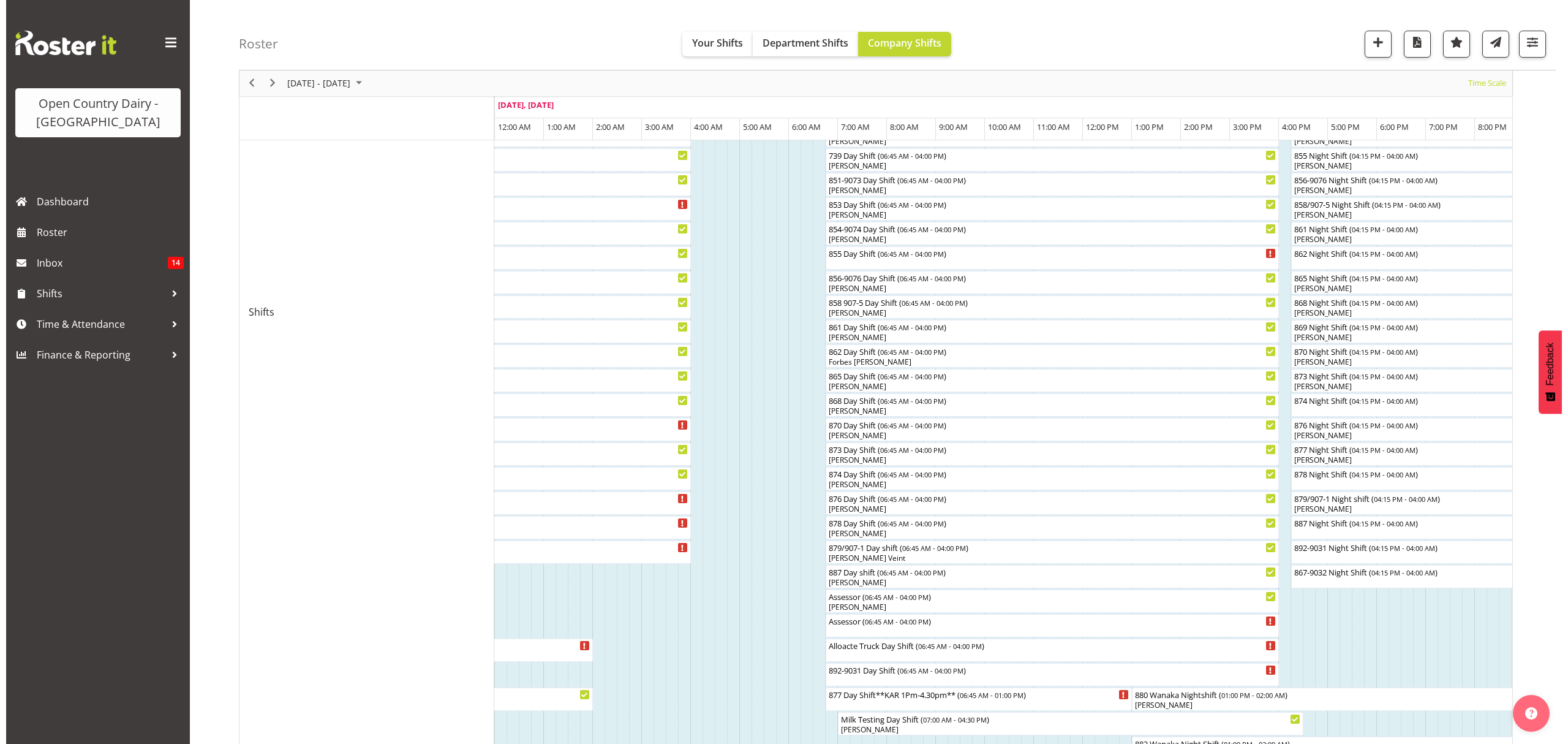
scroll to position [408, 0]
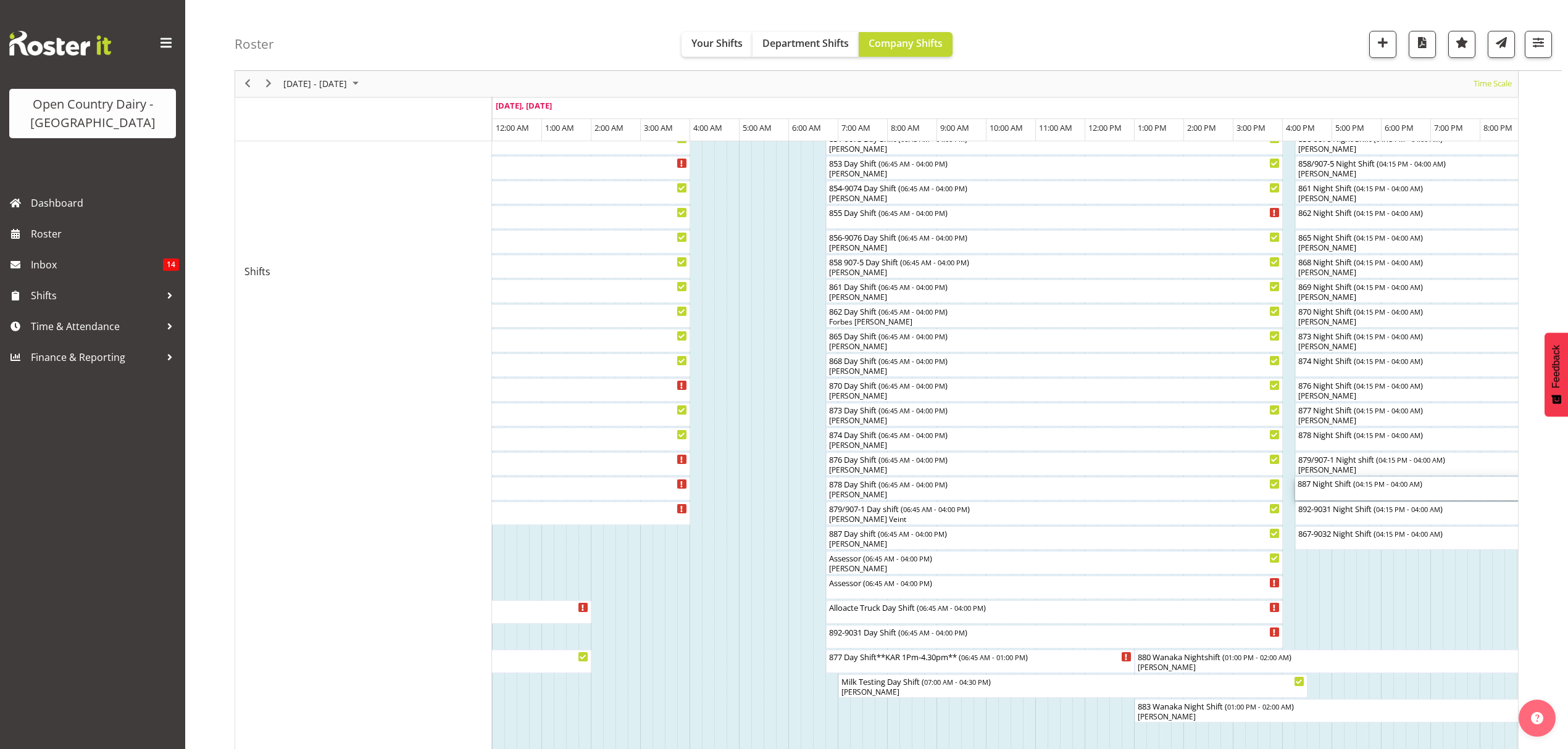
click at [1335, 486] on div "887 Night Shift ( 04:15 PM - 04:00 AM )" at bounding box center [1585, 483] width 575 height 12
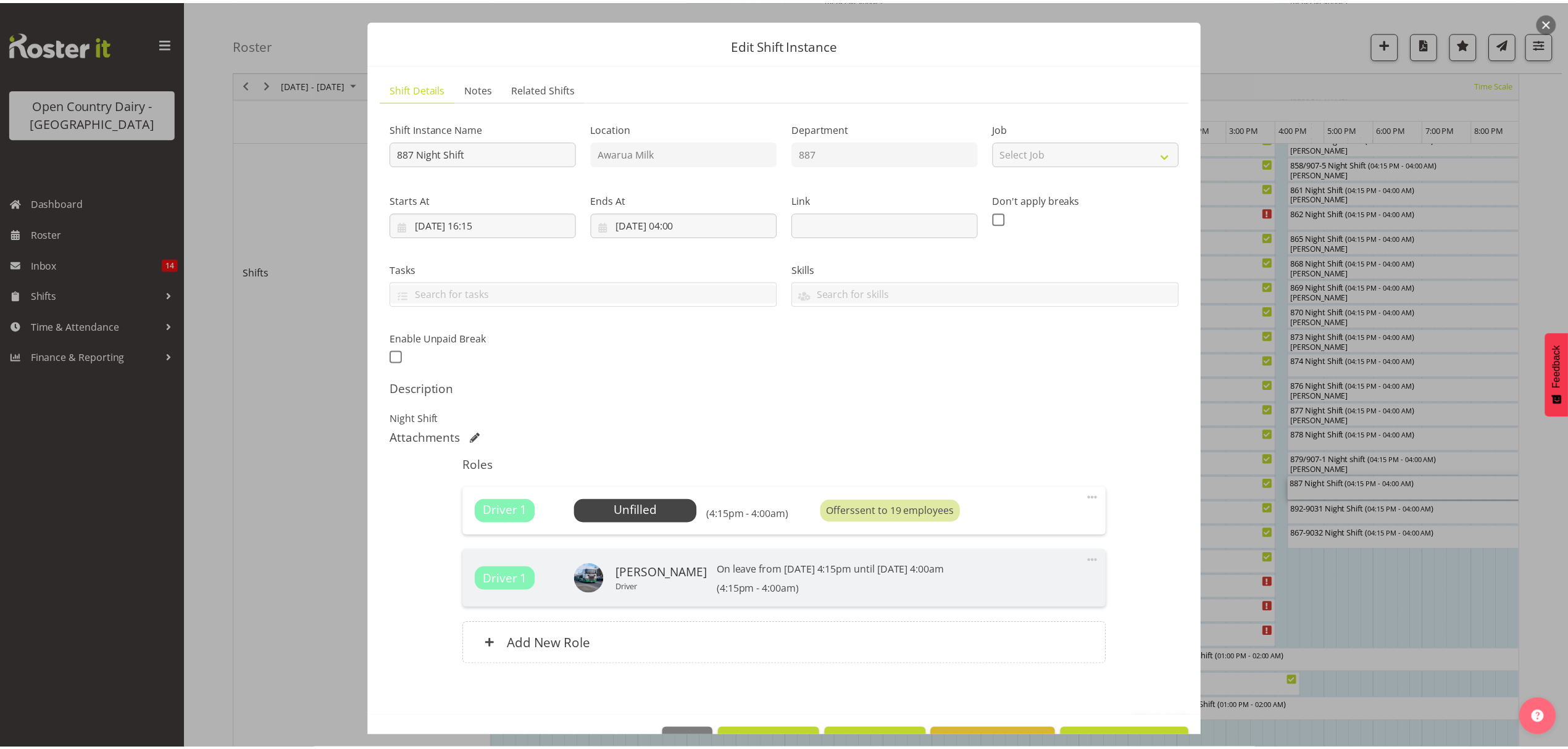
scroll to position [62, 0]
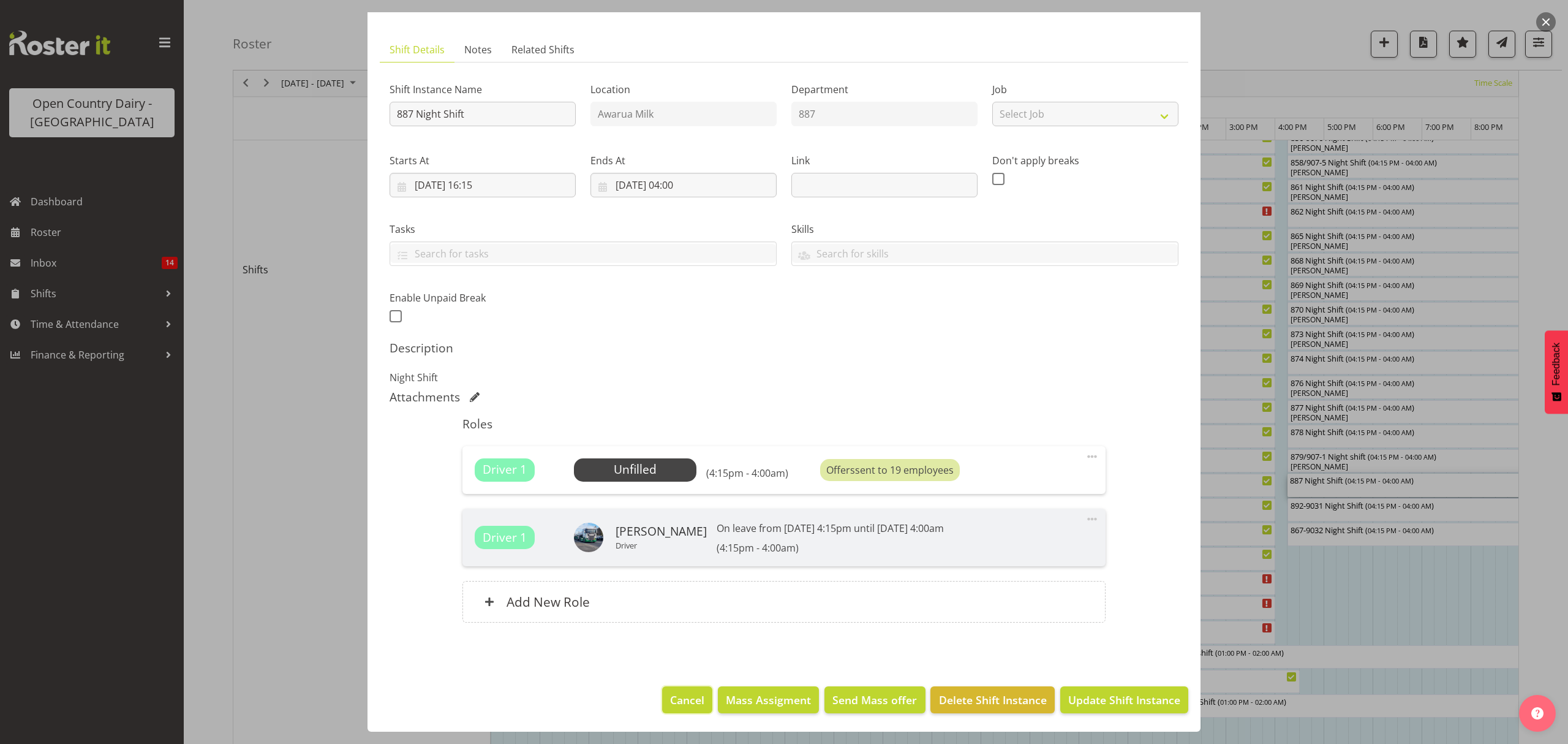
click at [686, 702] on span "Cancel" at bounding box center [687, 699] width 34 height 16
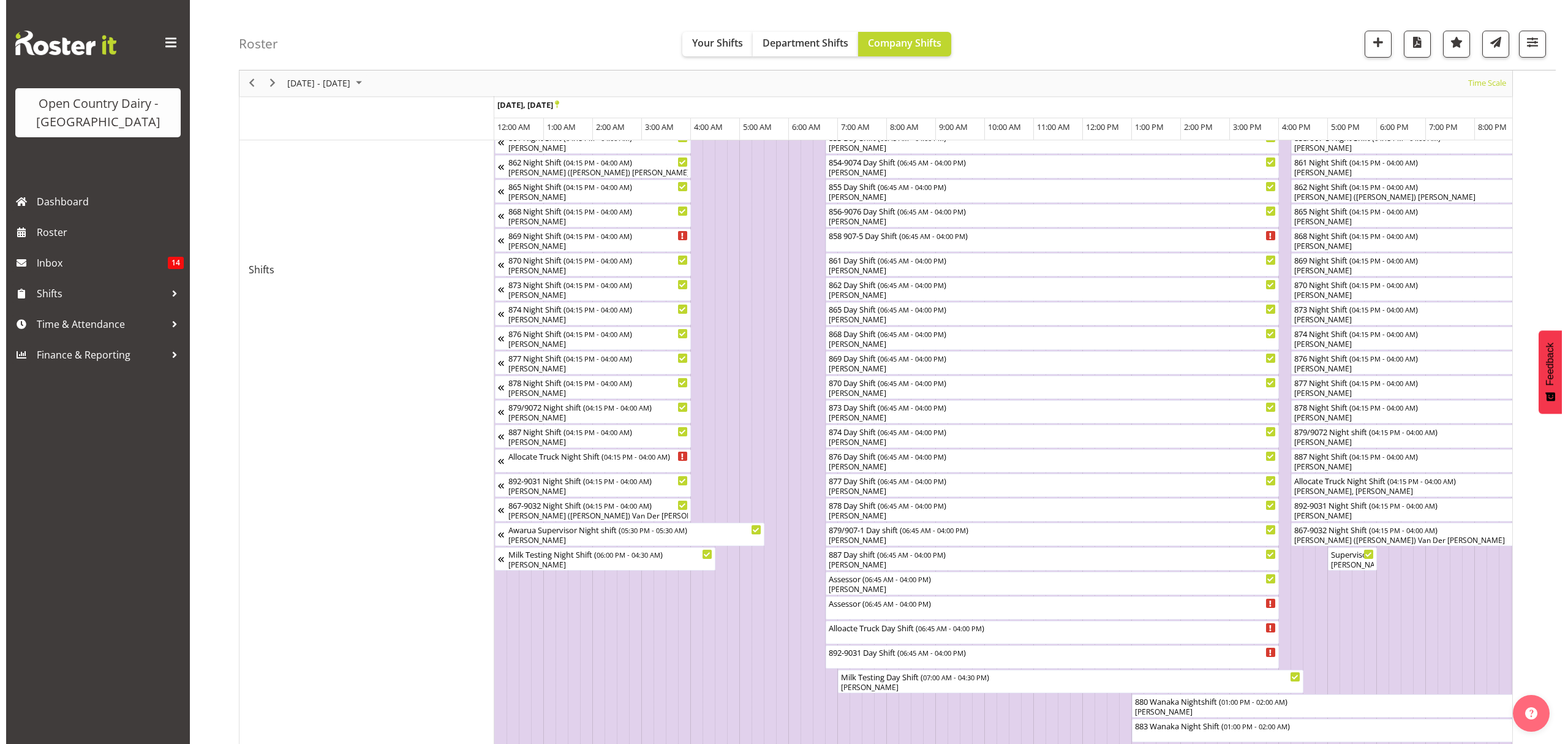
scroll to position [0, 4704]
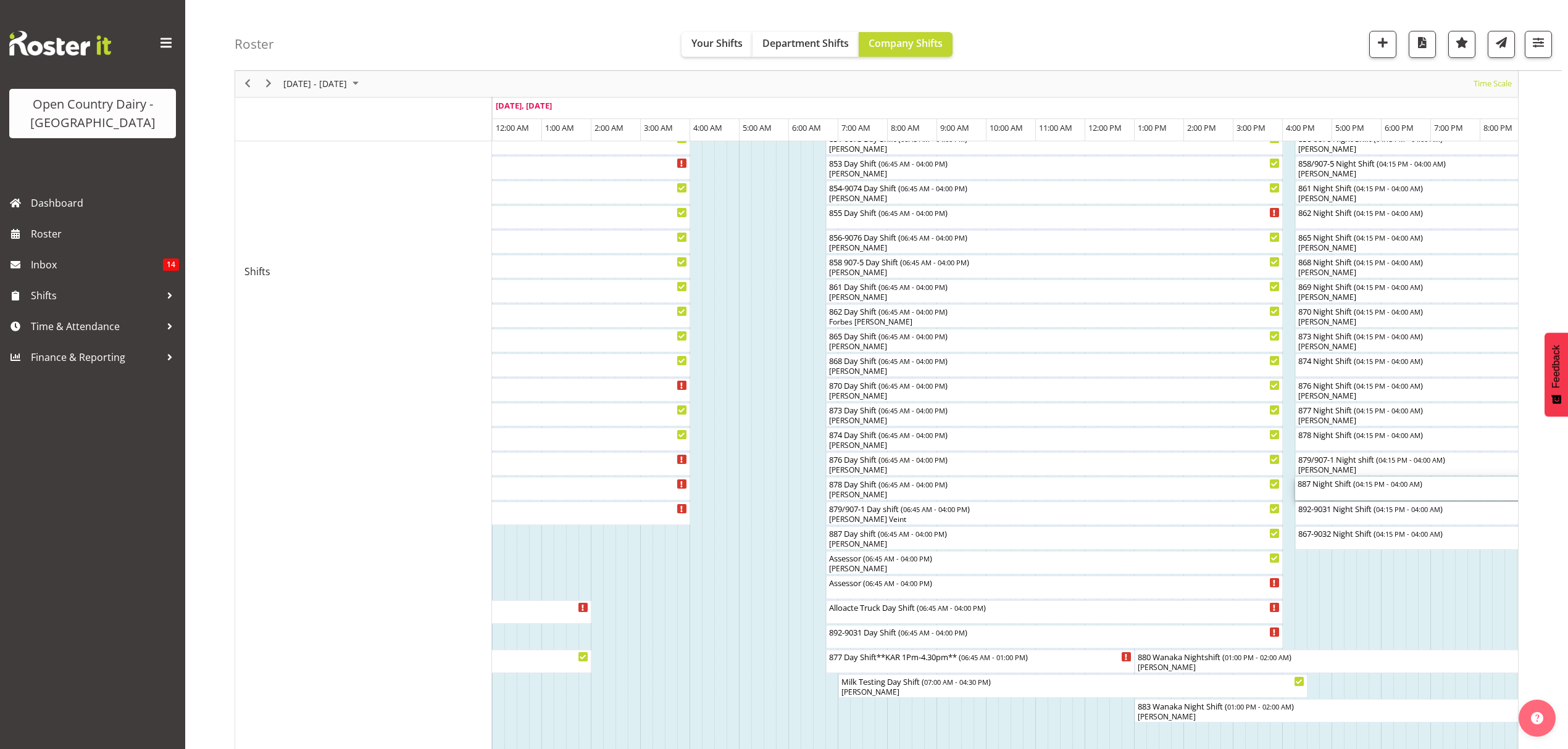
click at [1312, 481] on div "887 Night Shift ( 04:15 PM - 04:00 AM )" at bounding box center [1585, 483] width 575 height 12
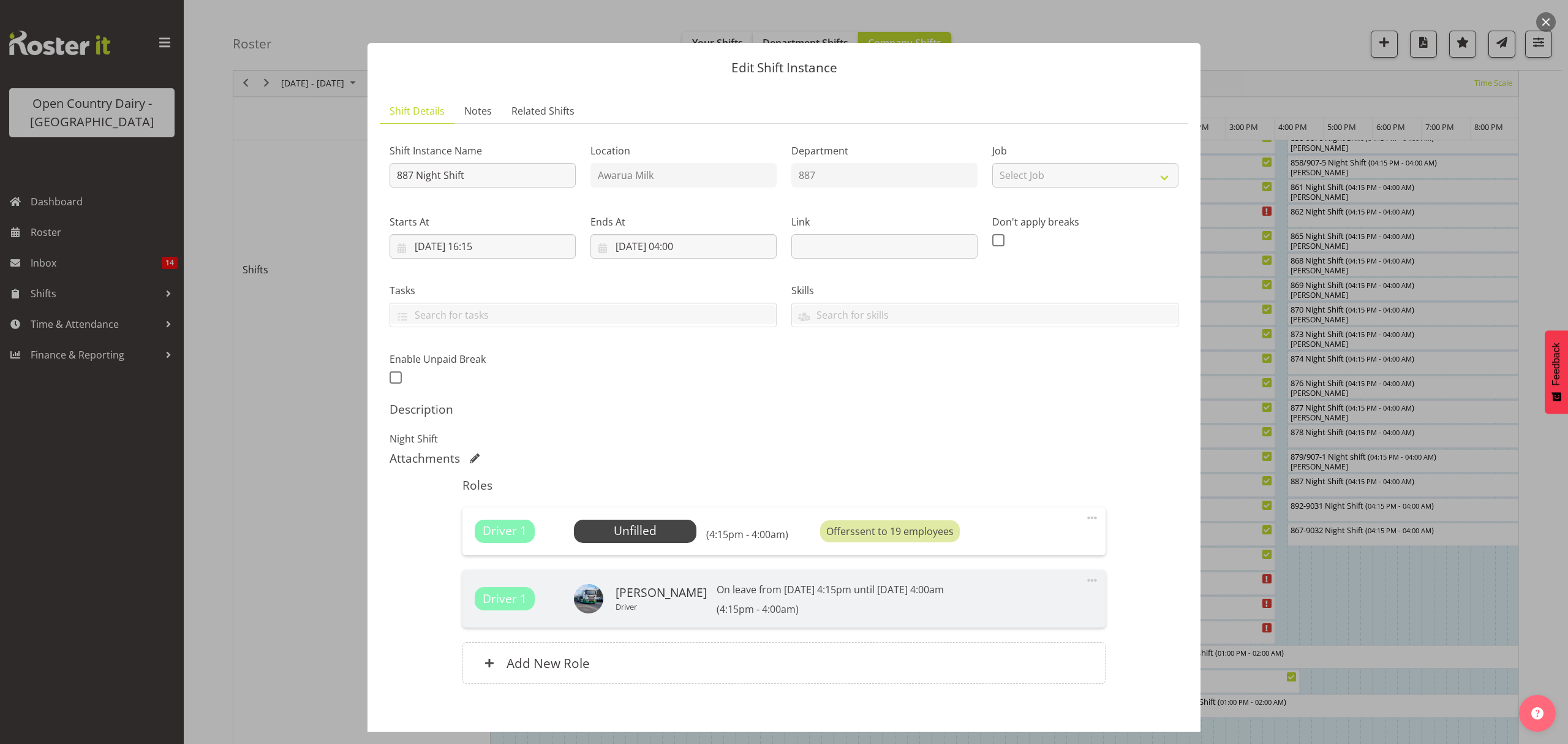
click at [849, 448] on div "Shift Instance Name 887 Night Shift Location Awarua Milk Department 887 Job Sel…" at bounding box center [784, 416] width 789 height 565
click at [667, 533] on span "Select Employee" at bounding box center [634, 531] width 92 height 18
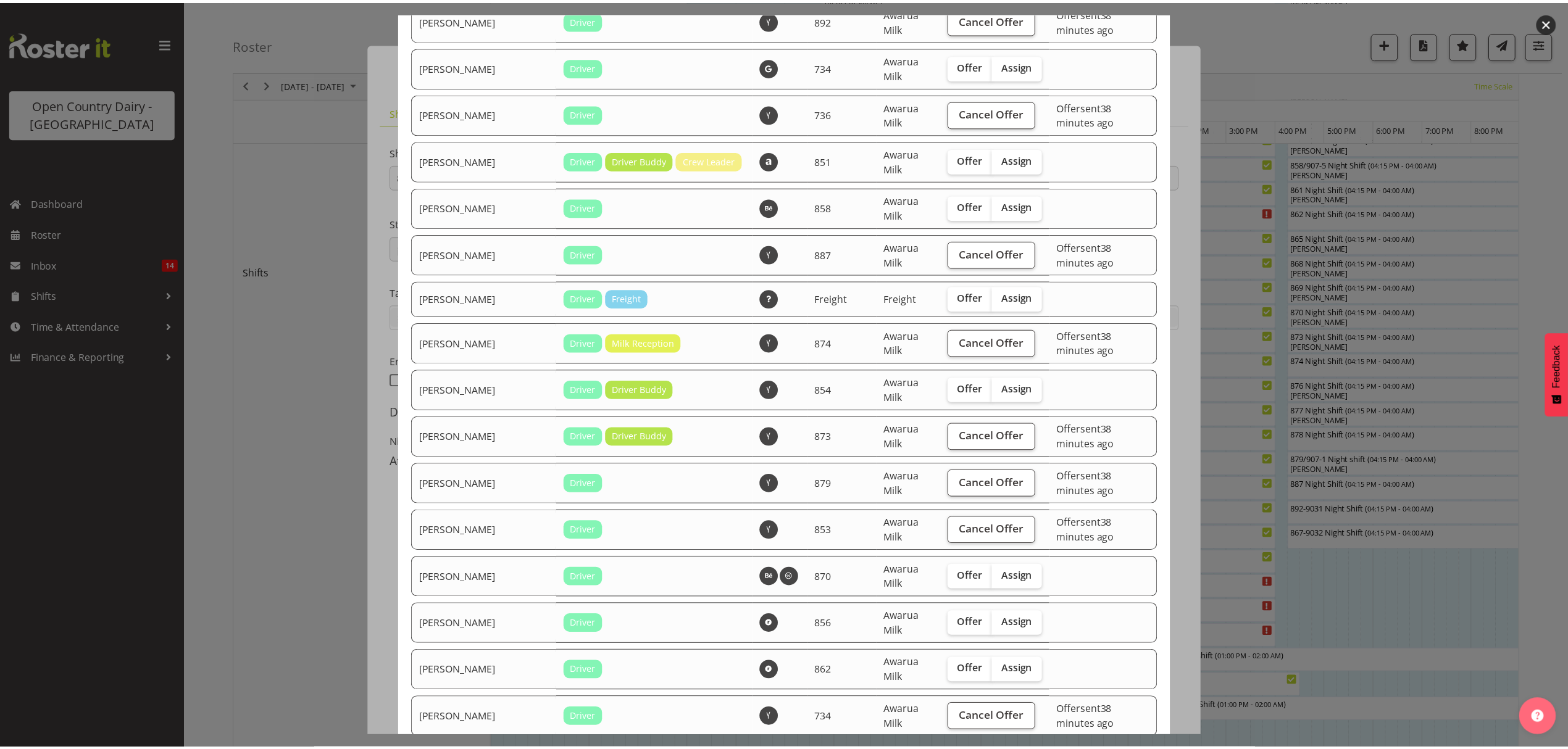
scroll to position [967, 0]
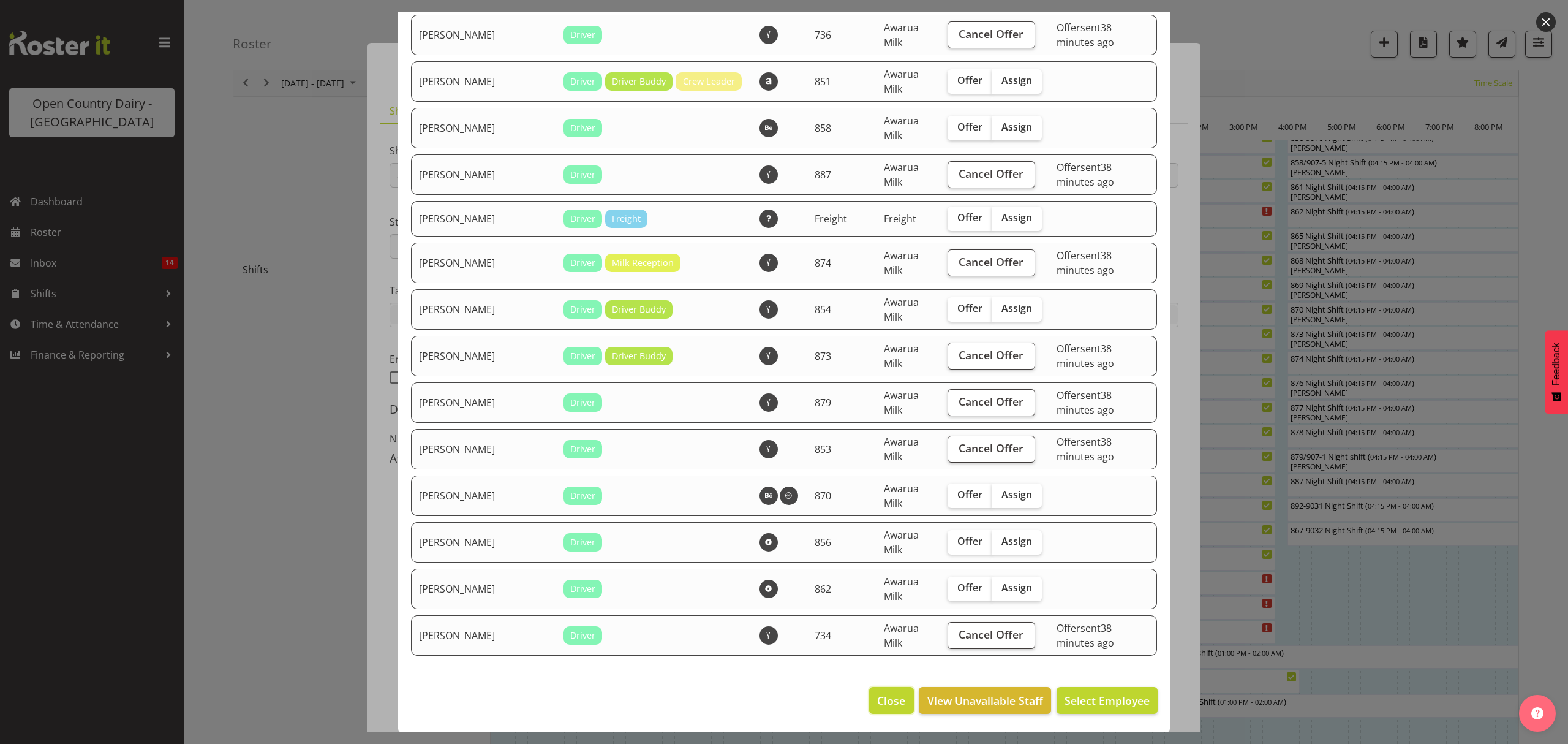
click at [877, 693] on span "Close" at bounding box center [891, 700] width 28 height 16
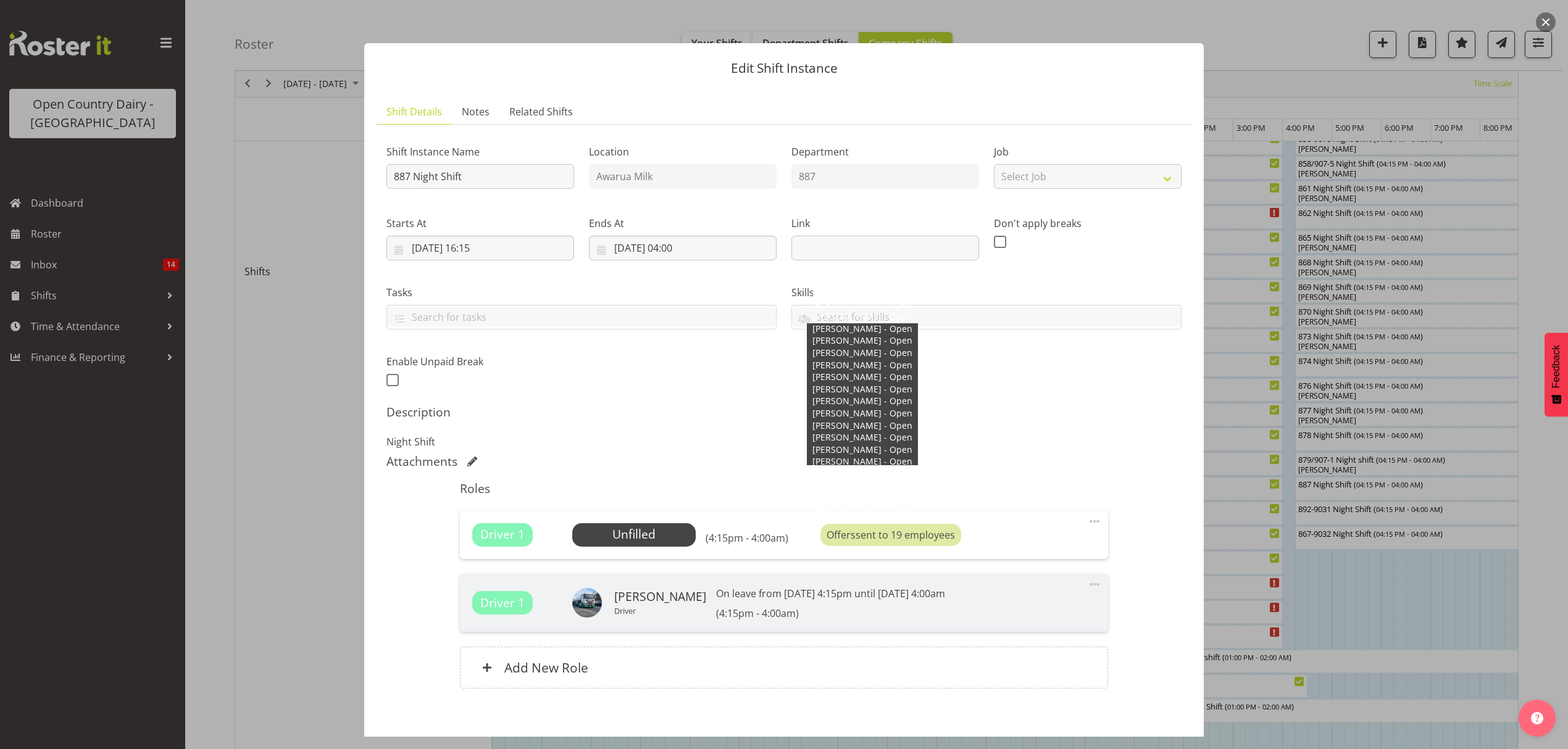
click at [903, 528] on div "Offers sent to 19 employees" at bounding box center [891, 535] width 141 height 22
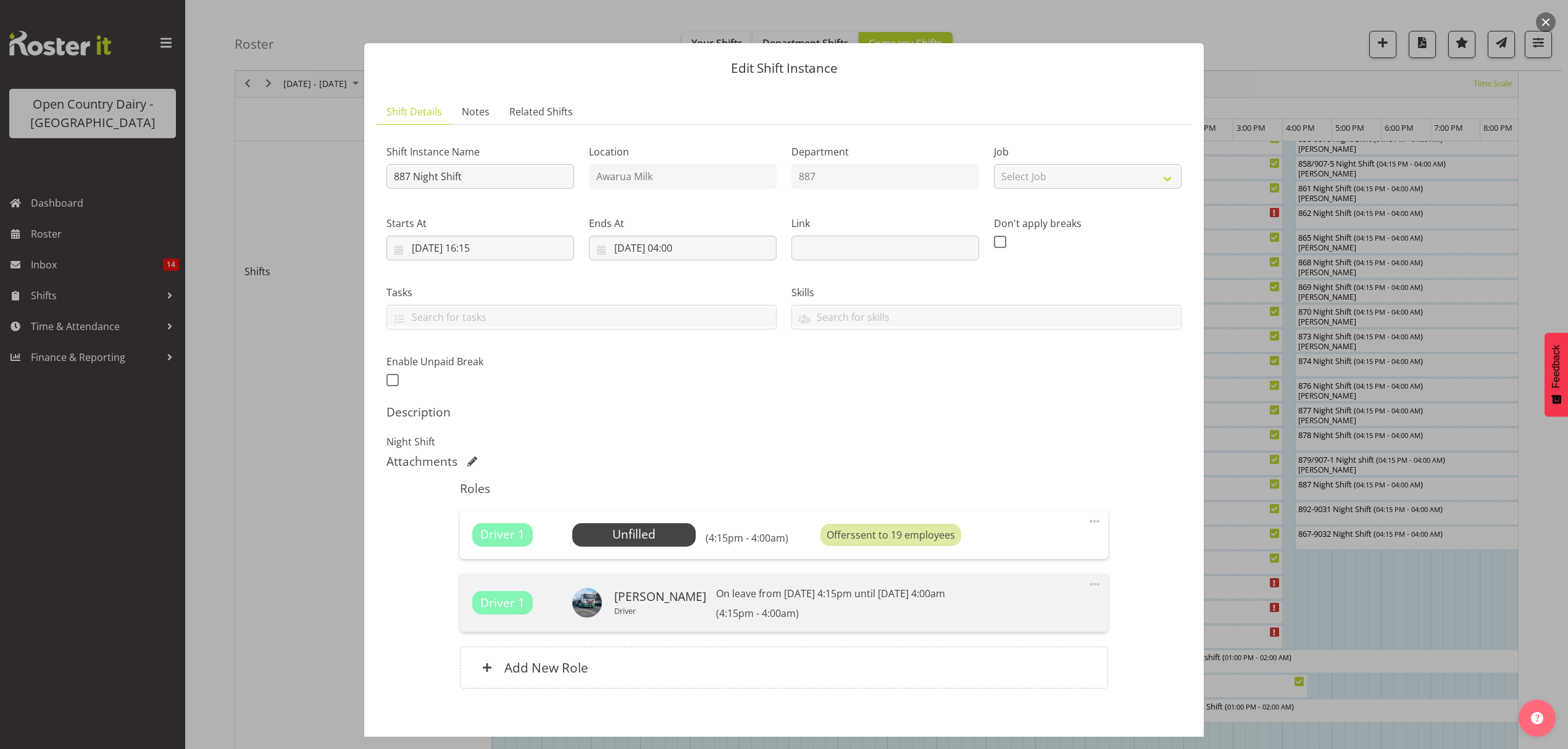
click at [1087, 520] on span at bounding box center [1095, 521] width 15 height 15
click at [1016, 586] on link "Delete" at bounding box center [1042, 593] width 119 height 22
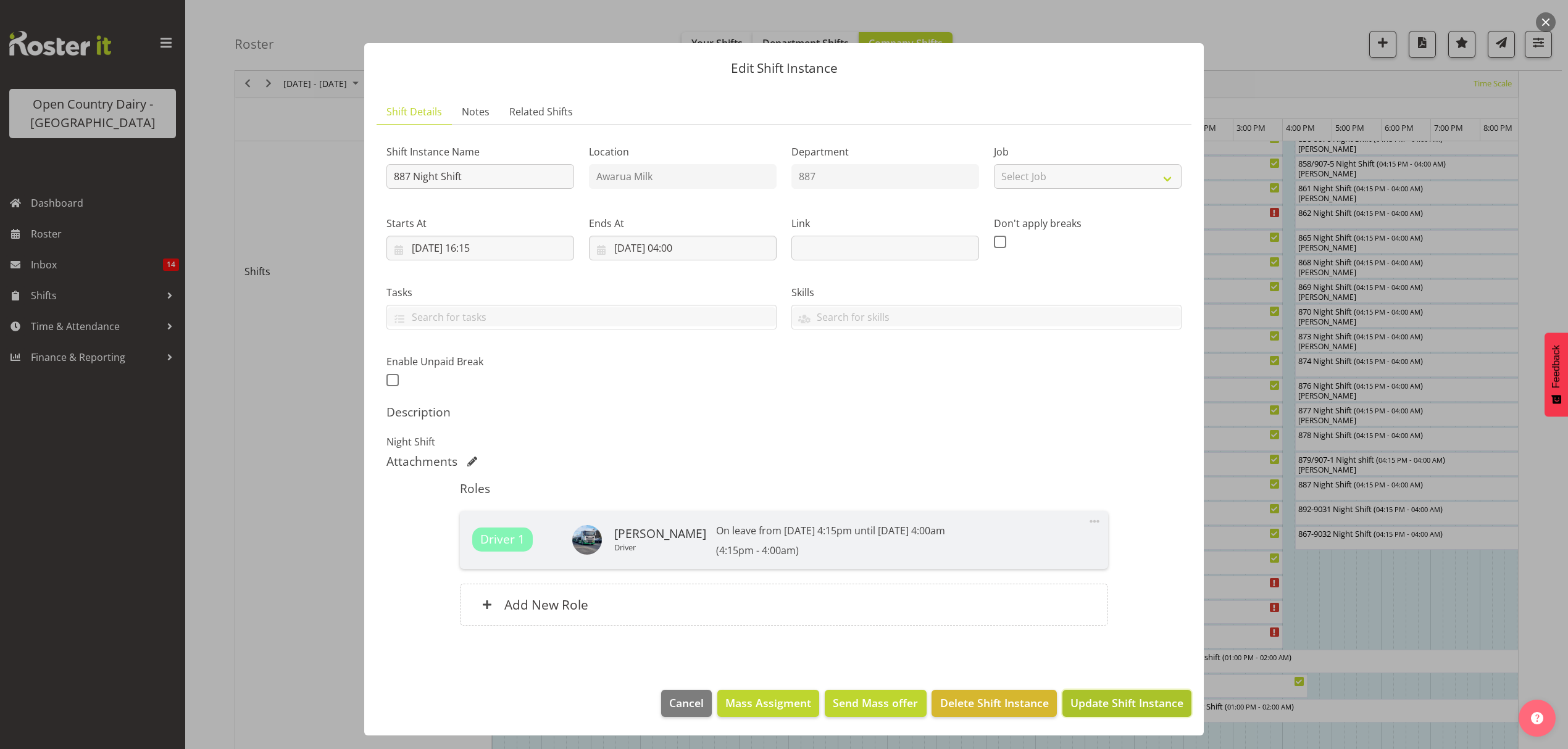
click at [1122, 707] on span "Update Shift Instance" at bounding box center [1126, 702] width 113 height 16
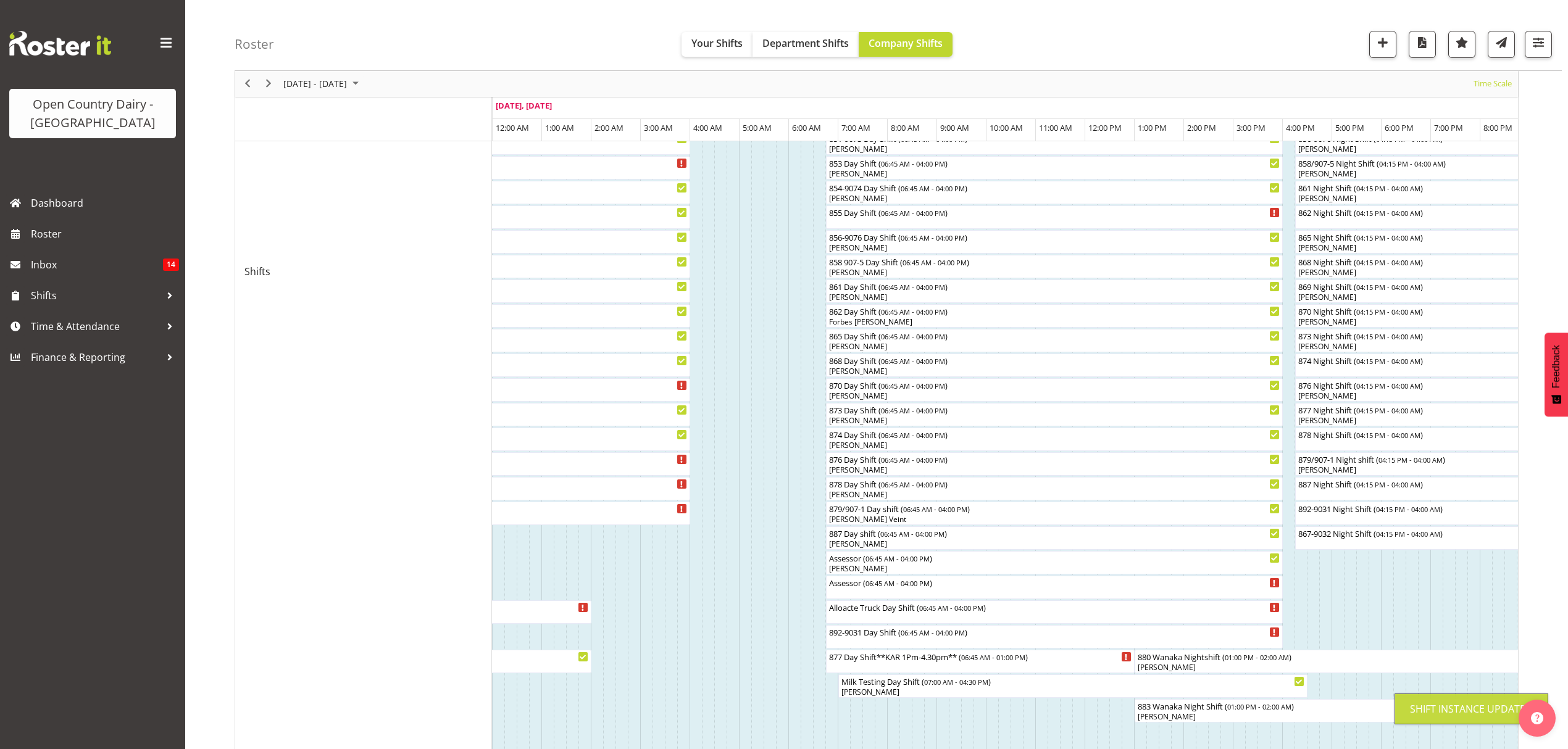
scroll to position [0, 0]
